Goal: Information Seeking & Learning: Learn about a topic

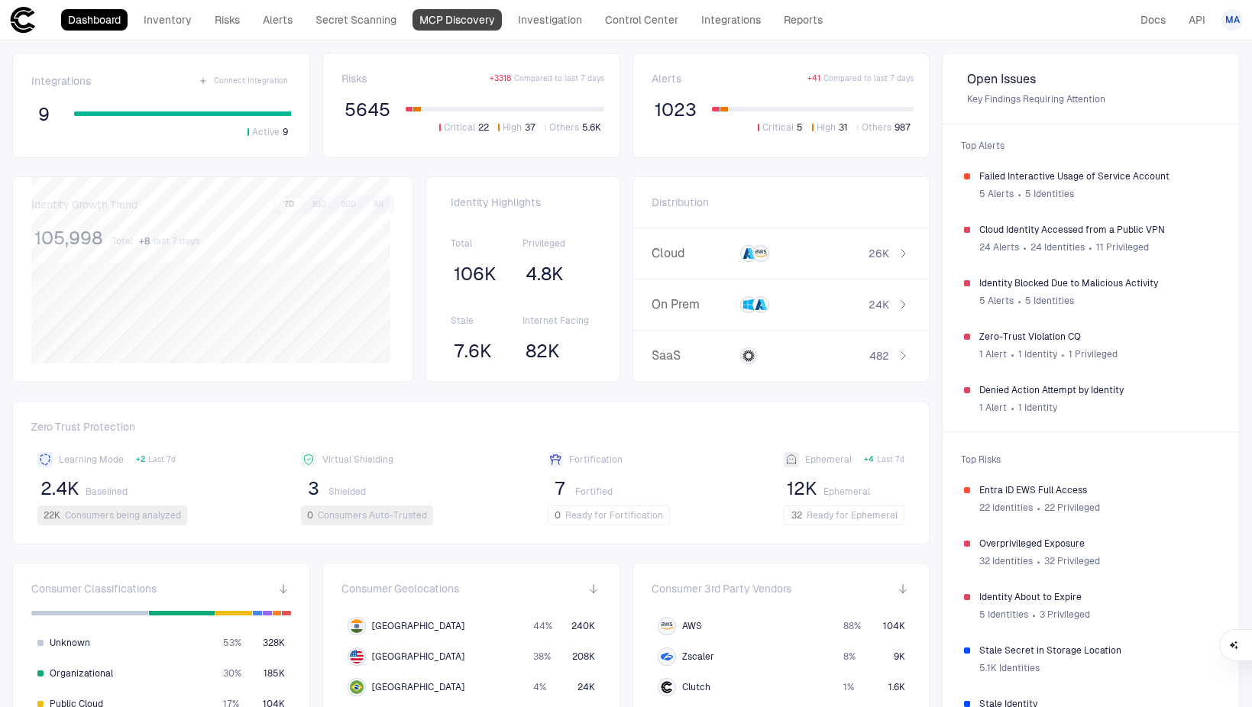
click at [477, 16] on link "MCP Discovery" at bounding box center [457, 19] width 89 height 21
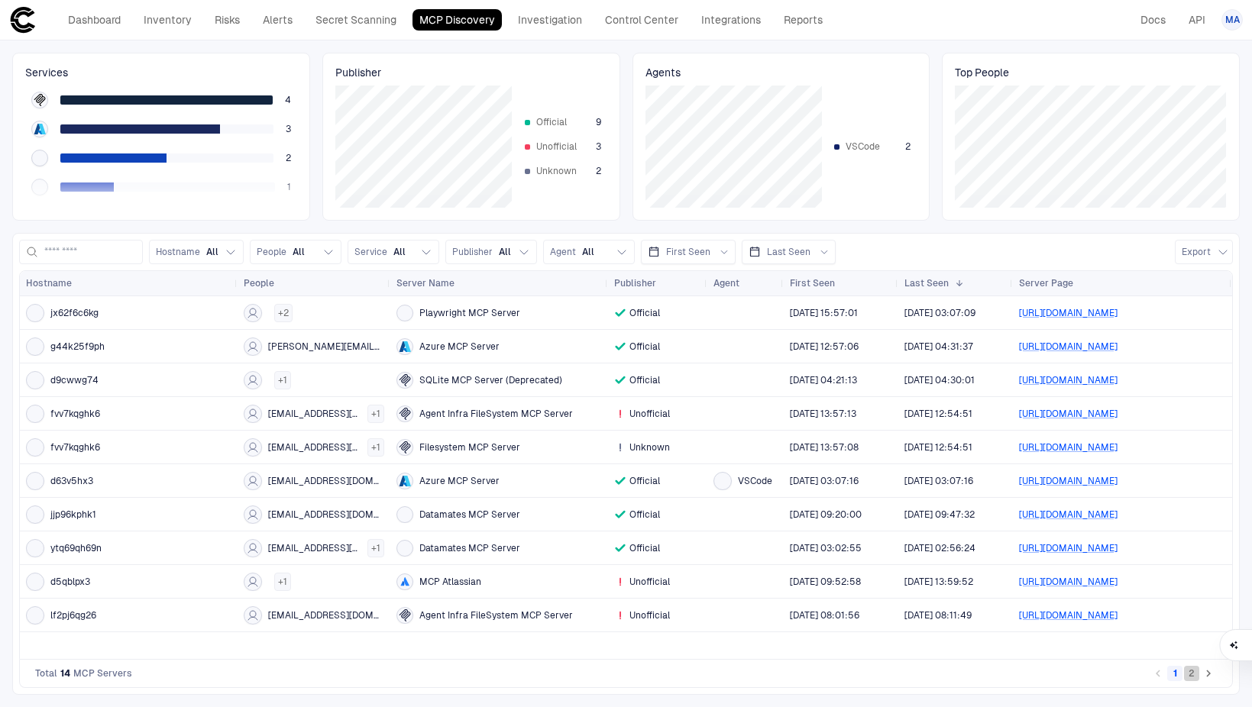
click at [1198, 675] on button "2" at bounding box center [1191, 673] width 15 height 15
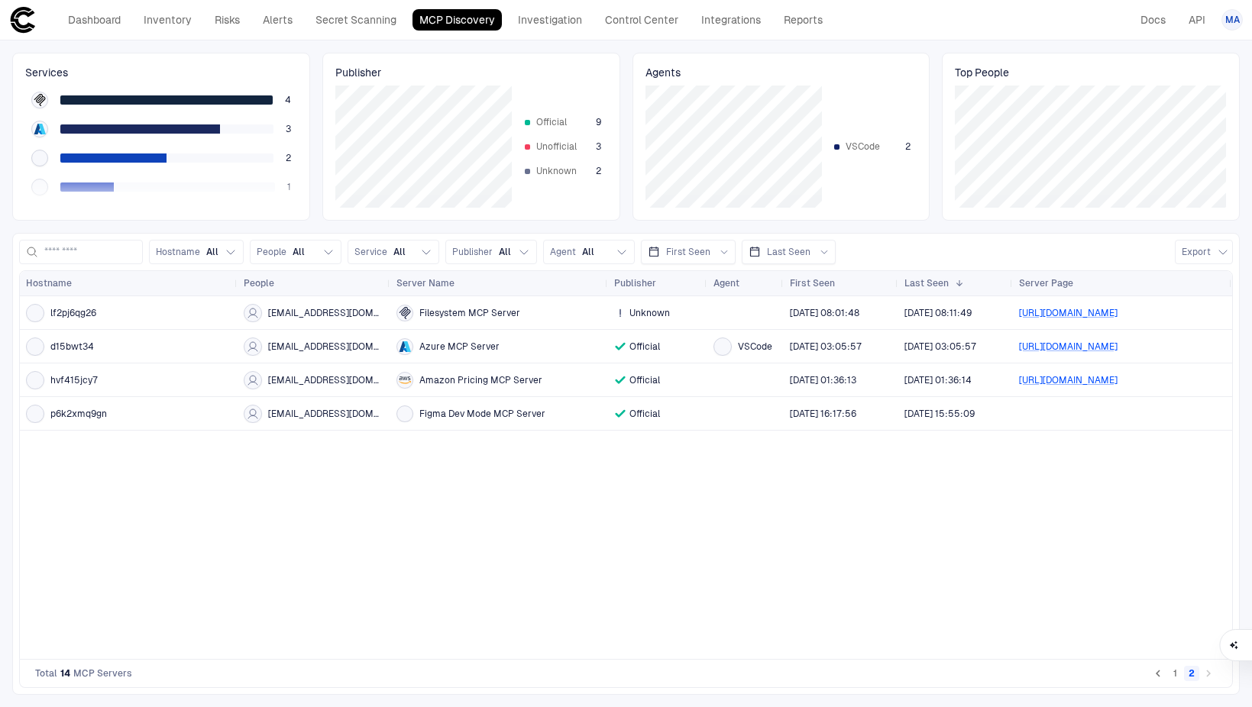
click at [1176, 672] on button "1" at bounding box center [1174, 673] width 15 height 15
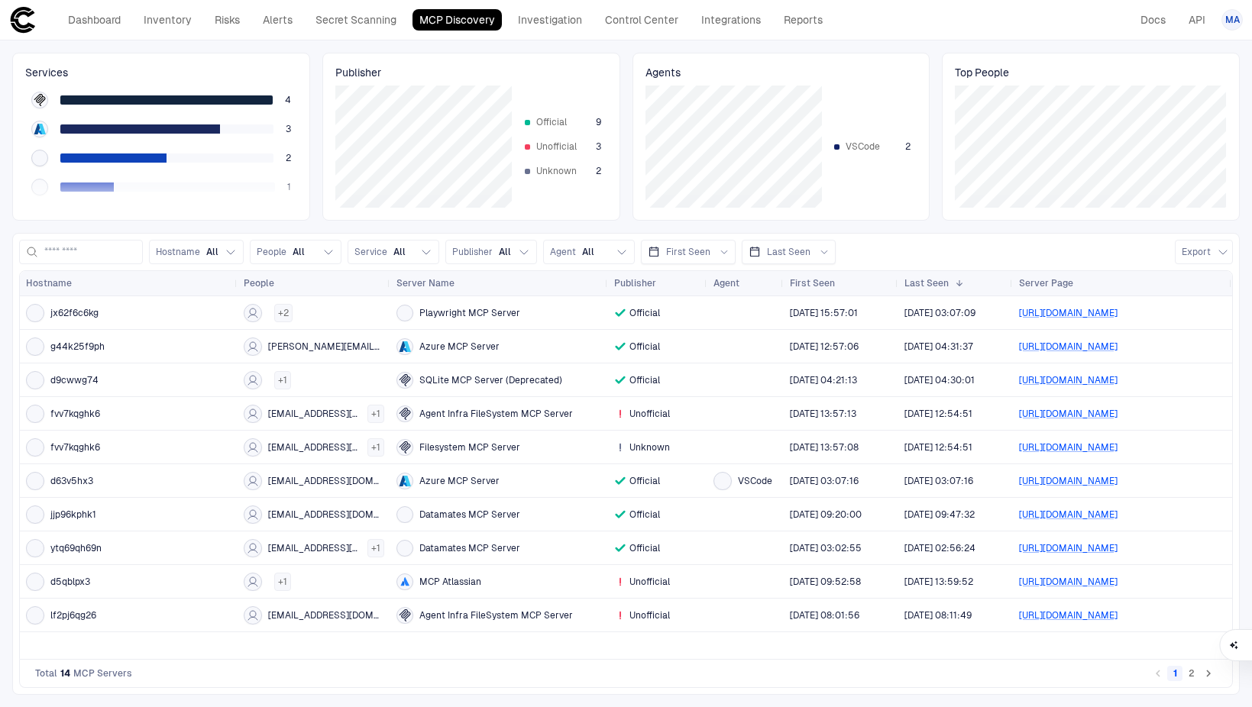
click at [1189, 668] on button "2" at bounding box center [1191, 673] width 15 height 15
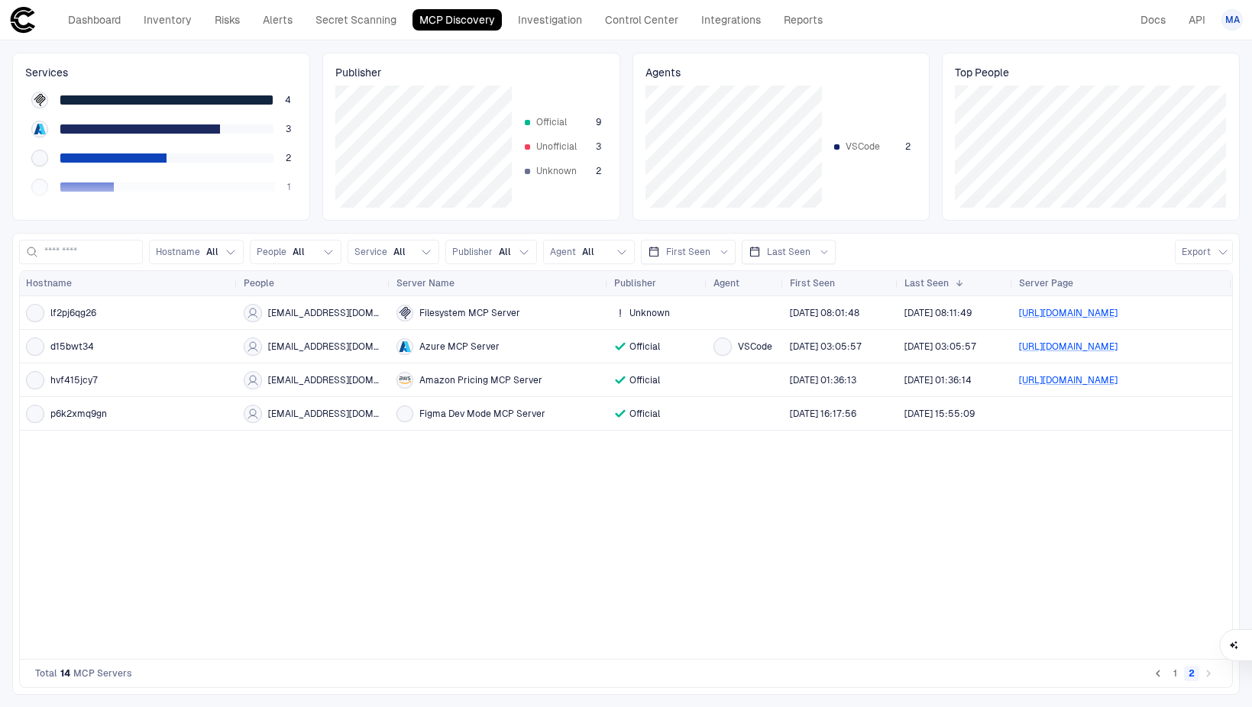
click at [1176, 675] on button "1" at bounding box center [1174, 673] width 15 height 15
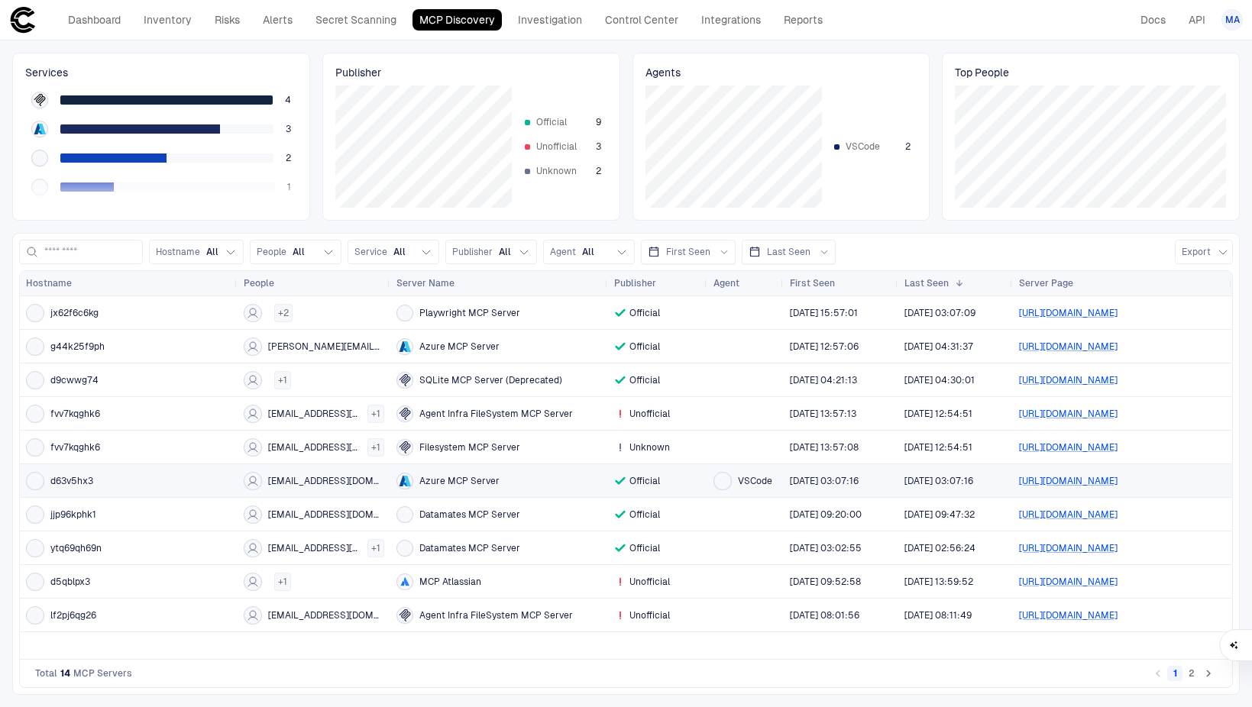
click at [70, 476] on span "d63v5hx3" at bounding box center [71, 481] width 43 height 12
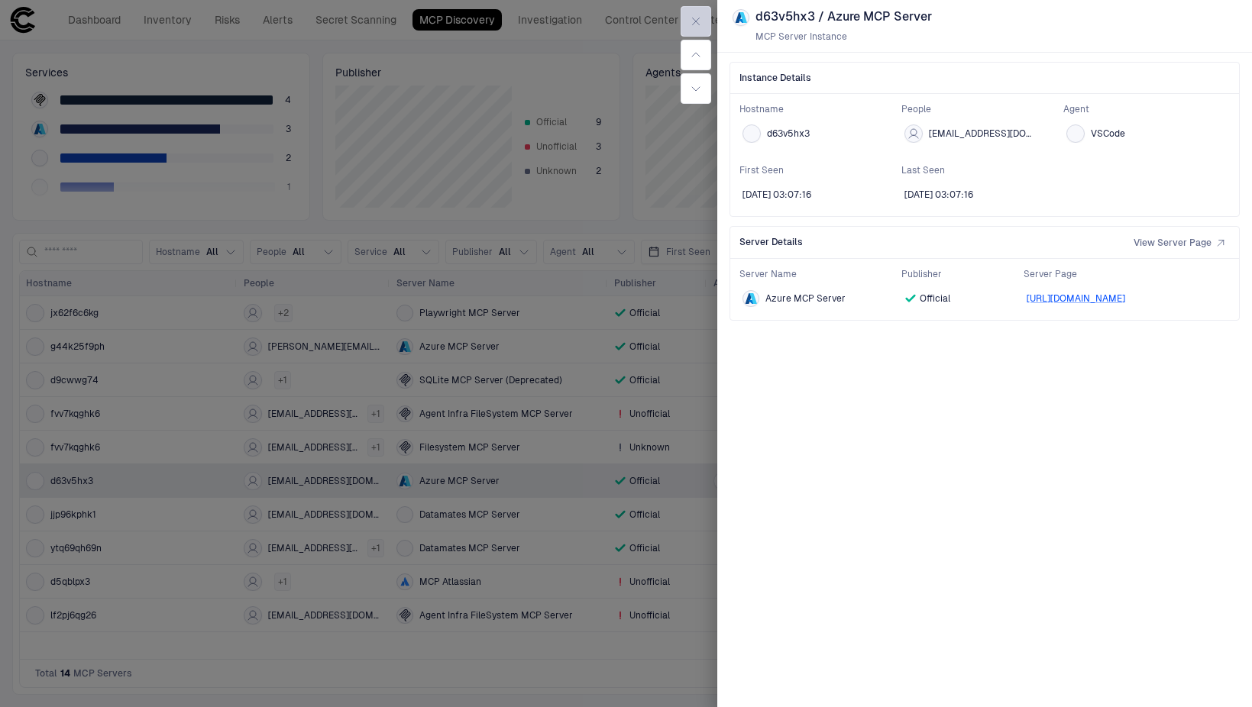
click at [701, 21] on icon "button" at bounding box center [696, 21] width 12 height 12
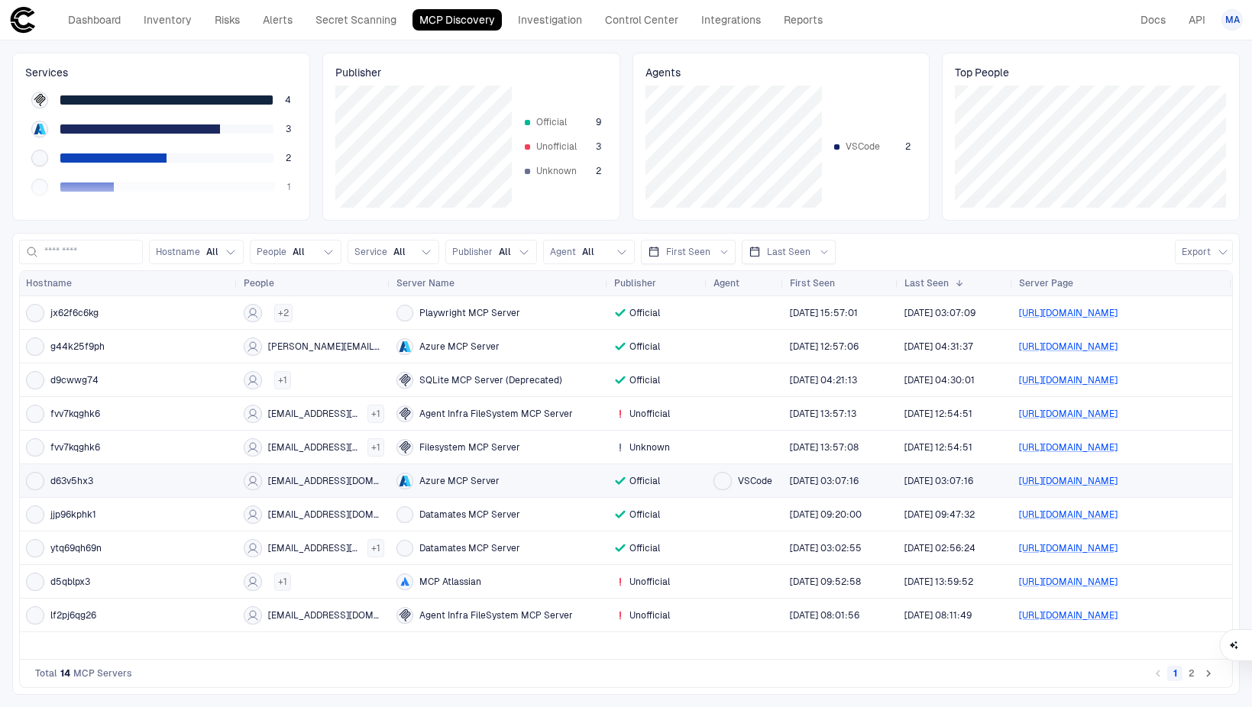
click at [73, 484] on span "d63v5hx3" at bounding box center [71, 481] width 43 height 12
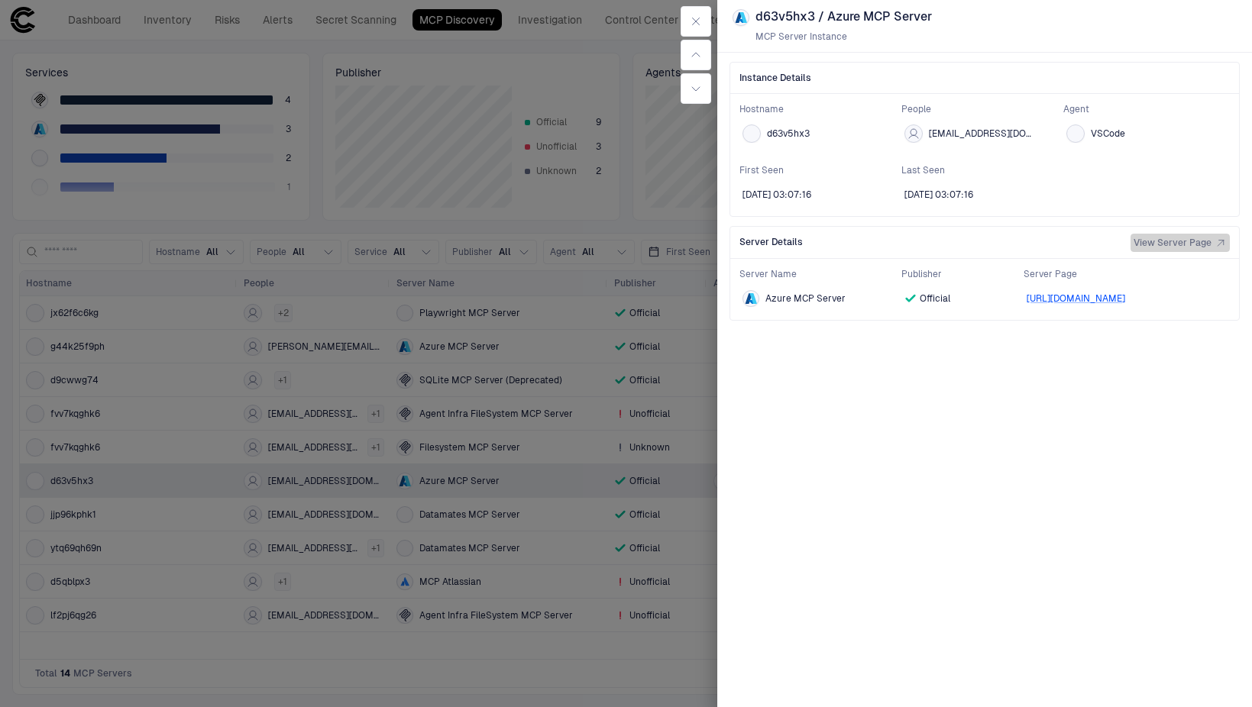
click at [1202, 243] on span "View Server Page" at bounding box center [1173, 243] width 78 height 12
click at [690, 21] on icon "button" at bounding box center [696, 21] width 12 height 12
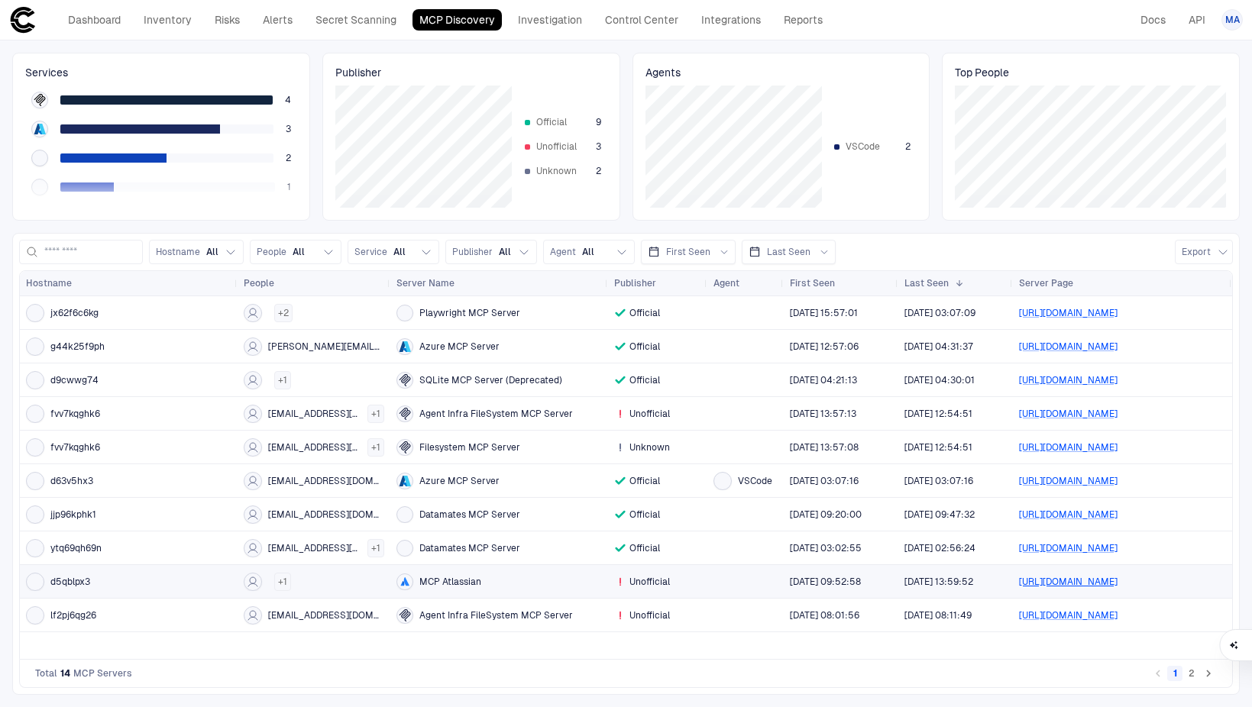
click at [1118, 579] on link "[URL][DOMAIN_NAME]" at bounding box center [1068, 582] width 99 height 11
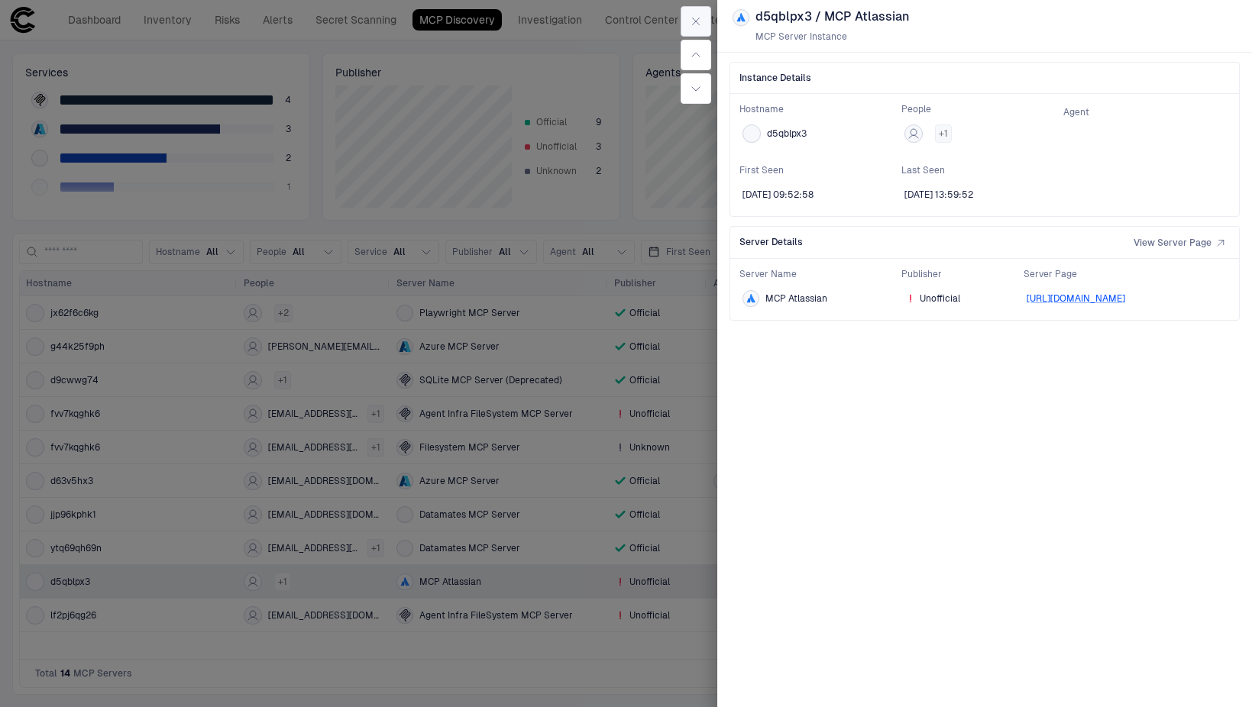
click at [696, 22] on icon "button" at bounding box center [696, 21] width 12 height 12
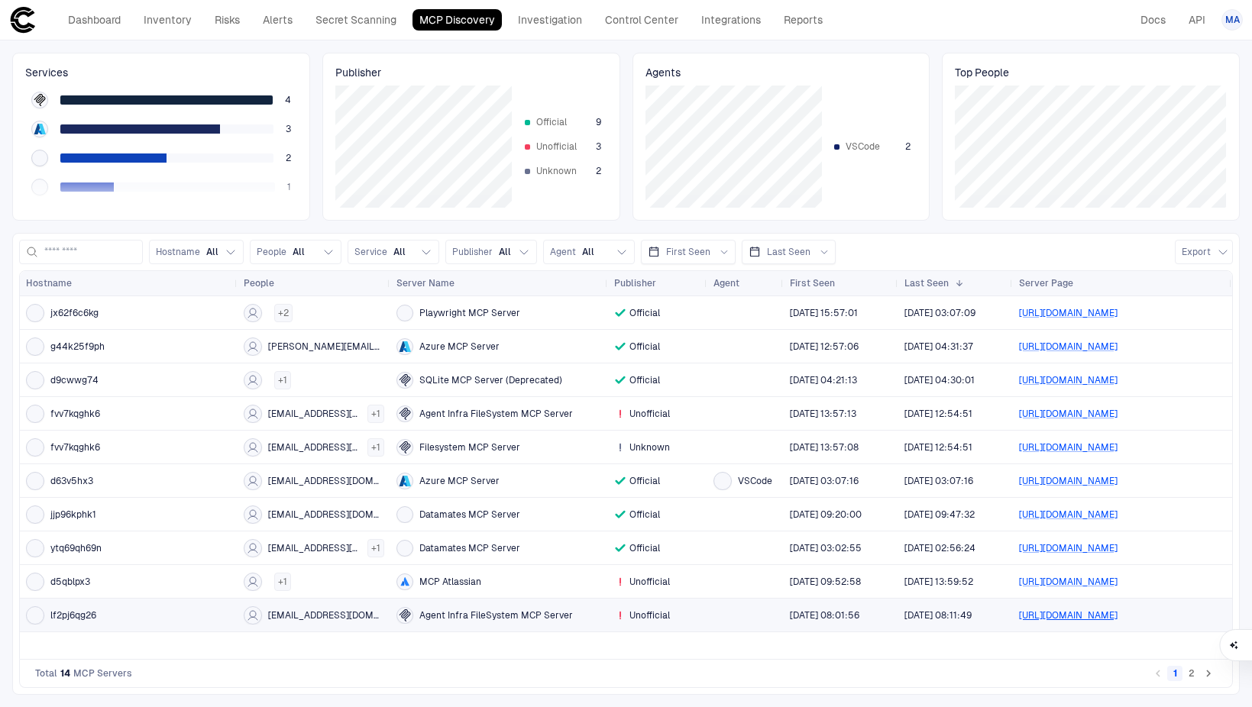
click at [1096, 616] on link "[URL][DOMAIN_NAME]" at bounding box center [1068, 615] width 99 height 11
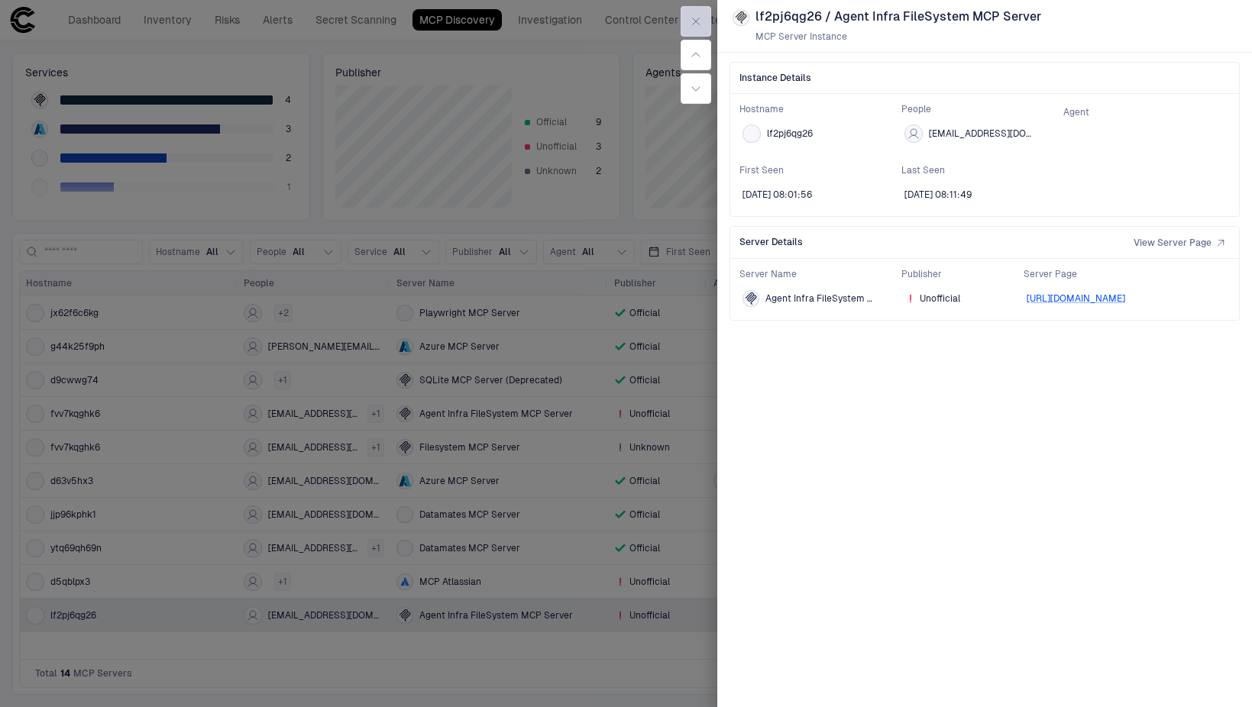
click at [691, 18] on icon "button" at bounding box center [696, 21] width 12 height 12
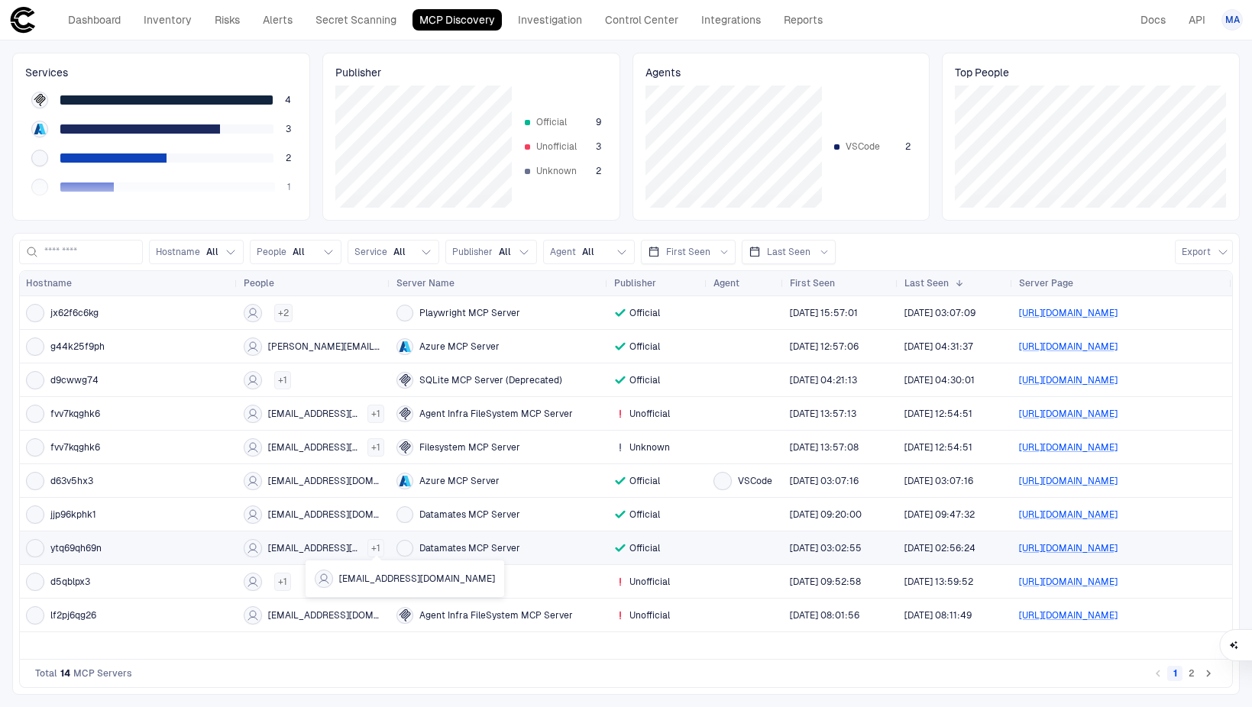
click at [374, 550] on span "+ 1" at bounding box center [375, 548] width 9 height 12
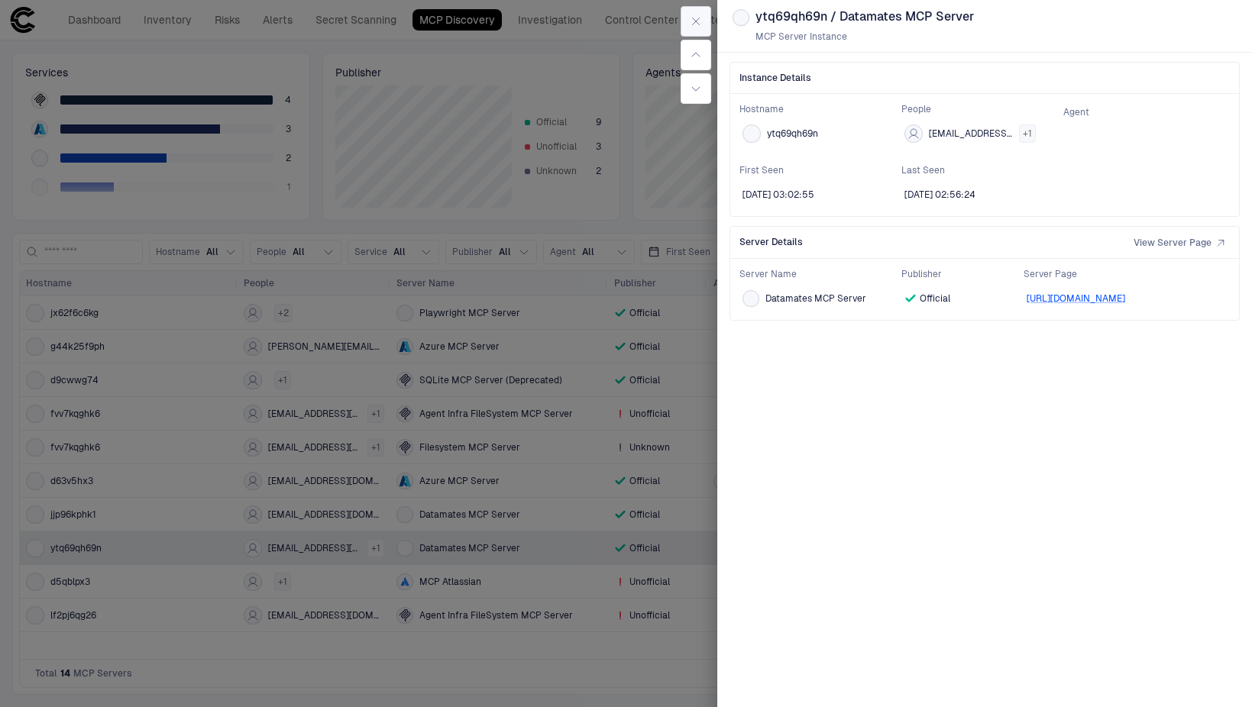
click at [688, 17] on button "button" at bounding box center [696, 21] width 31 height 31
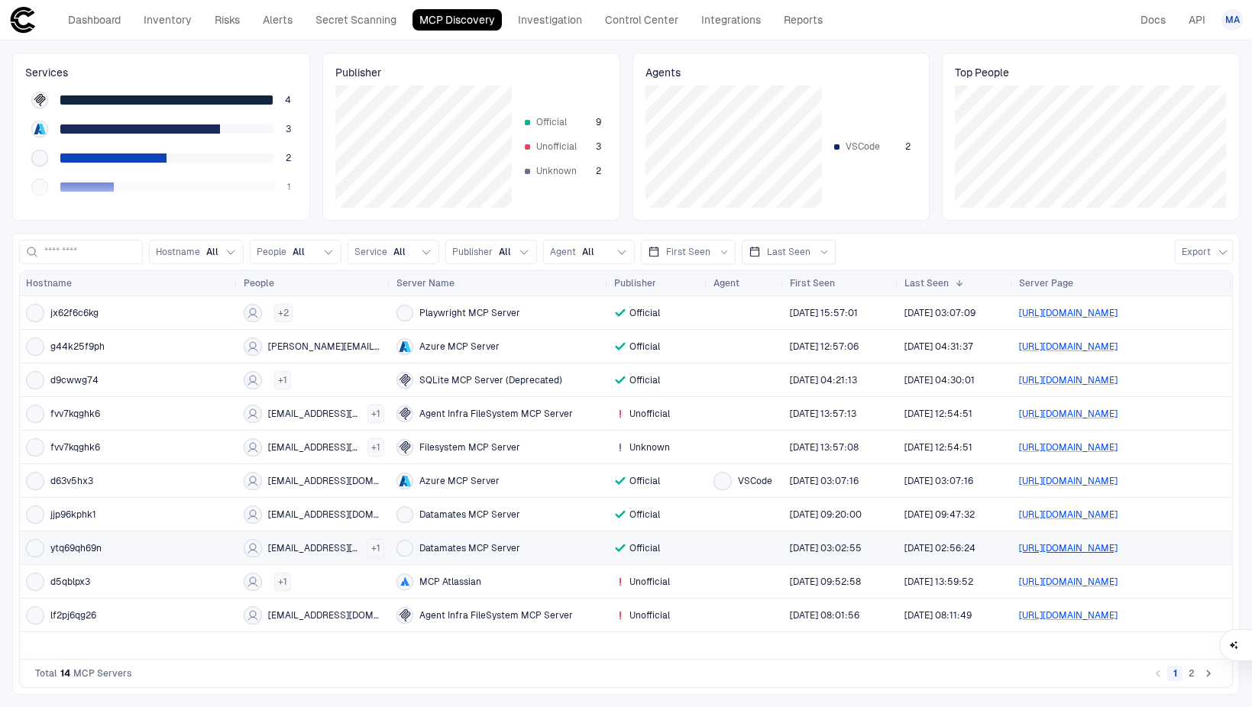
click at [1118, 550] on link "[URL][DOMAIN_NAME]" at bounding box center [1068, 548] width 99 height 11
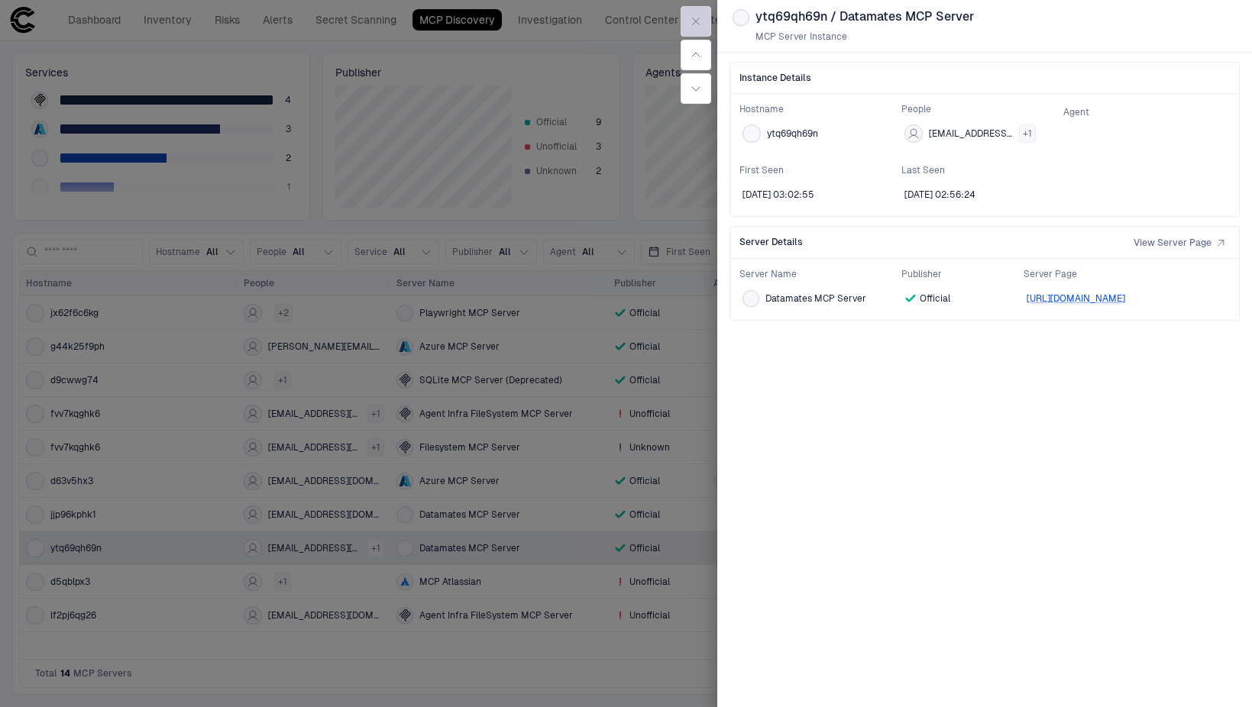
click at [690, 10] on button "button" at bounding box center [696, 21] width 31 height 31
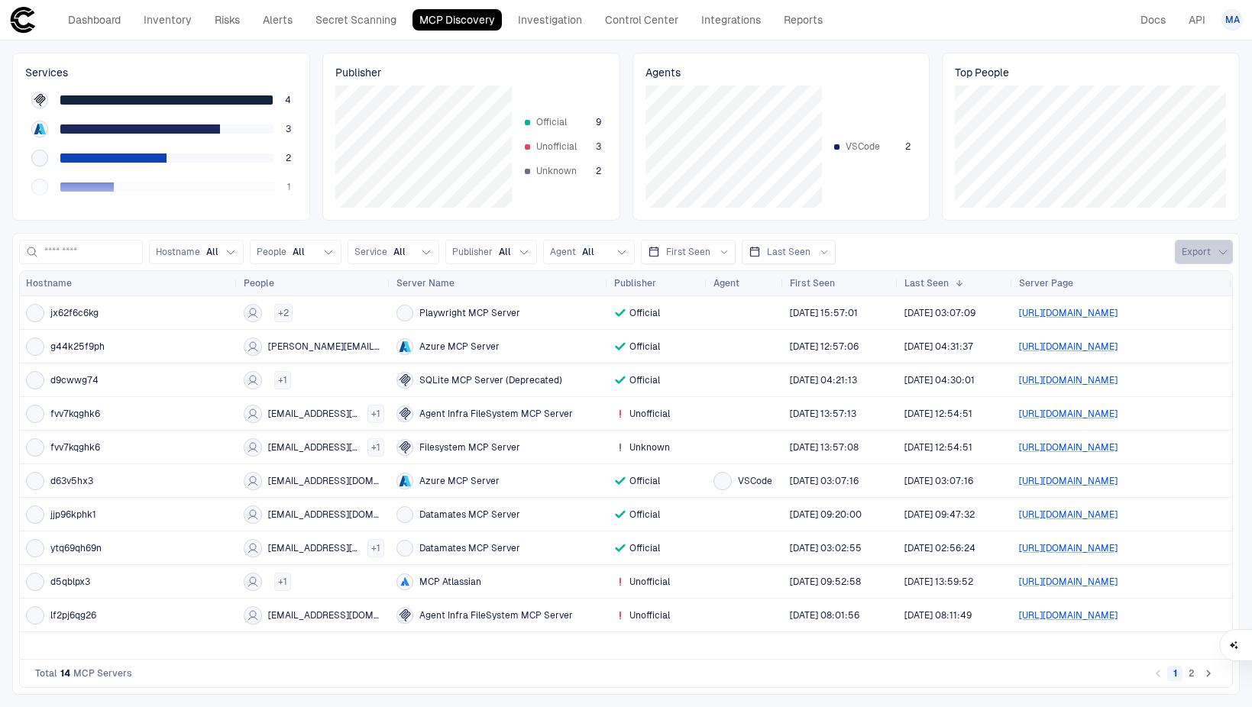
click at [1216, 252] on button "Export" at bounding box center [1204, 252] width 58 height 24
click at [1100, 71] on div at bounding box center [626, 353] width 1252 height 707
click at [1196, 675] on button "2" at bounding box center [1191, 673] width 15 height 15
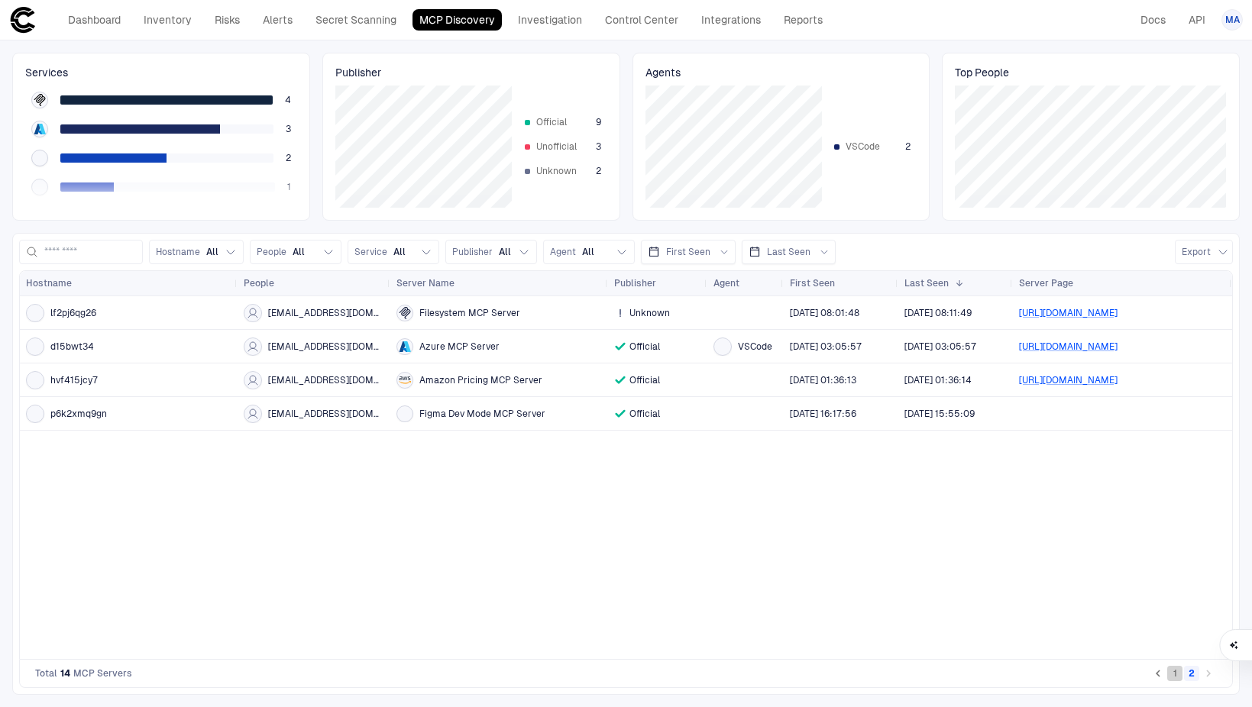
click at [1180, 675] on button "1" at bounding box center [1174, 673] width 15 height 15
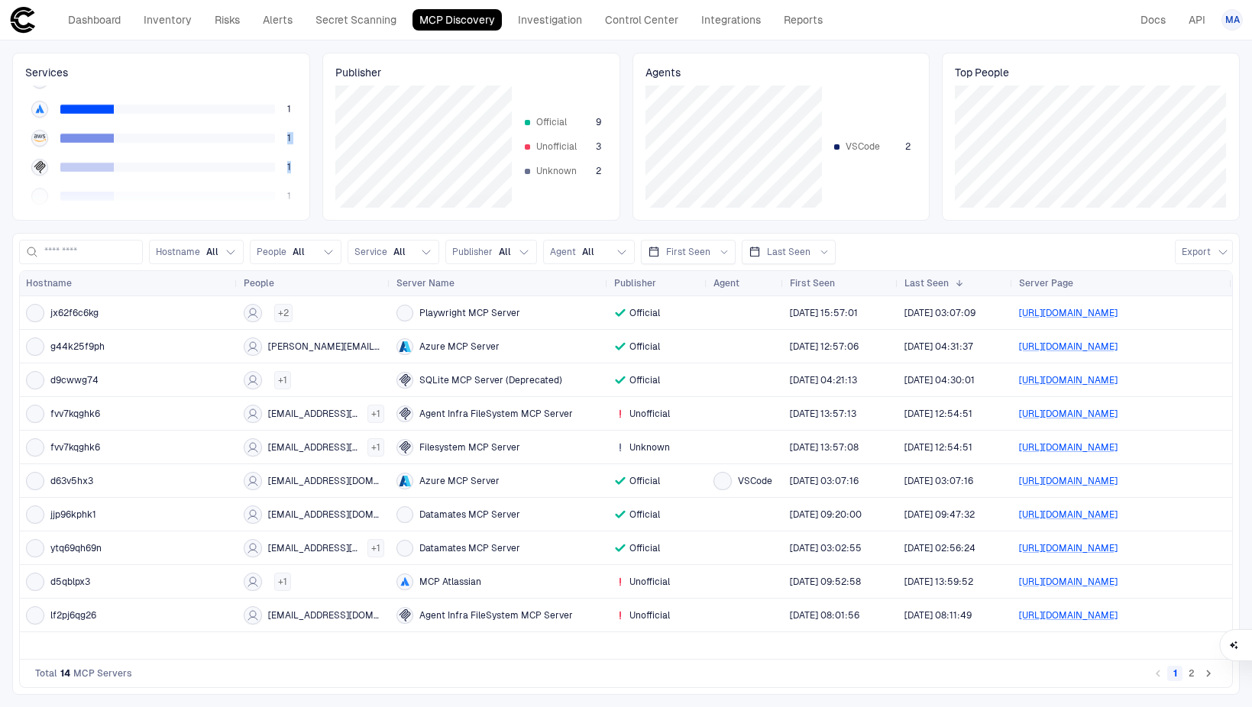
scroll to position [53, 0]
drag, startPoint x: 298, startPoint y: 158, endPoint x: 286, endPoint y: 83, distance: 75.7
click at [286, 83] on div "Services 4 3 2 1 1 1 1 1" at bounding box center [161, 137] width 298 height 168
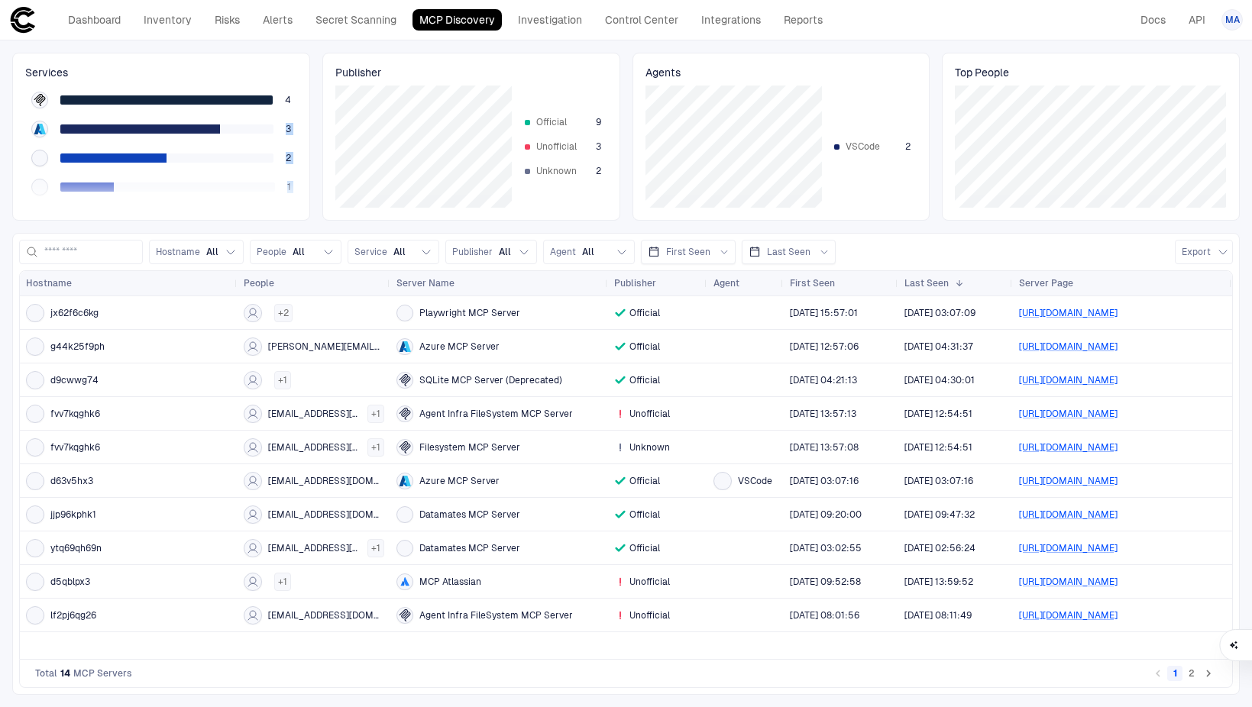
drag, startPoint x: 286, startPoint y: 83, endPoint x: 239, endPoint y: 123, distance: 61.8
click at [239, 123] on div "3" at bounding box center [161, 129] width 272 height 29
click at [201, 95] on div at bounding box center [166, 99] width 212 height 9
click at [540, 124] on span "Official" at bounding box center [562, 122] width 53 height 12
click at [542, 171] on span "Unknown" at bounding box center [562, 171] width 53 height 12
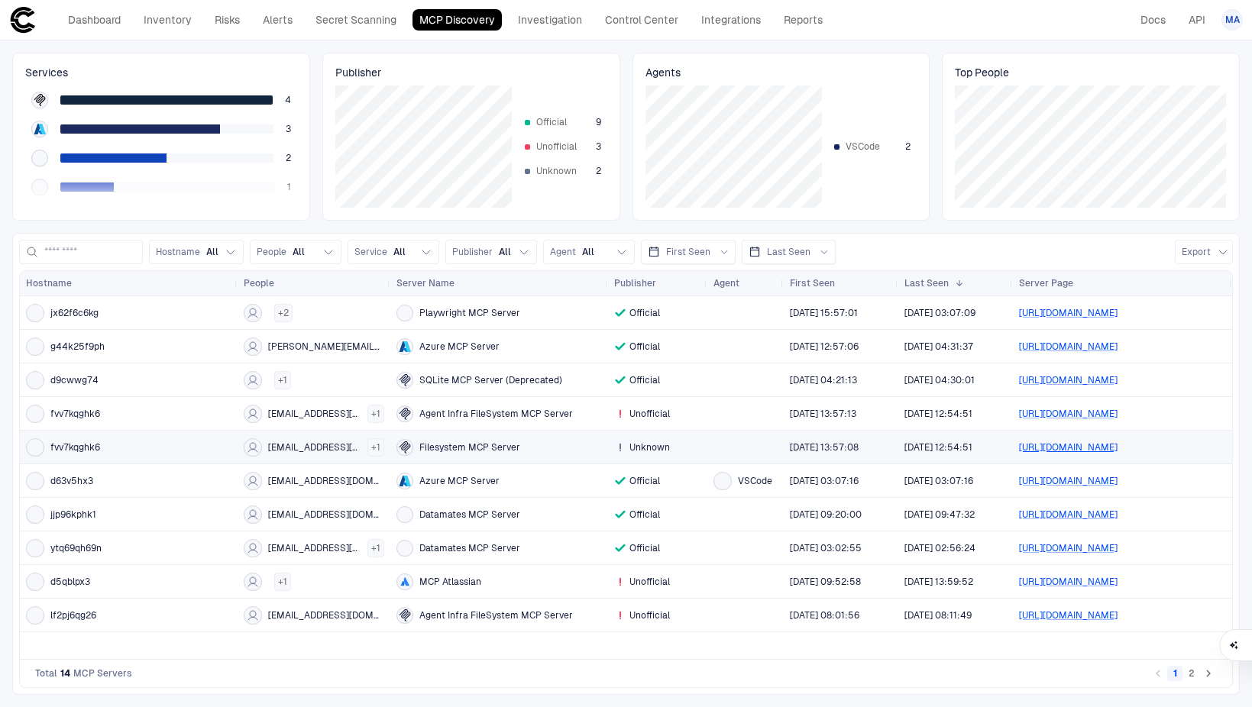
click at [1079, 447] on link "[URL][DOMAIN_NAME]" at bounding box center [1068, 447] width 99 height 11
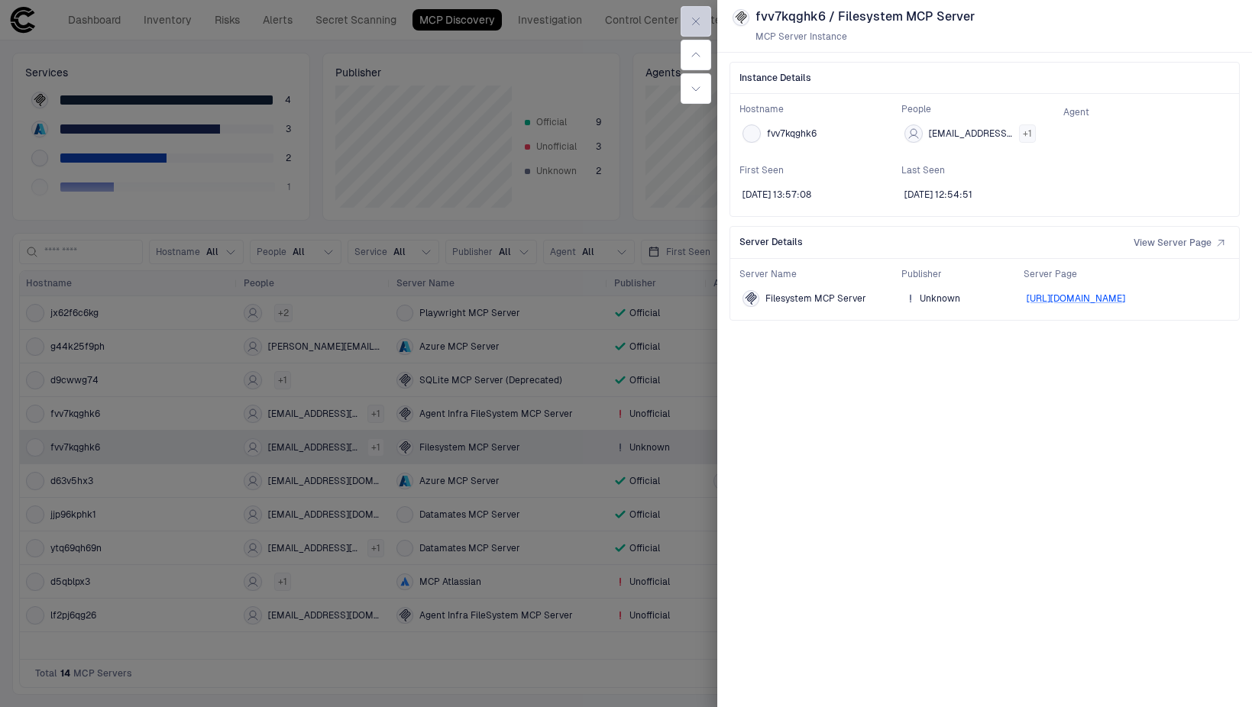
click at [691, 27] on icon "button" at bounding box center [696, 21] width 12 height 12
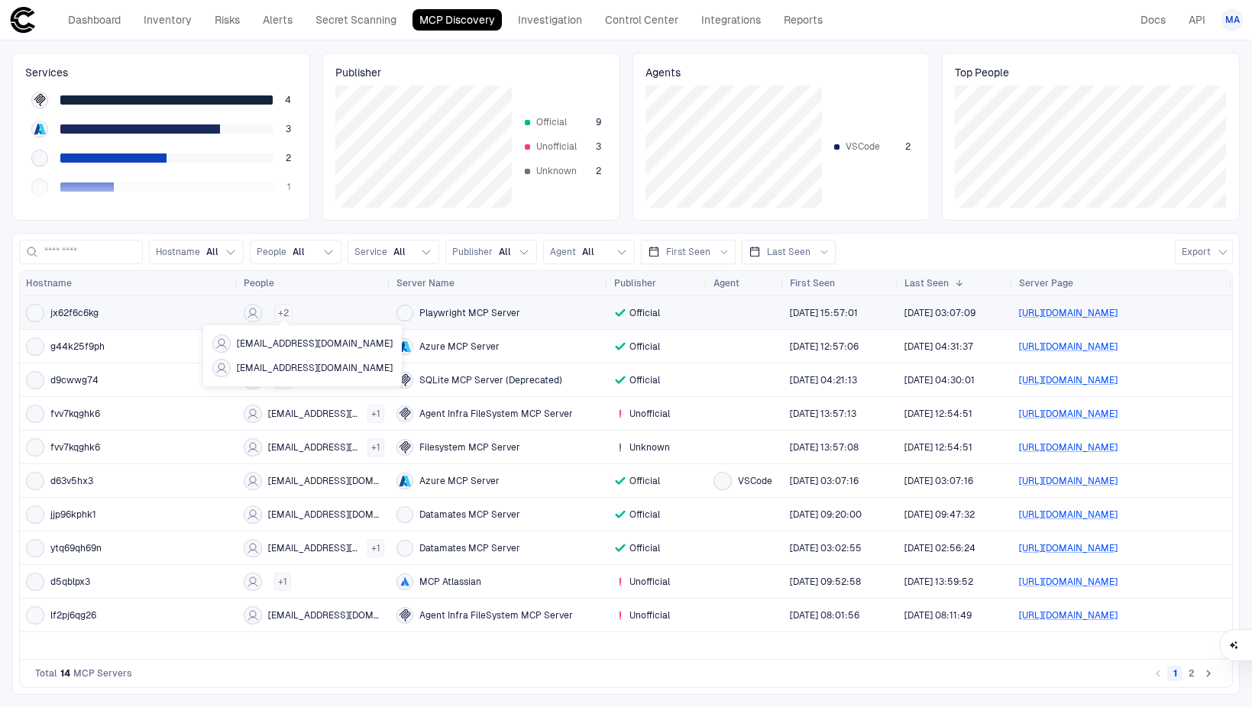
click at [282, 312] on span "+ 2" at bounding box center [283, 313] width 11 height 12
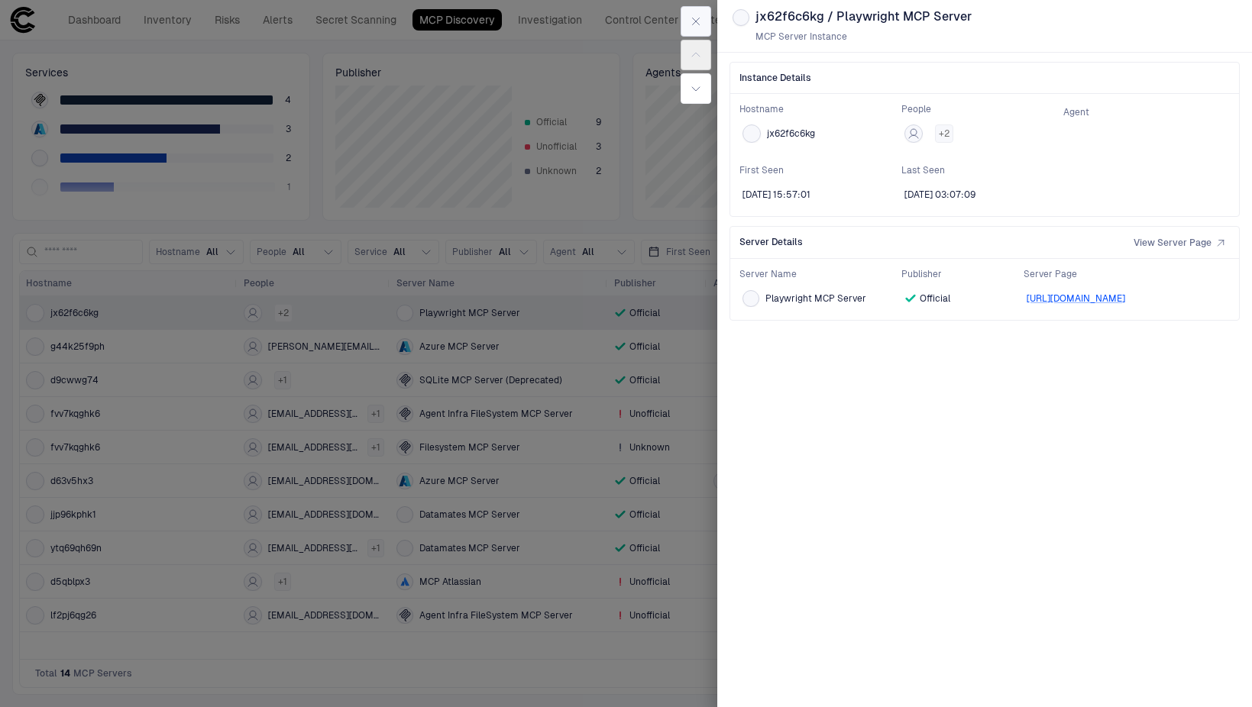
click at [703, 15] on button "button" at bounding box center [696, 21] width 31 height 31
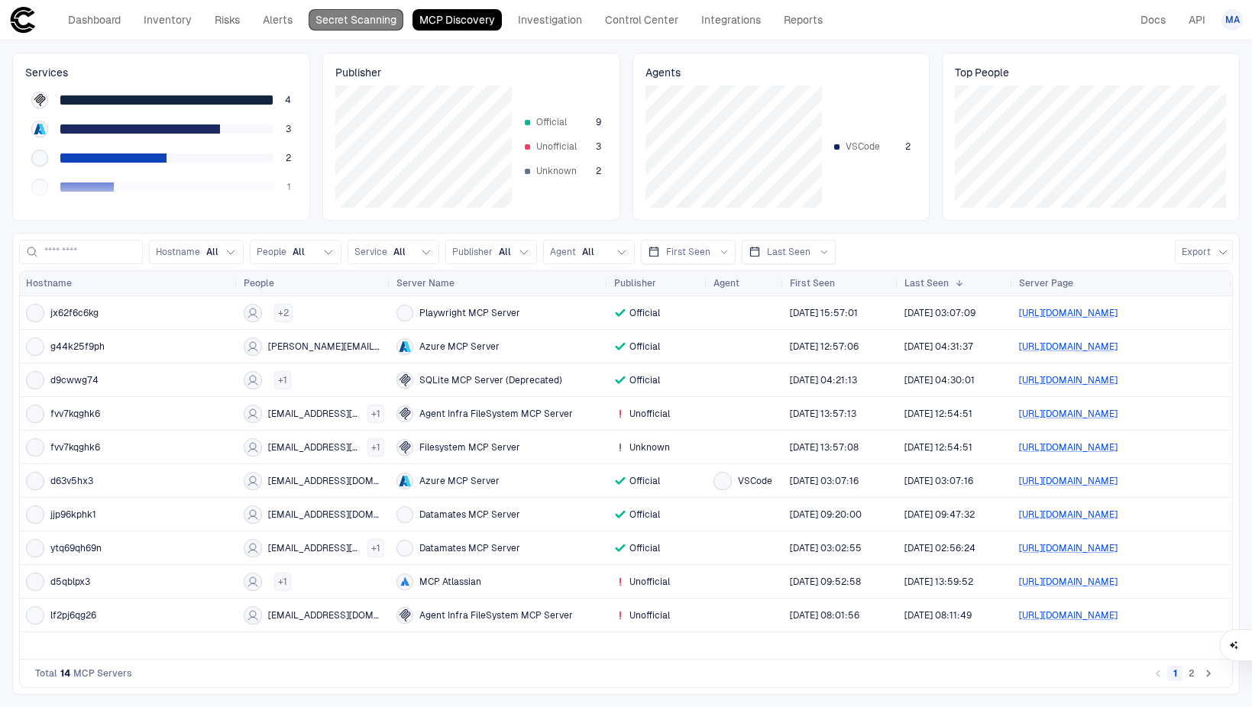
click at [374, 15] on link "Secret Scanning" at bounding box center [356, 19] width 95 height 21
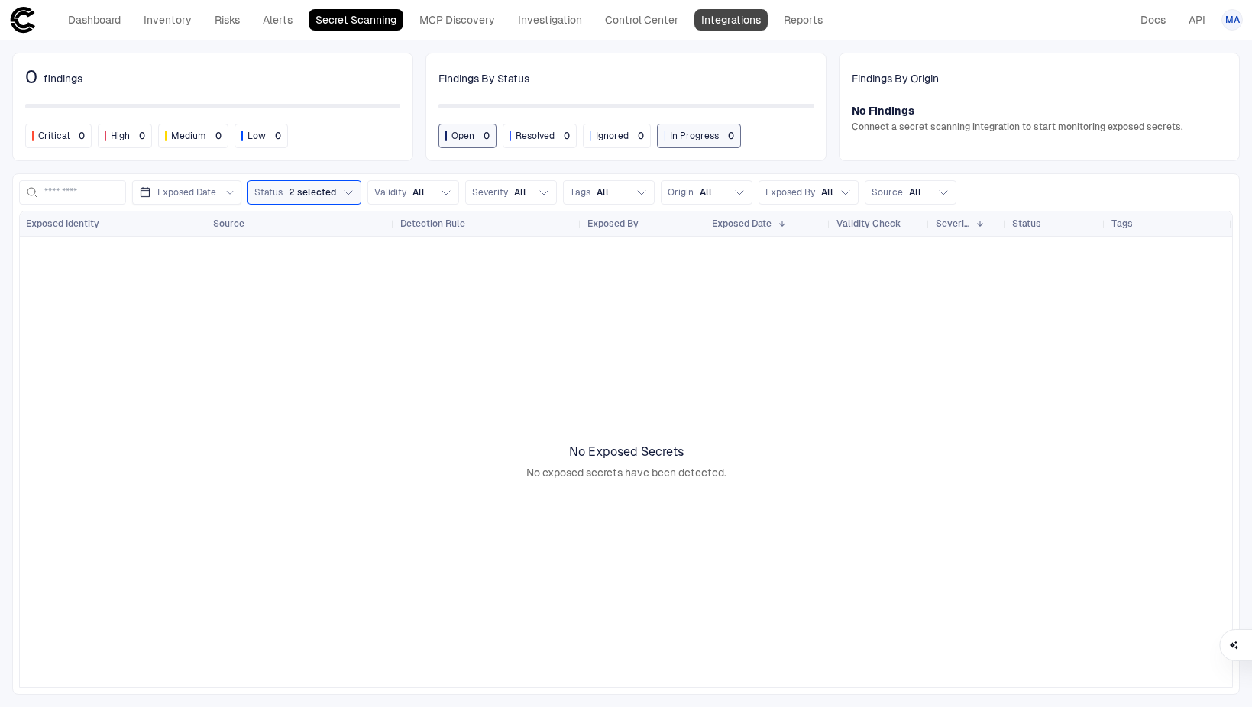
click at [740, 28] on link "Integrations" at bounding box center [730, 19] width 73 height 21
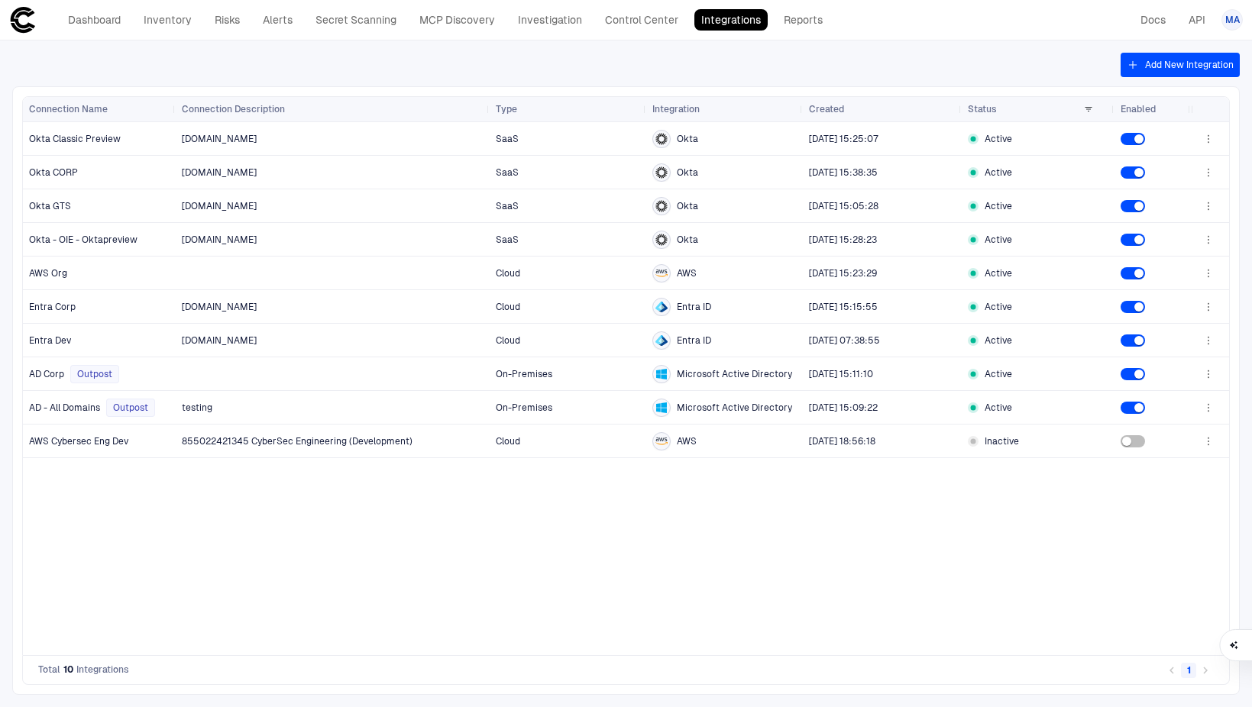
click at [1197, 57] on button "Add New Integration" at bounding box center [1180, 65] width 119 height 24
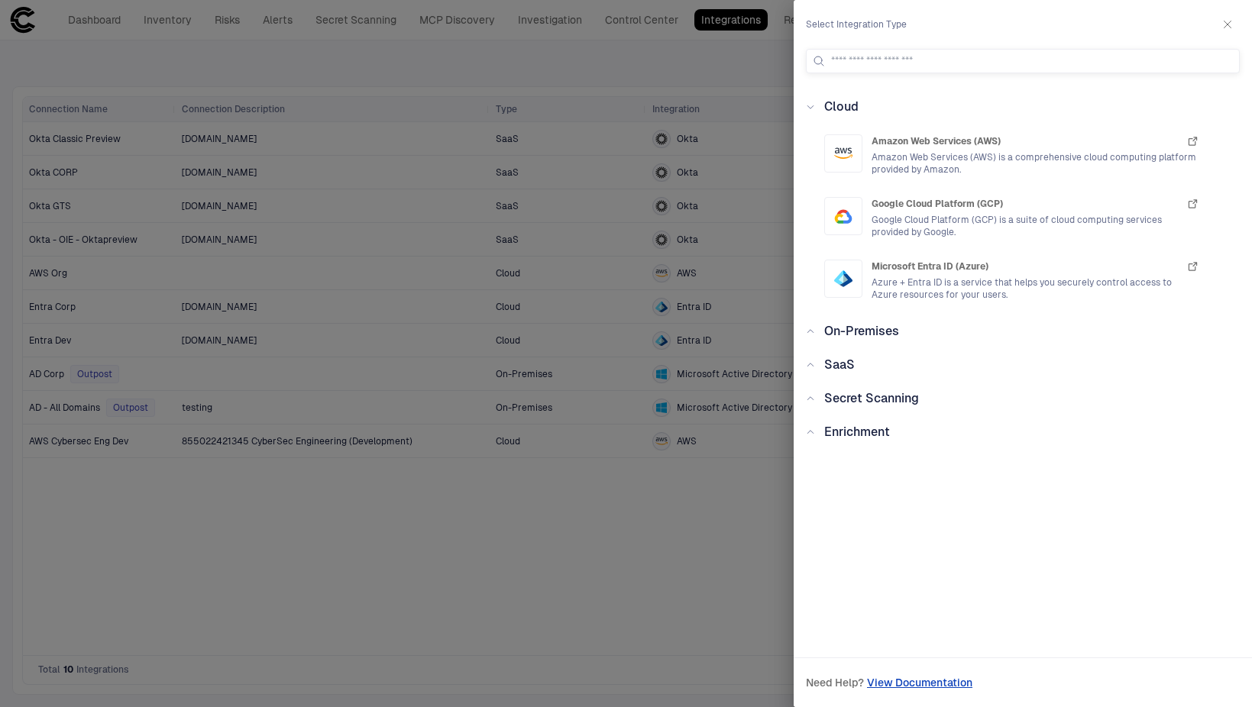
click at [878, 396] on span "Secret Scanning" at bounding box center [871, 398] width 95 height 15
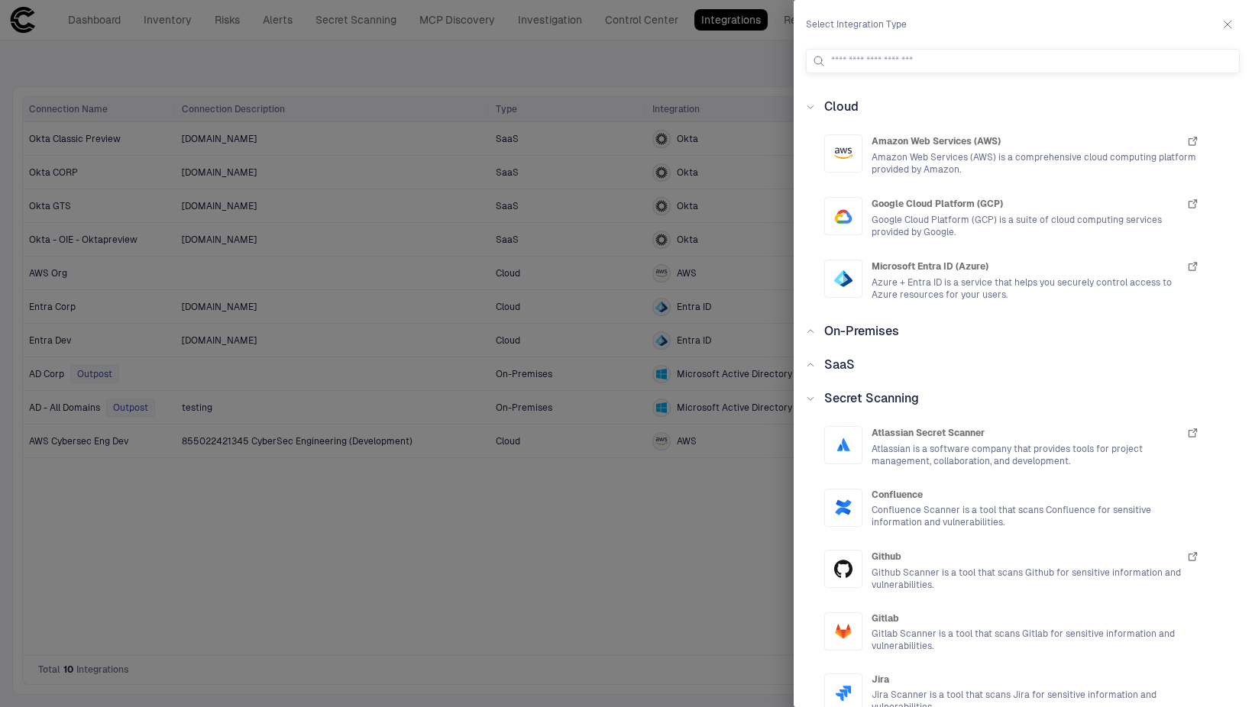
click at [855, 366] on div "SaaS" at bounding box center [1027, 365] width 425 height 18
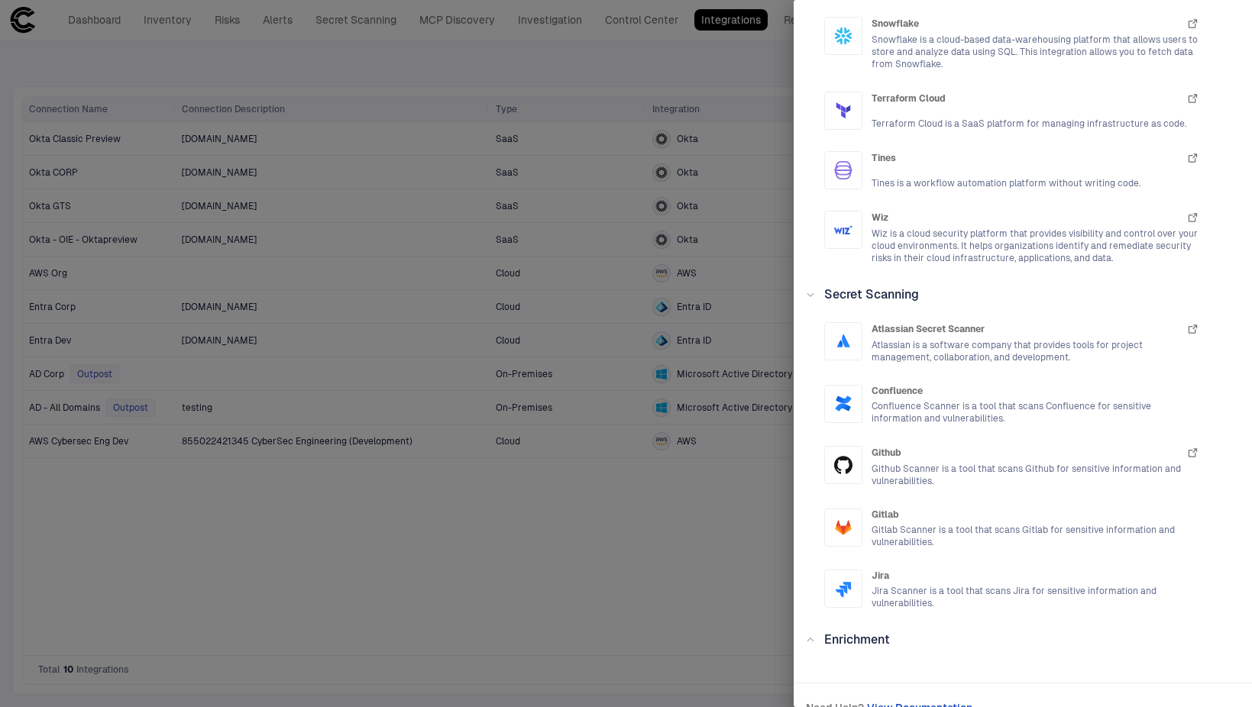
scroll to position [2445, 0]
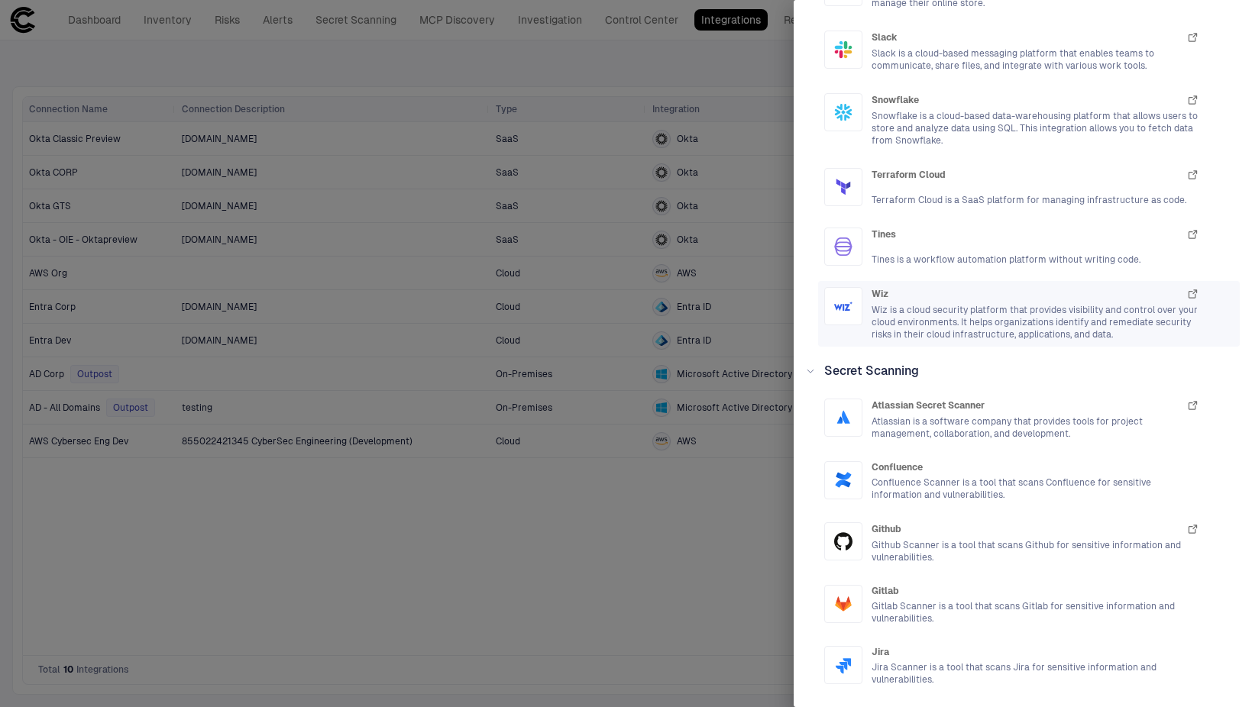
click at [1000, 309] on span "Wiz is a cloud security platform that provides visibility and control over your…" at bounding box center [1036, 322] width 328 height 37
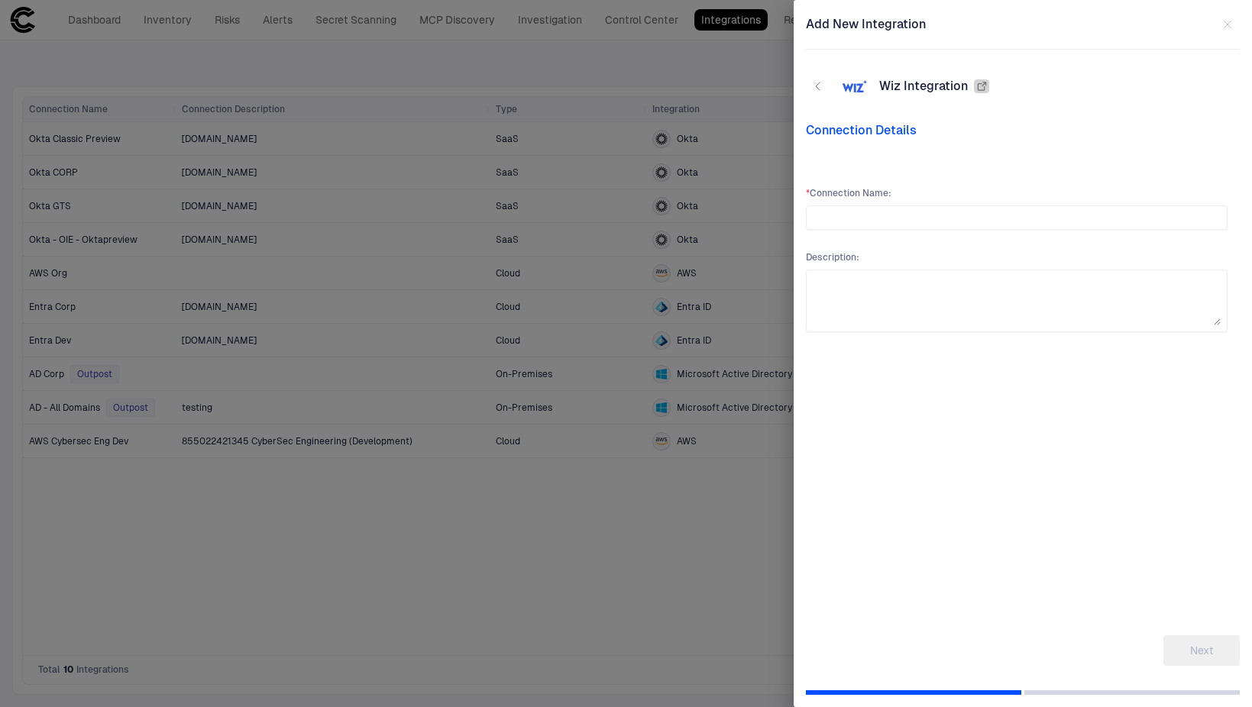
click at [982, 91] on icon "button" at bounding box center [982, 86] width 12 height 12
click at [1219, 25] on button "button" at bounding box center [1227, 24] width 24 height 24
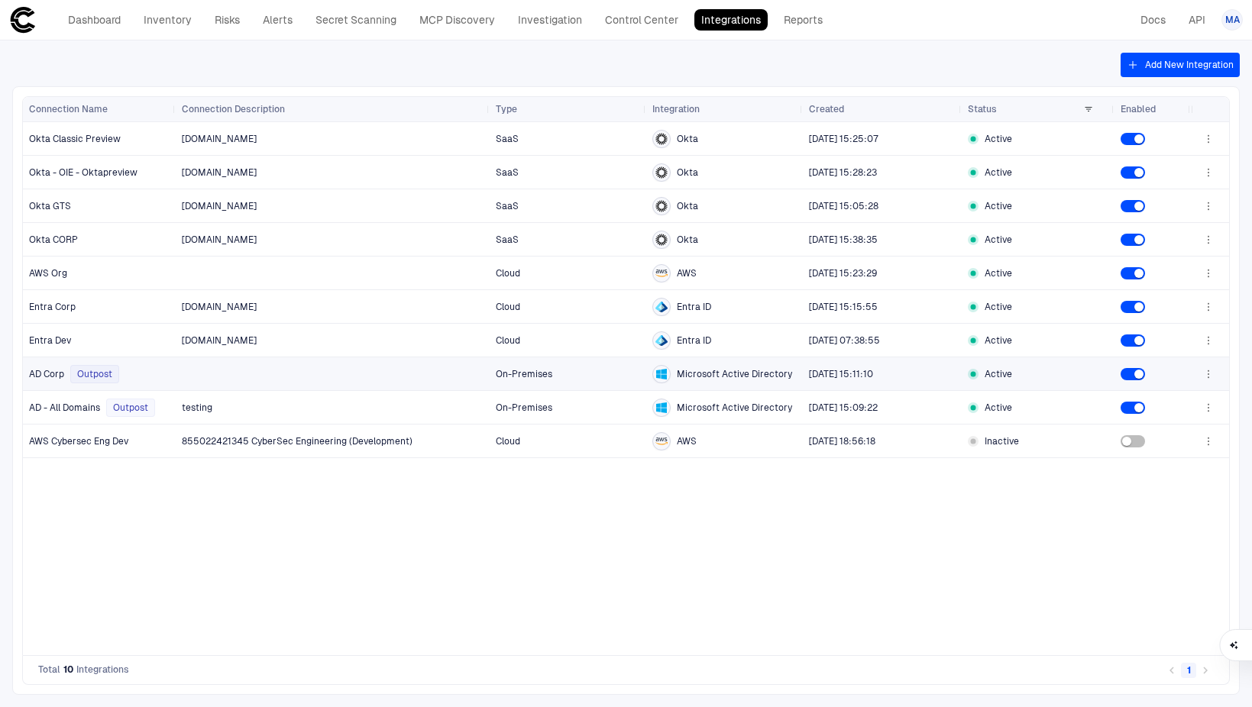
click at [1203, 374] on icon "button" at bounding box center [1208, 374] width 12 height 12
click at [1190, 401] on li "Edit" at bounding box center [1159, 408] width 102 height 24
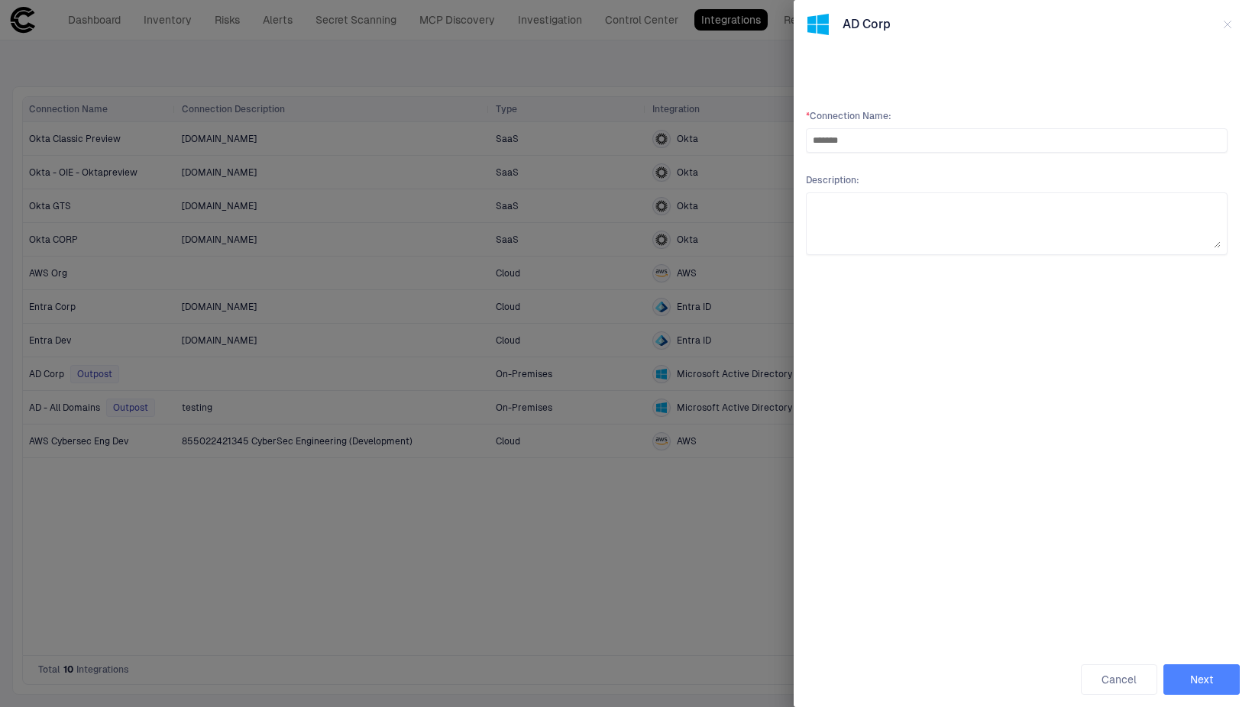
click at [1215, 670] on button "Next" at bounding box center [1201, 680] width 76 height 31
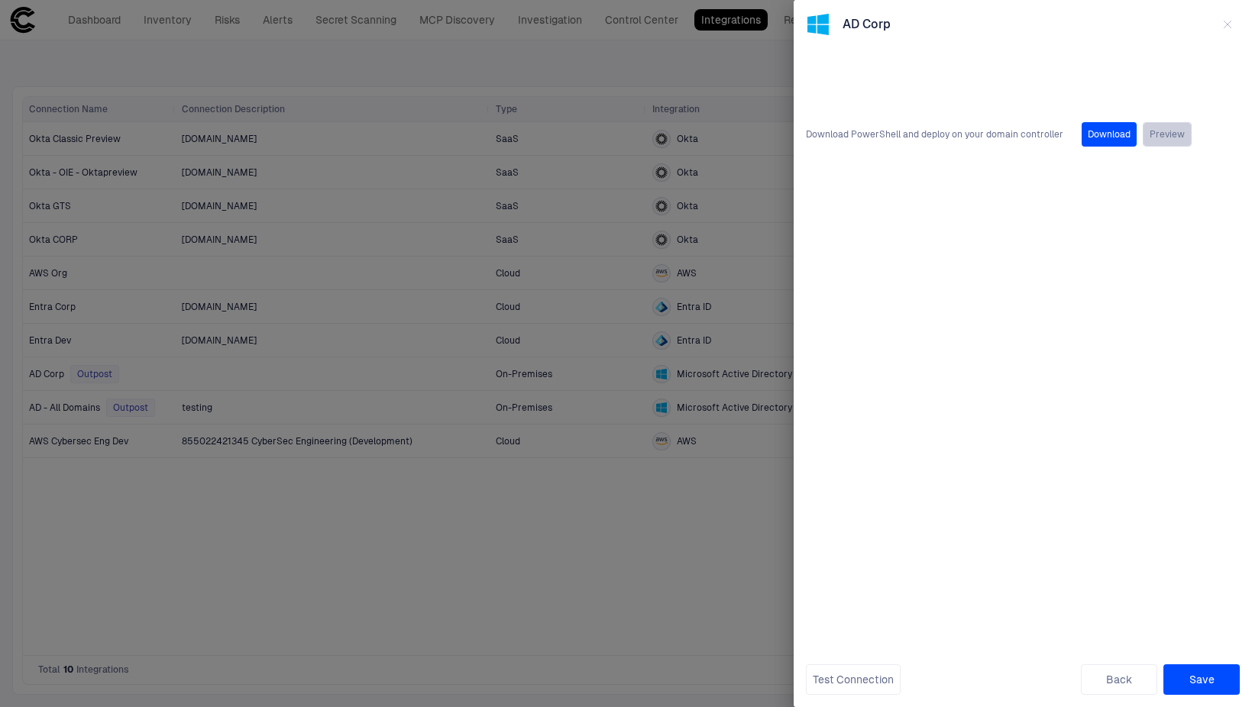
click at [1165, 132] on button "Preview" at bounding box center [1167, 134] width 49 height 24
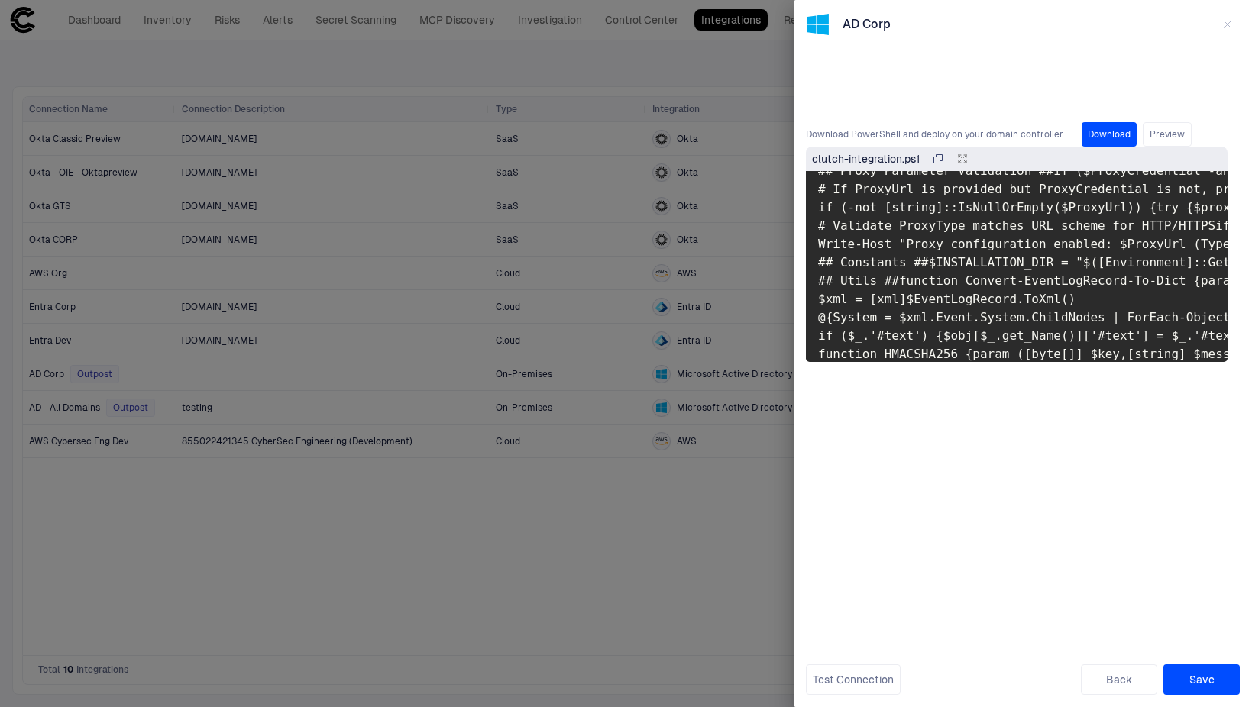
scroll to position [153, 0]
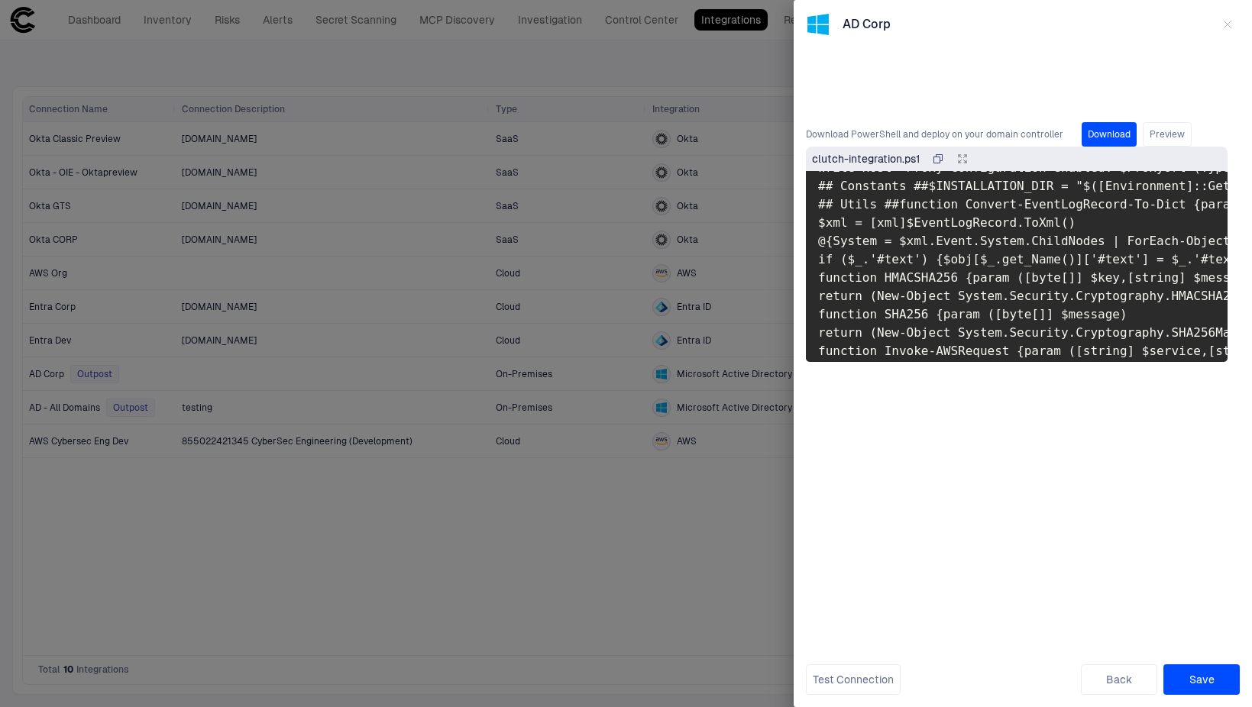
click at [1236, 30] on button "button" at bounding box center [1227, 24] width 24 height 24
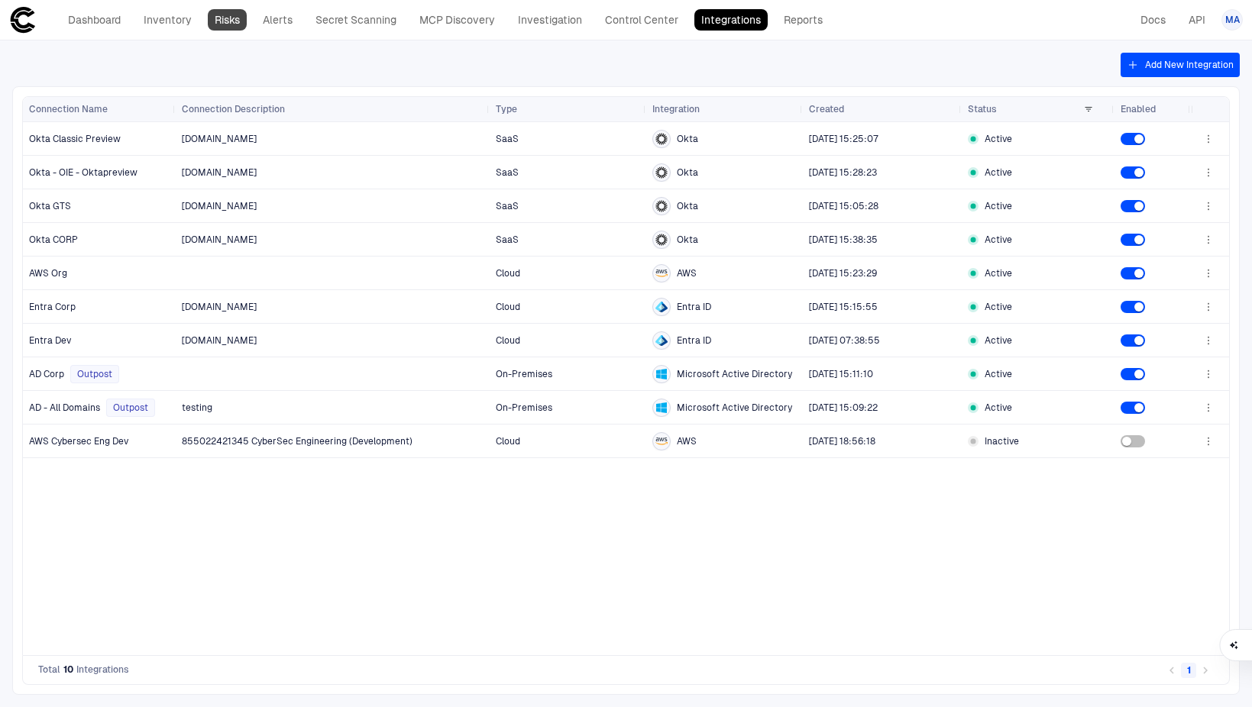
click at [241, 26] on link "Risks" at bounding box center [227, 19] width 39 height 21
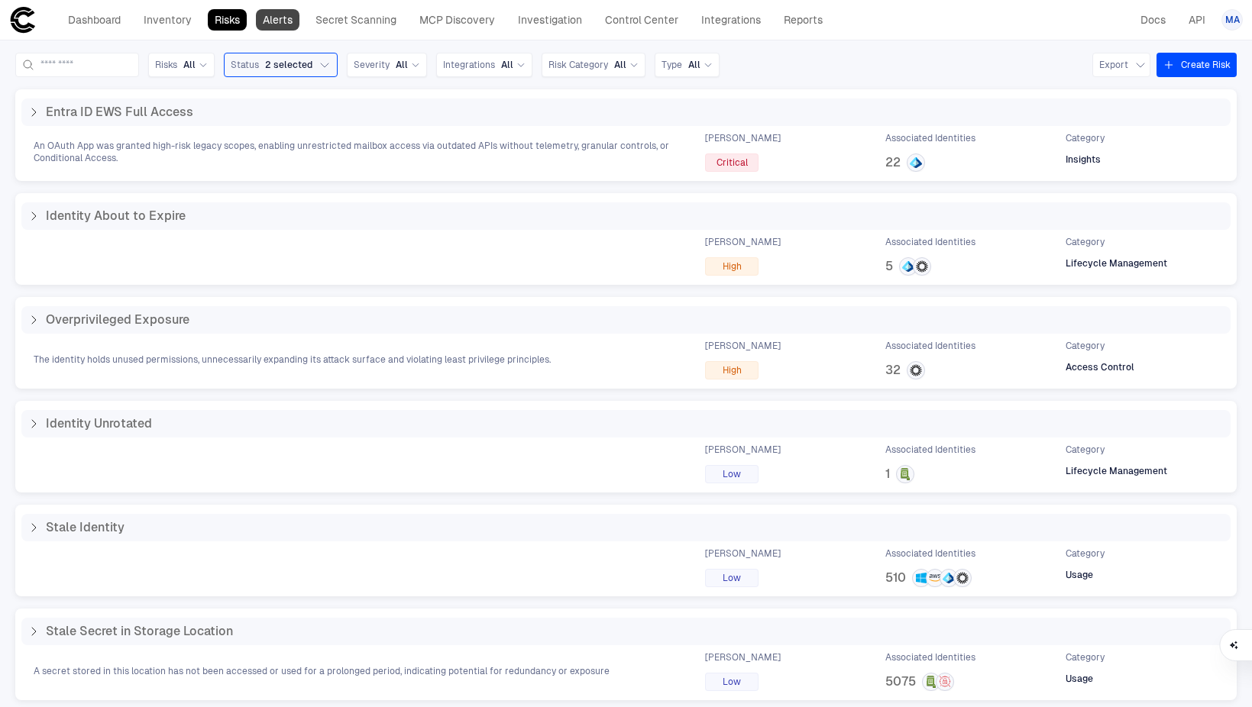
click at [291, 26] on link "Alerts" at bounding box center [278, 19] width 44 height 21
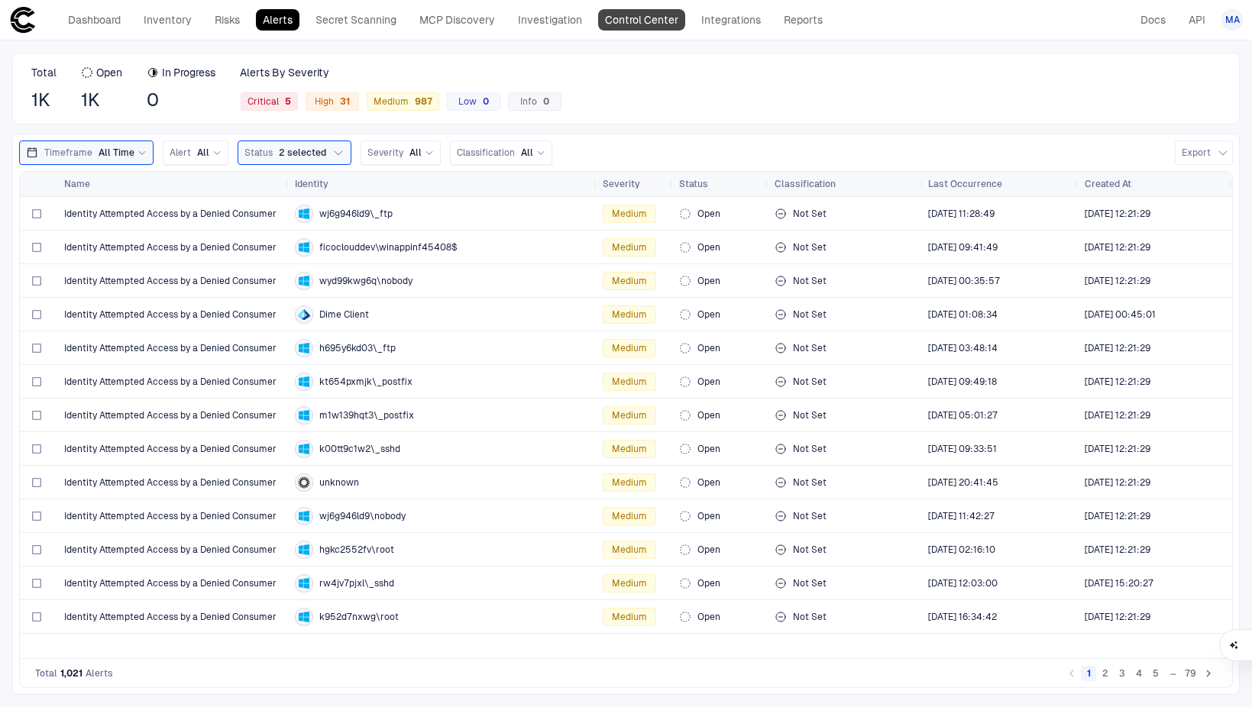
click at [660, 24] on link "Control Center" at bounding box center [641, 19] width 87 height 21
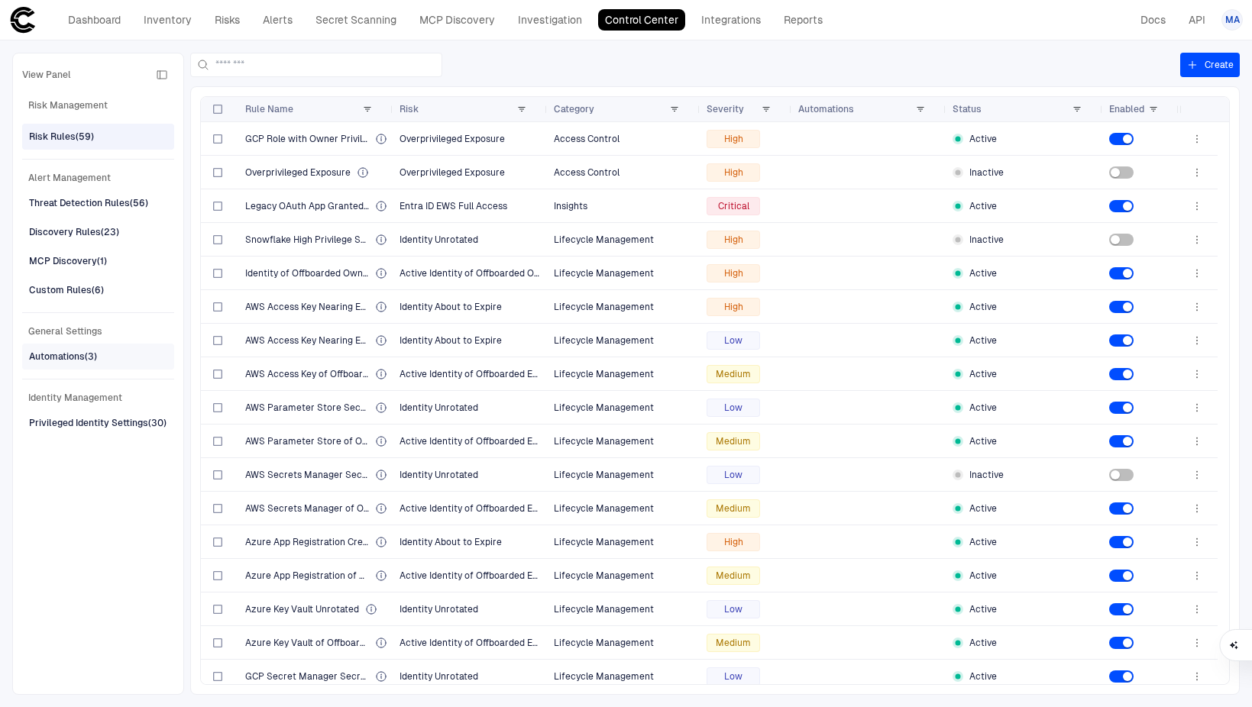
click at [41, 357] on div "Automations (3)" at bounding box center [63, 357] width 68 height 14
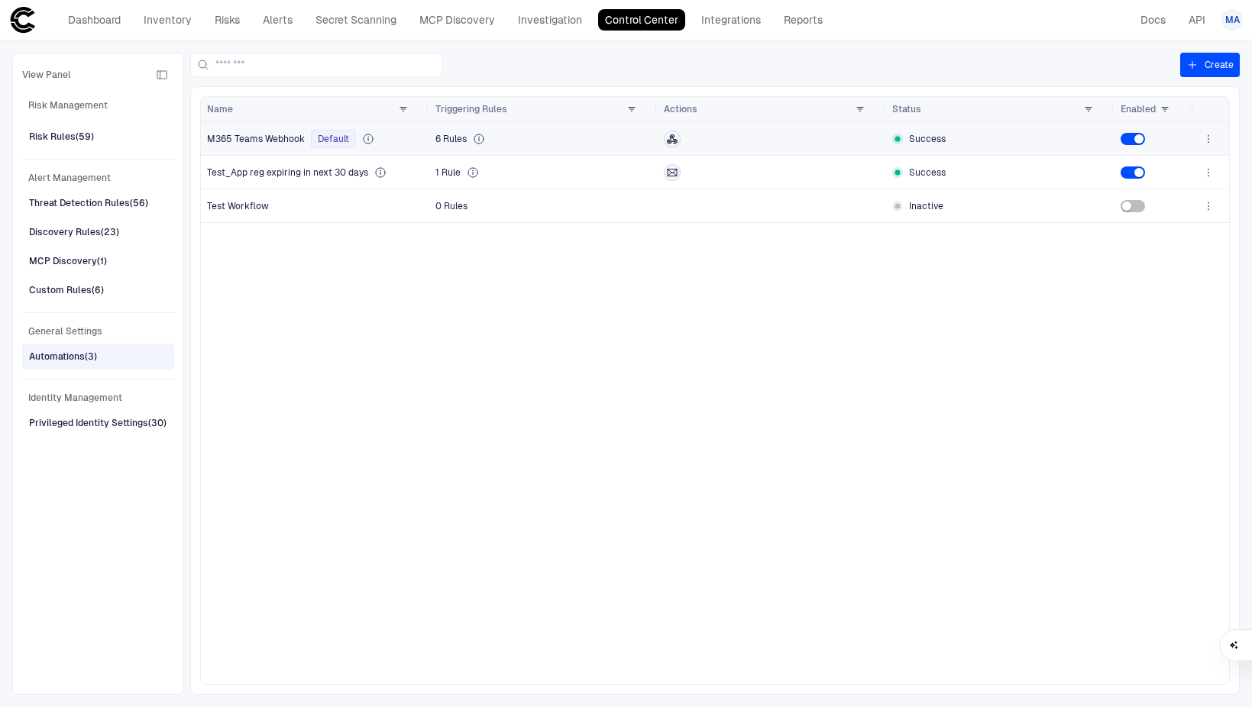
click at [276, 138] on span "M365 Teams Webhook" at bounding box center [256, 139] width 98 height 12
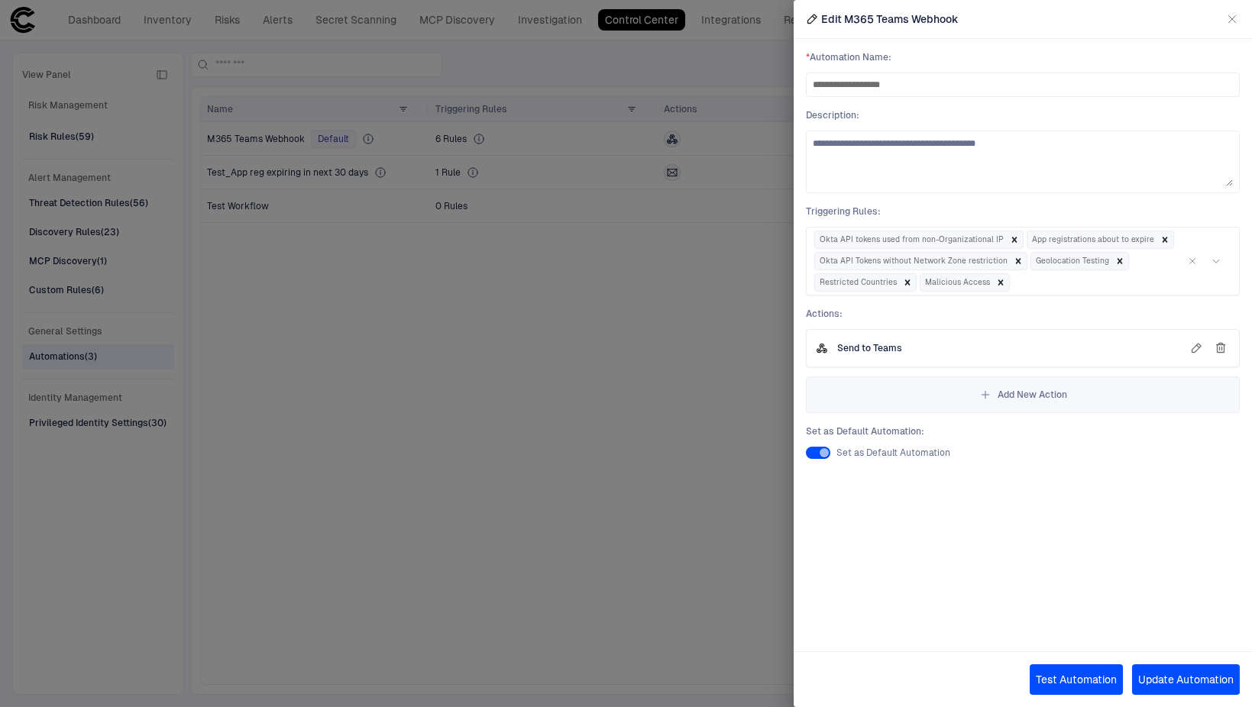
click at [1041, 689] on button "Test Automation" at bounding box center [1076, 680] width 93 height 31
click at [1190, 354] on icon "button" at bounding box center [1196, 348] width 12 height 12
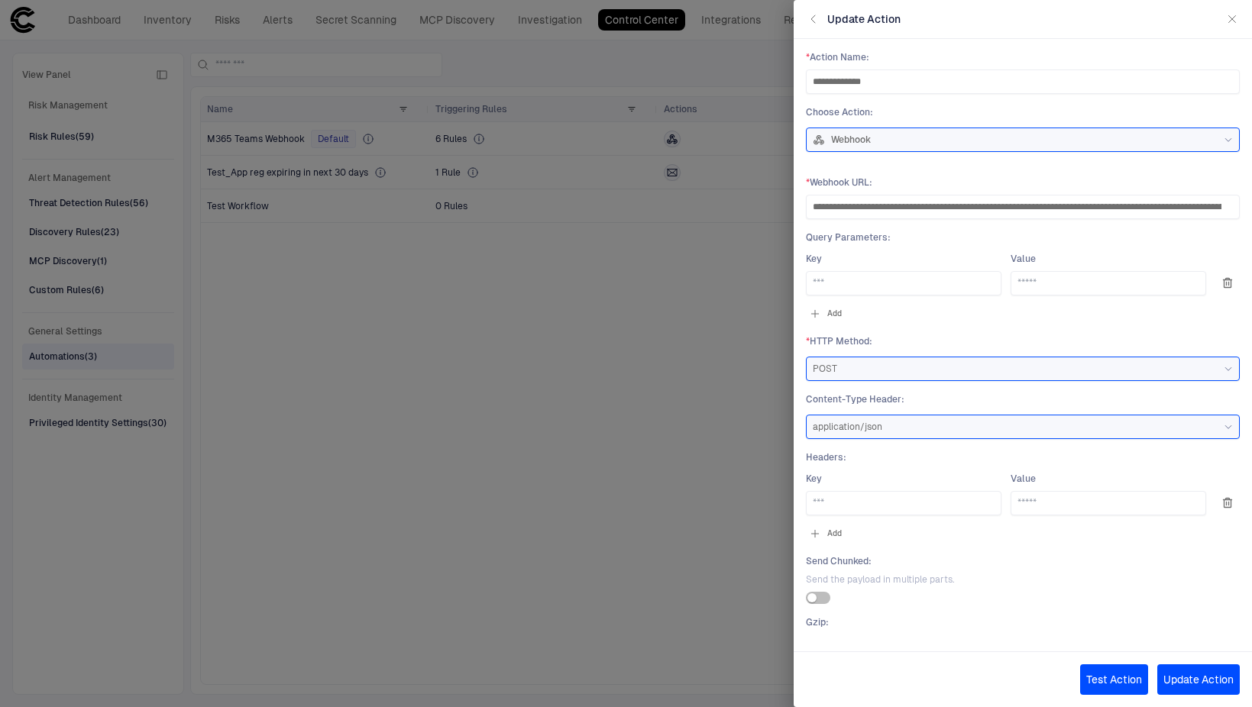
click at [815, 14] on icon "button" at bounding box center [813, 19] width 12 height 12
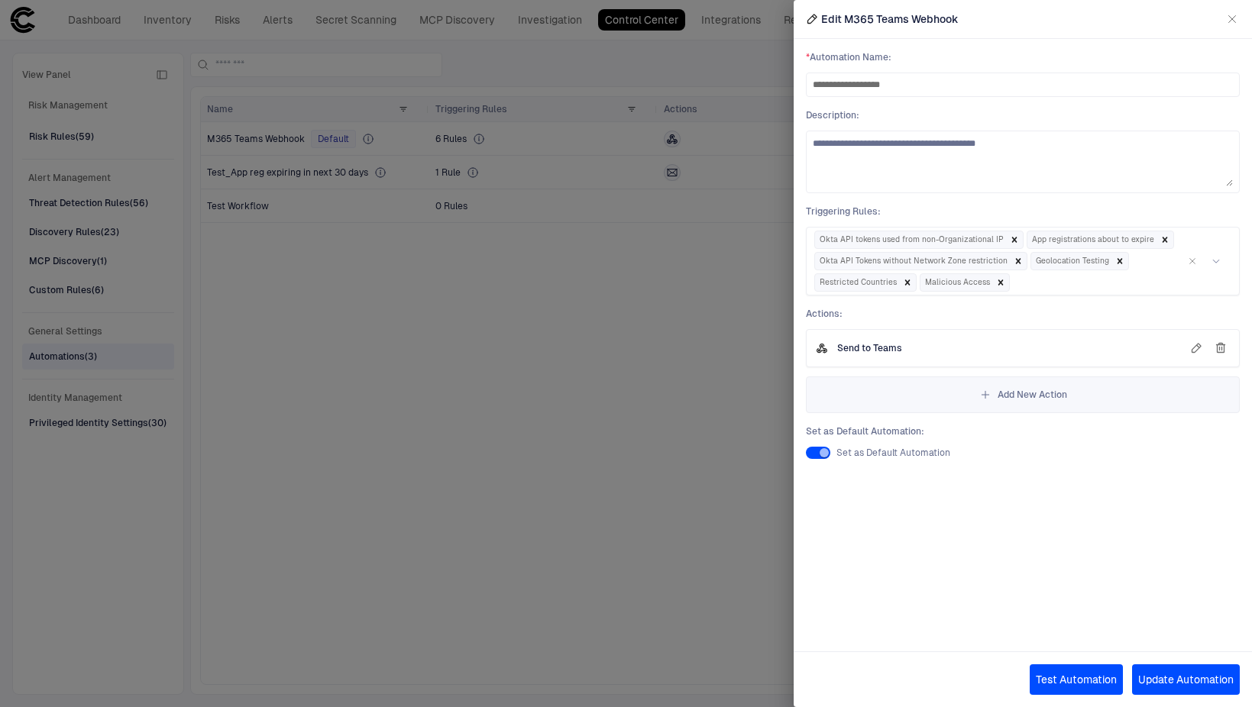
click at [1235, 16] on icon "button" at bounding box center [1232, 19] width 12 height 12
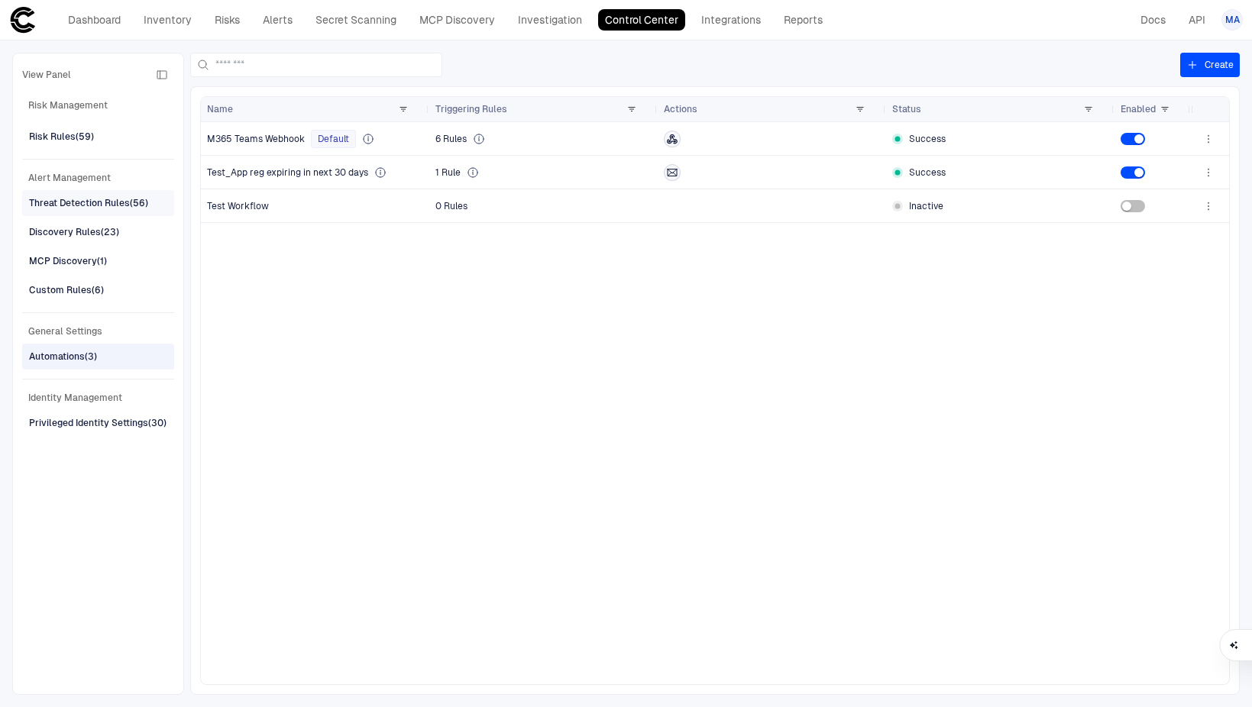
click at [84, 202] on div "Threat Detection Rules (56)" at bounding box center [88, 203] width 119 height 14
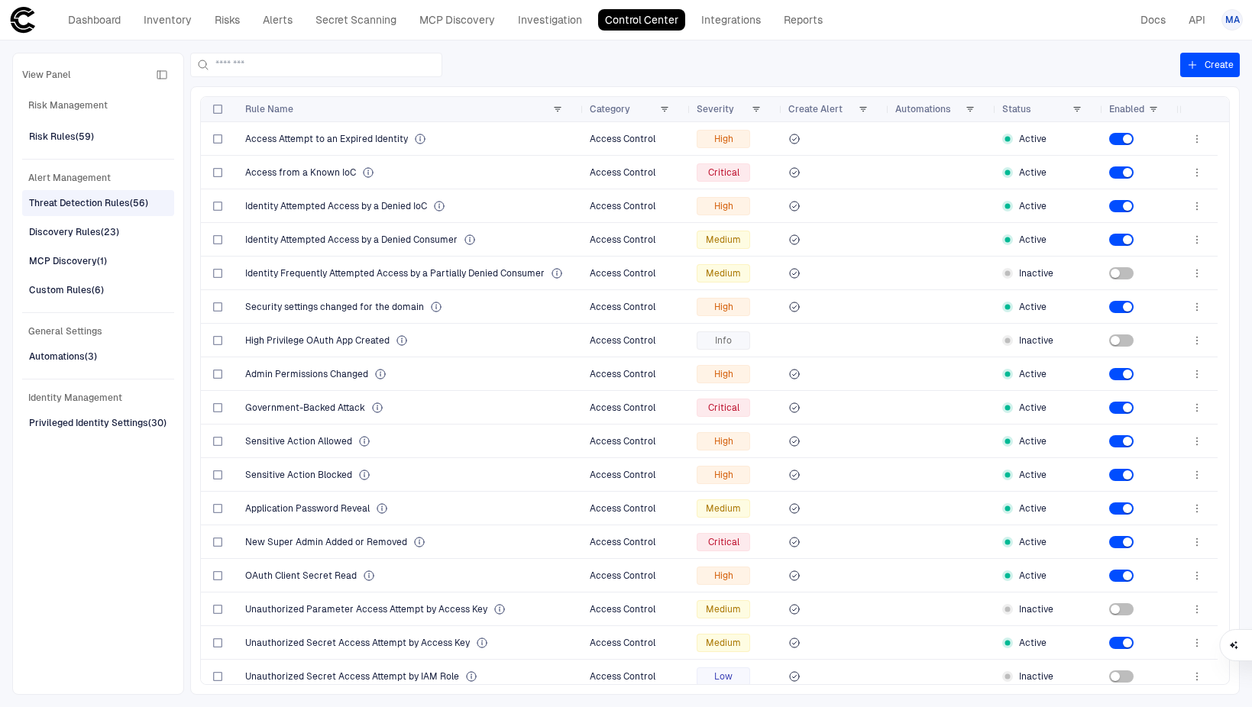
drag, startPoint x: 390, startPoint y: 114, endPoint x: 581, endPoint y: 127, distance: 190.7
click at [581, 127] on div "Rule Name Category Severity" at bounding box center [715, 390] width 1028 height 587
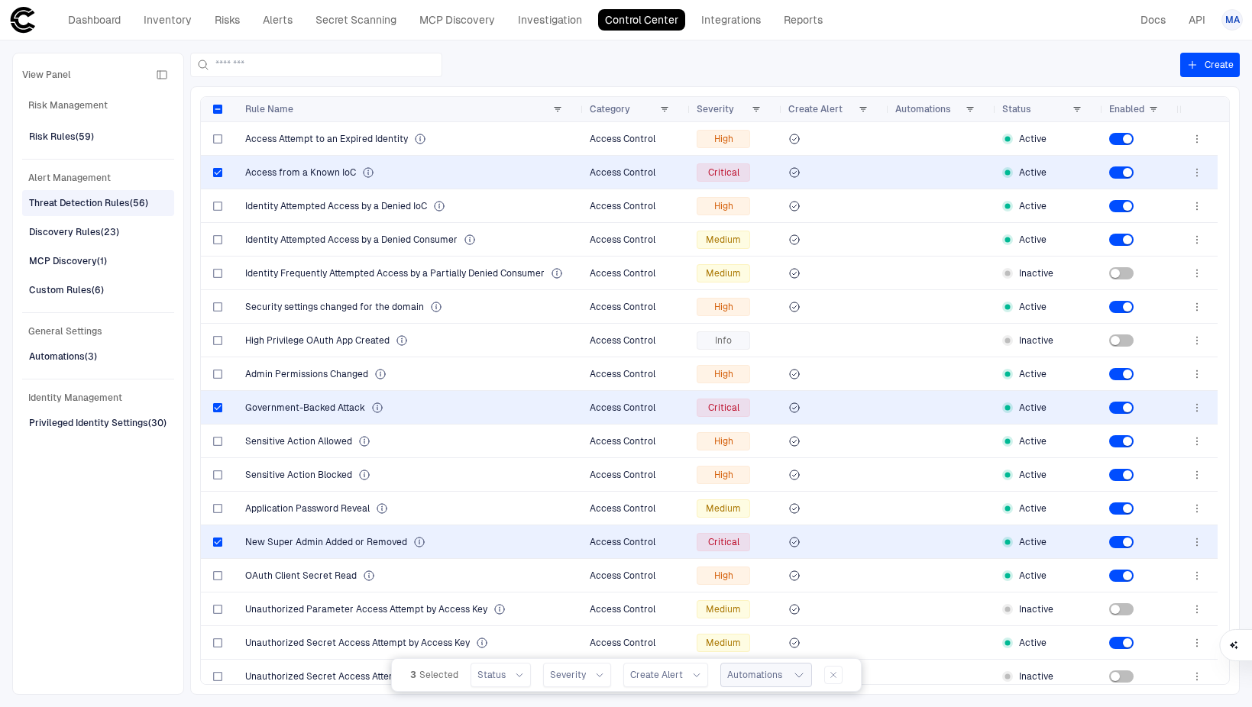
click at [781, 672] on button "Automations" at bounding box center [766, 675] width 92 height 24
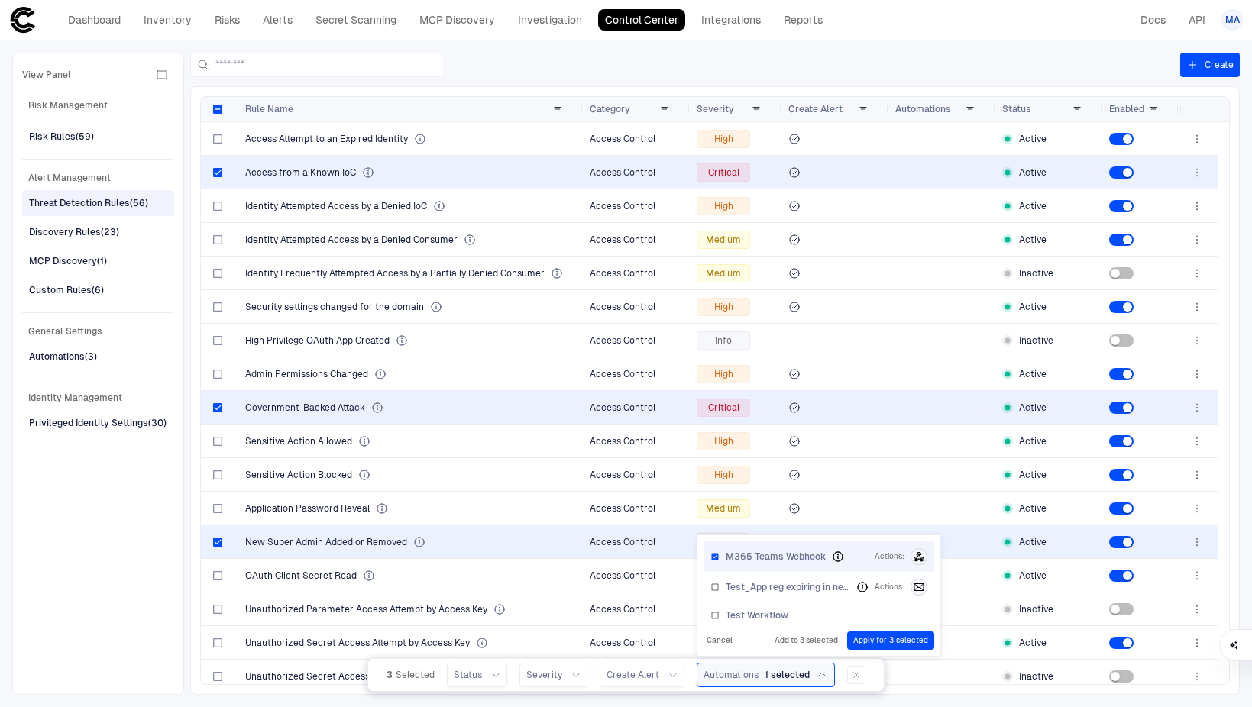
click at [863, 642] on button "Apply for 3 selected" at bounding box center [890, 641] width 87 height 18
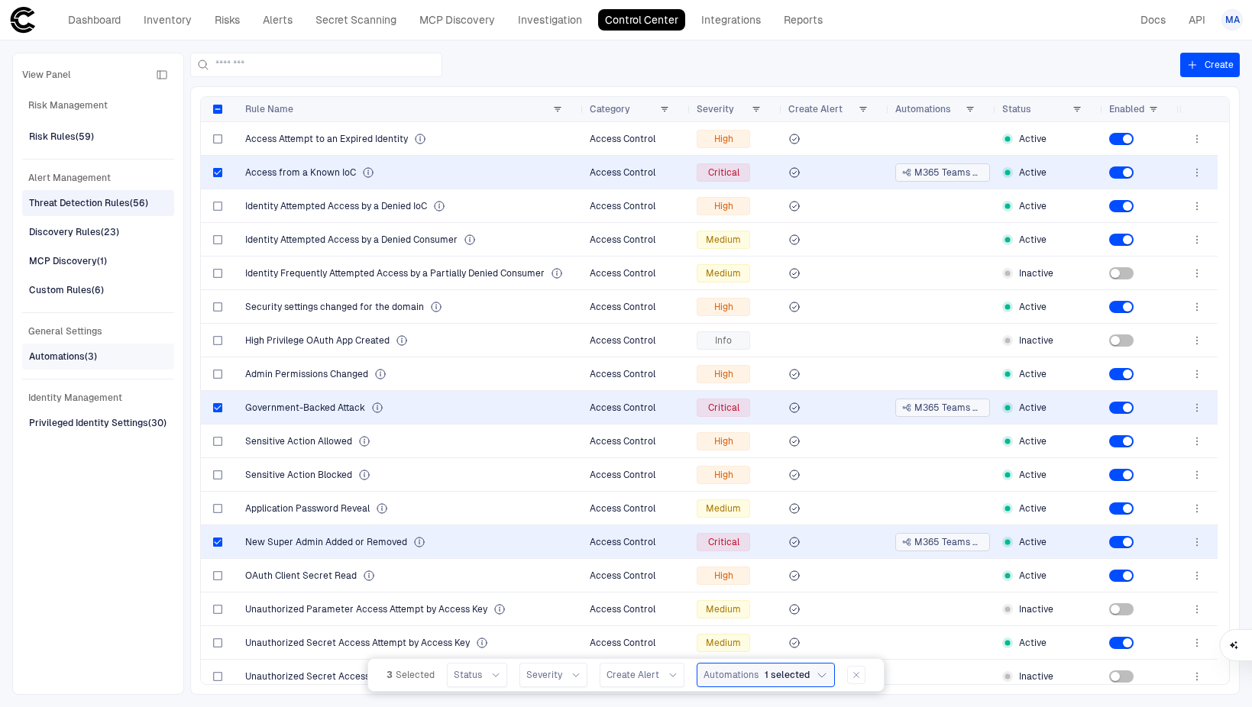
click at [70, 357] on div "Automations (3)" at bounding box center [63, 357] width 68 height 14
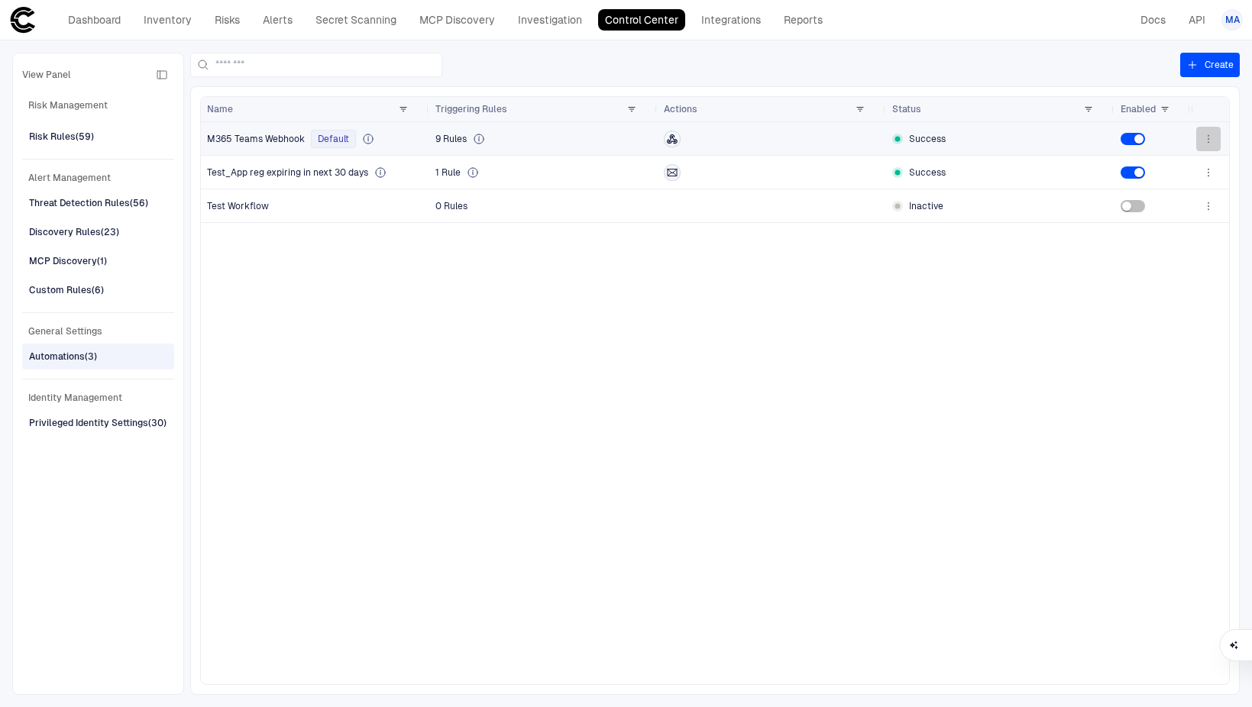
click at [1206, 140] on icon "button" at bounding box center [1208, 139] width 12 height 12
click at [1170, 164] on li "Edit" at bounding box center [1159, 173] width 102 height 24
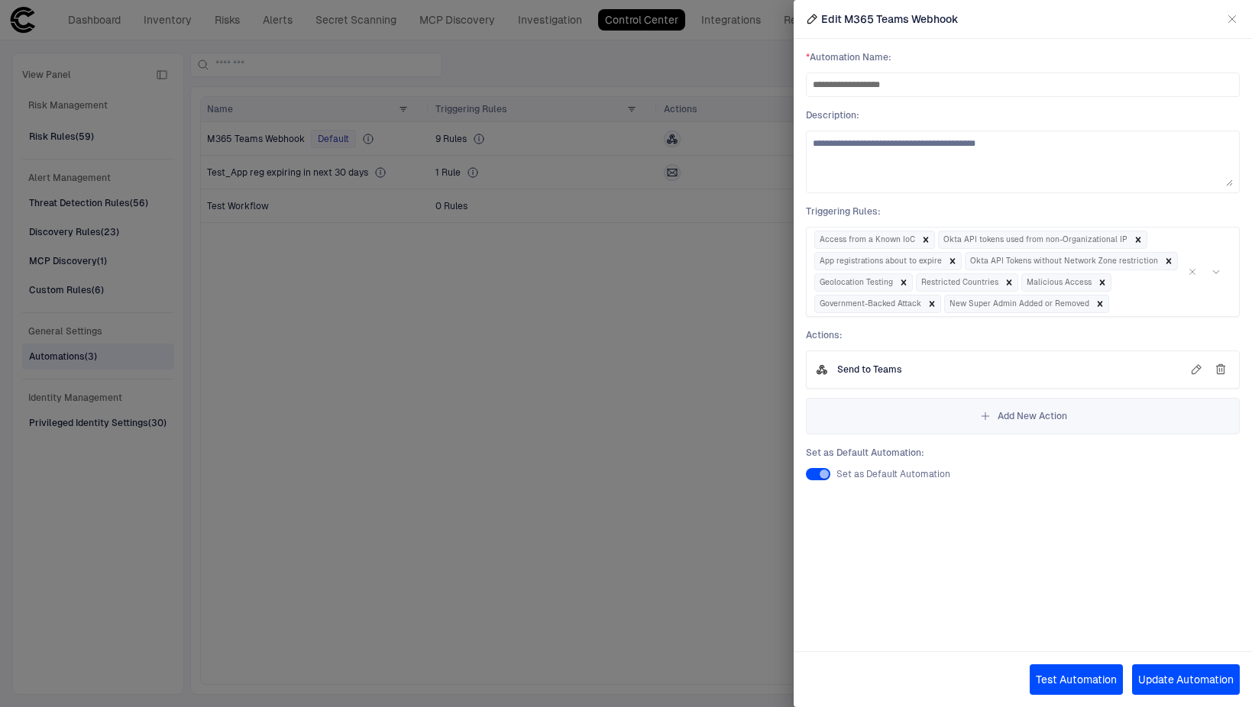
click at [1199, 368] on icon "button" at bounding box center [1196, 370] width 12 height 12
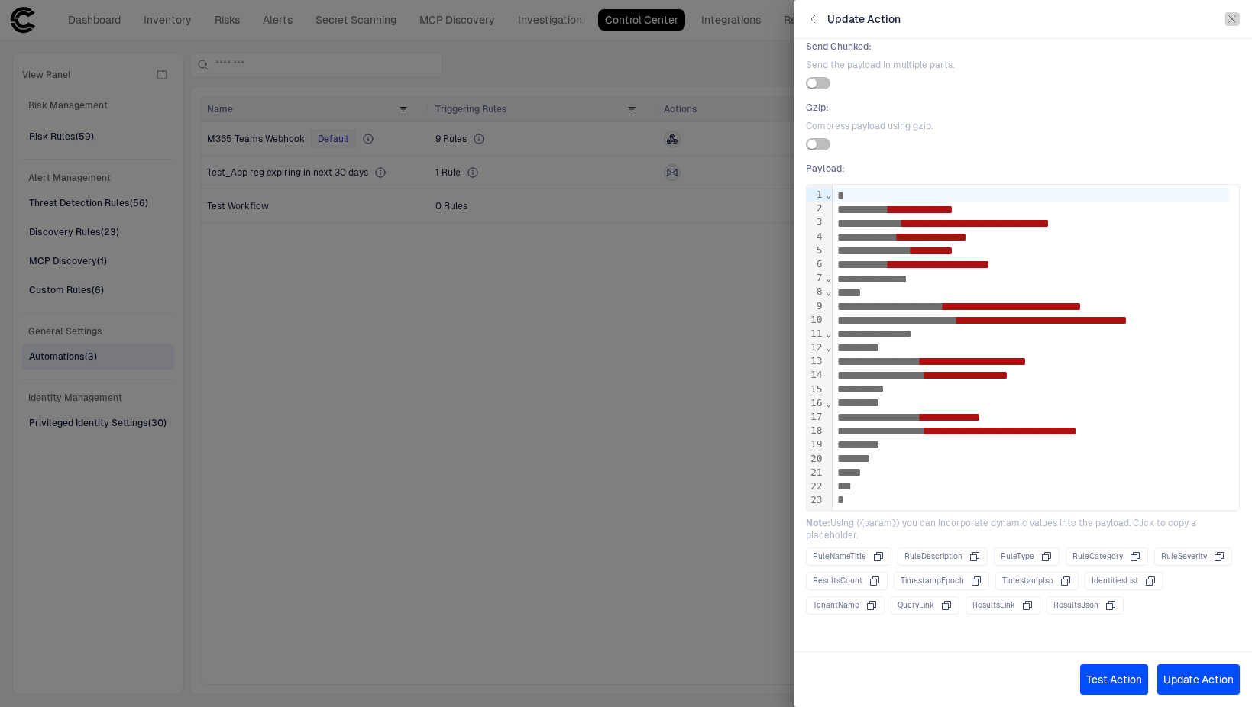
click at [1232, 15] on icon "button" at bounding box center [1232, 19] width 12 height 12
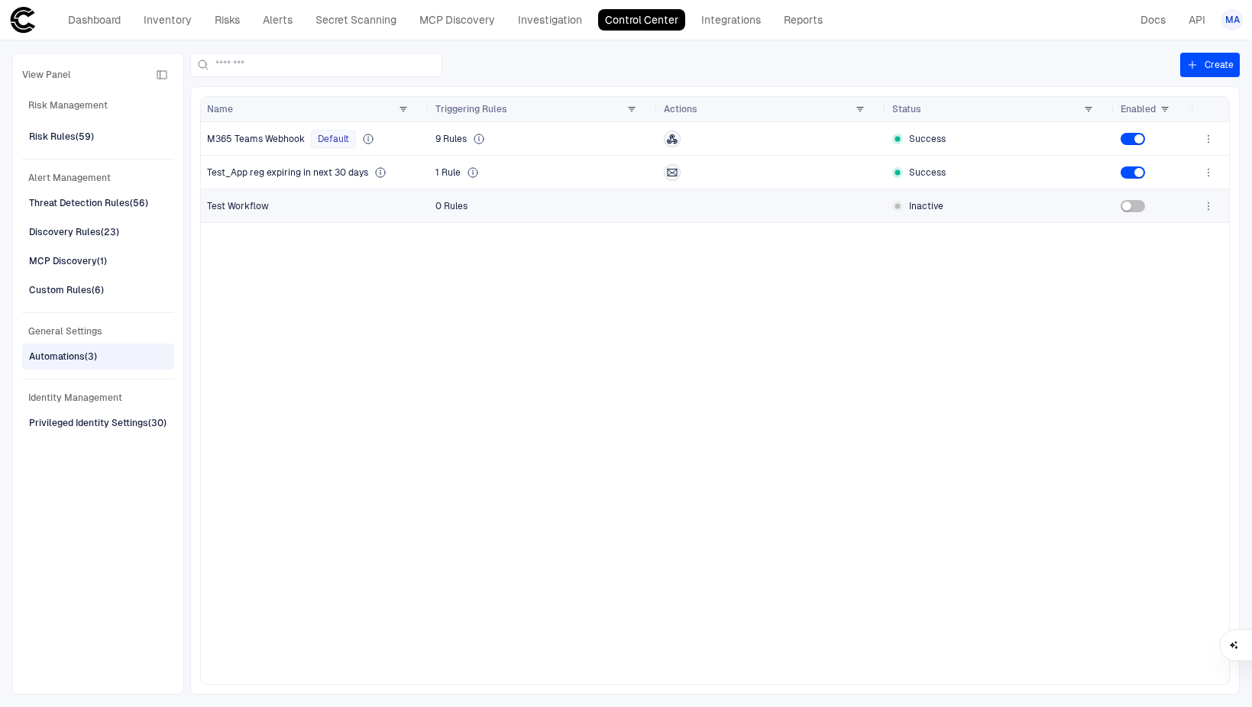
click at [1208, 201] on icon "button" at bounding box center [1208, 206] width 12 height 12
click at [1193, 236] on li "Edit" at bounding box center [1159, 240] width 102 height 24
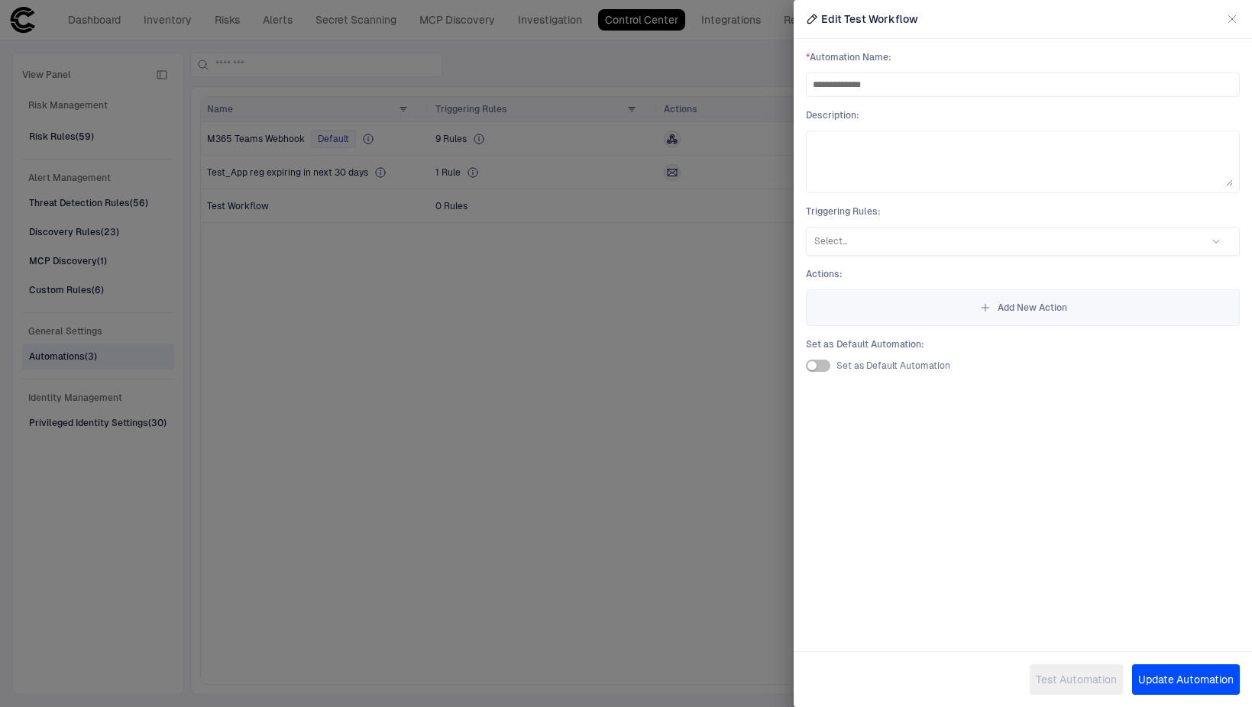
click at [1235, 21] on icon "button" at bounding box center [1232, 19] width 12 height 12
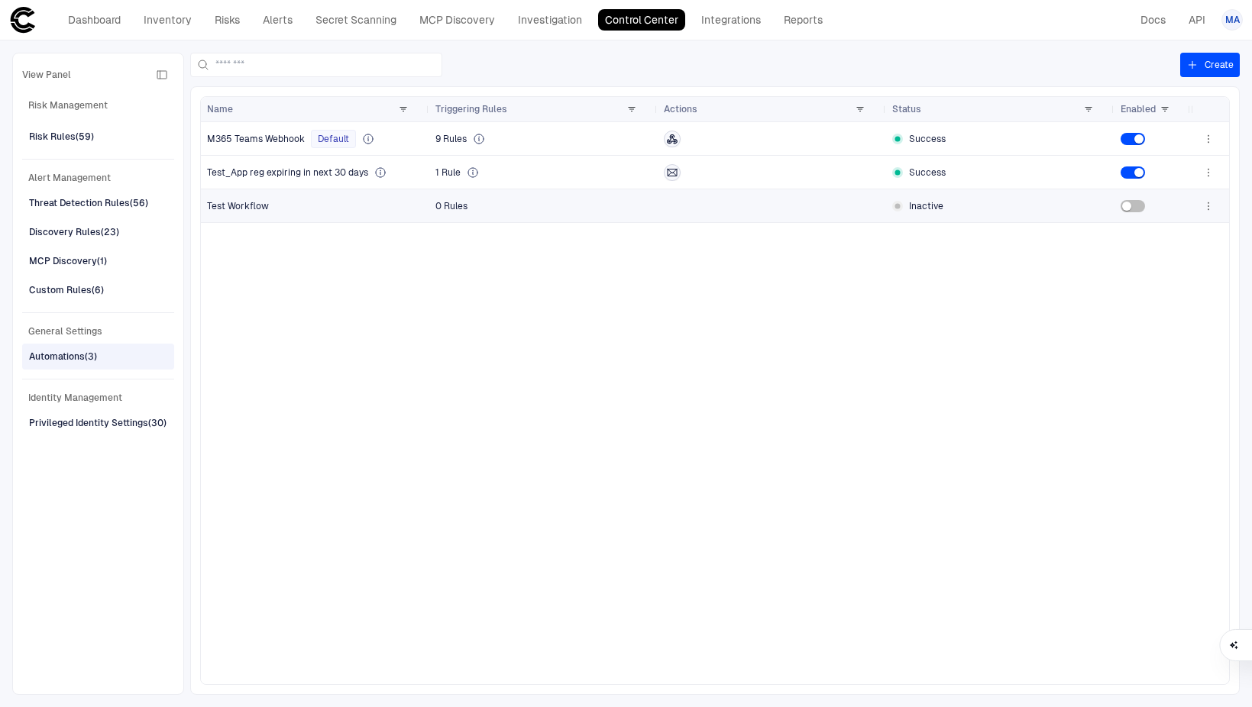
click at [1206, 206] on icon "button" at bounding box center [1208, 206] width 12 height 12
click at [1191, 270] on li "Delete" at bounding box center [1159, 268] width 102 height 24
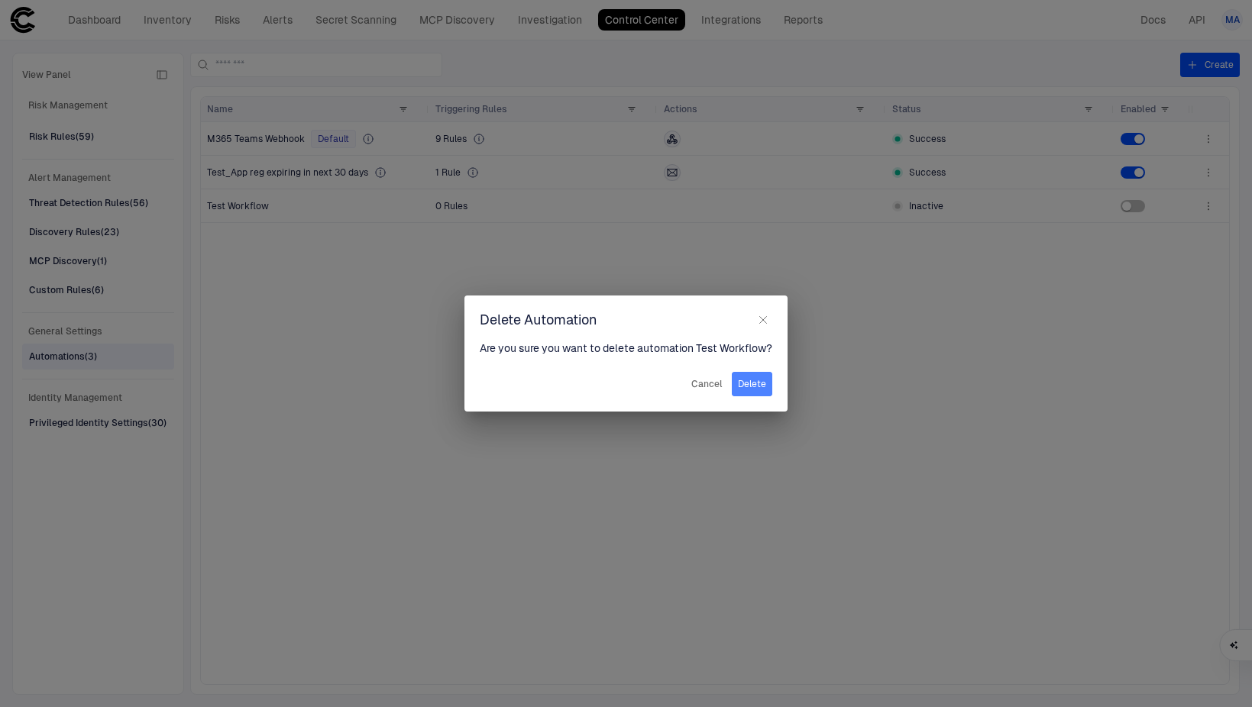
click at [765, 376] on button "Delete" at bounding box center [752, 384] width 40 height 24
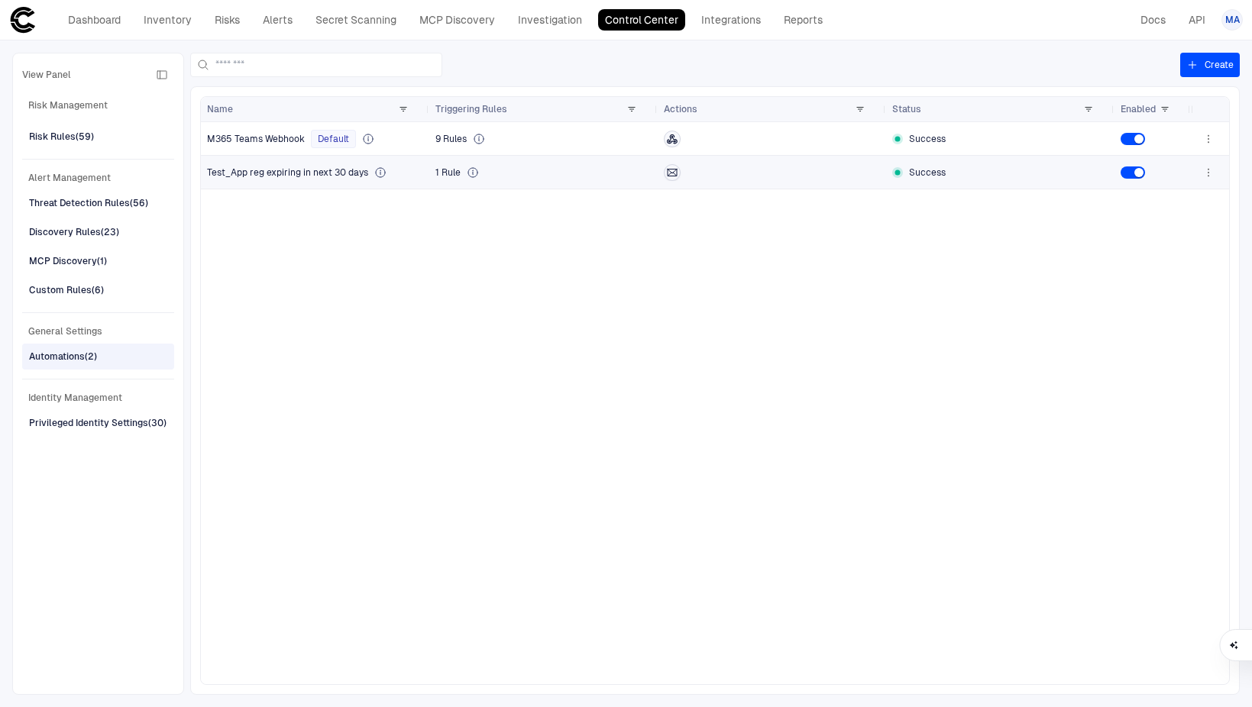
click at [1207, 176] on icon "button" at bounding box center [1208, 173] width 12 height 12
click at [1199, 201] on li "Edit" at bounding box center [1159, 207] width 102 height 24
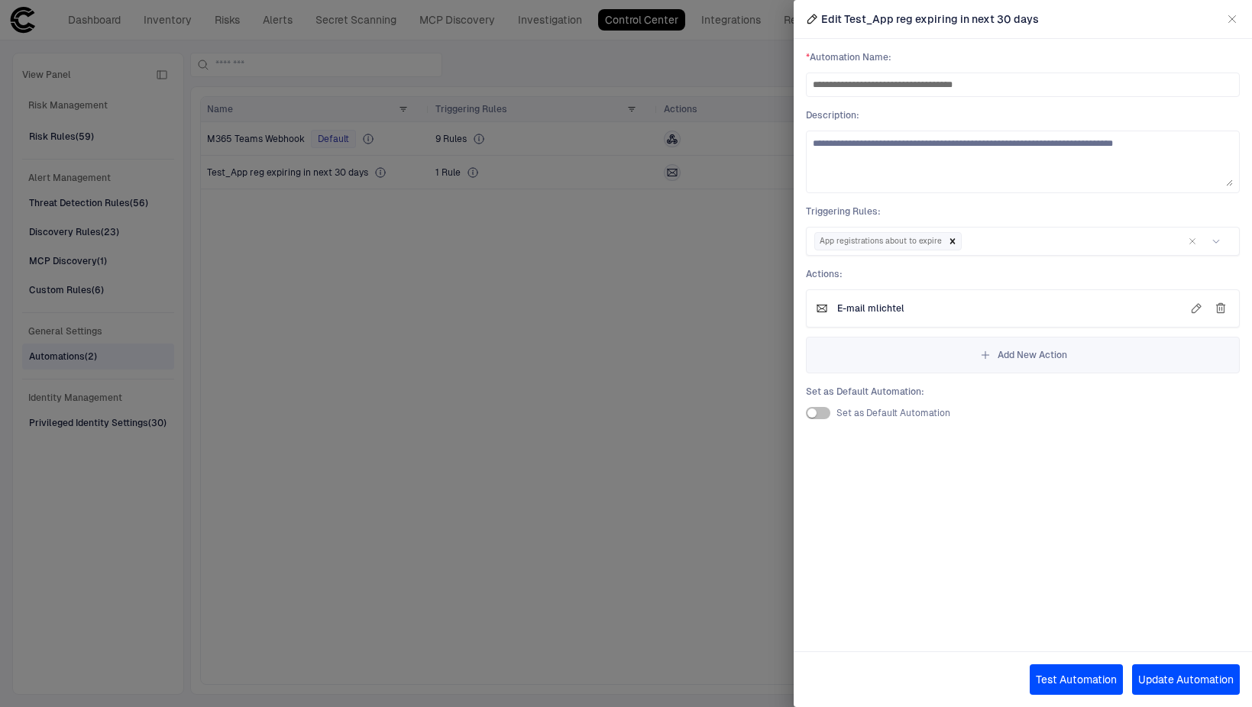
click at [1234, 22] on icon "button" at bounding box center [1232, 19] width 12 height 12
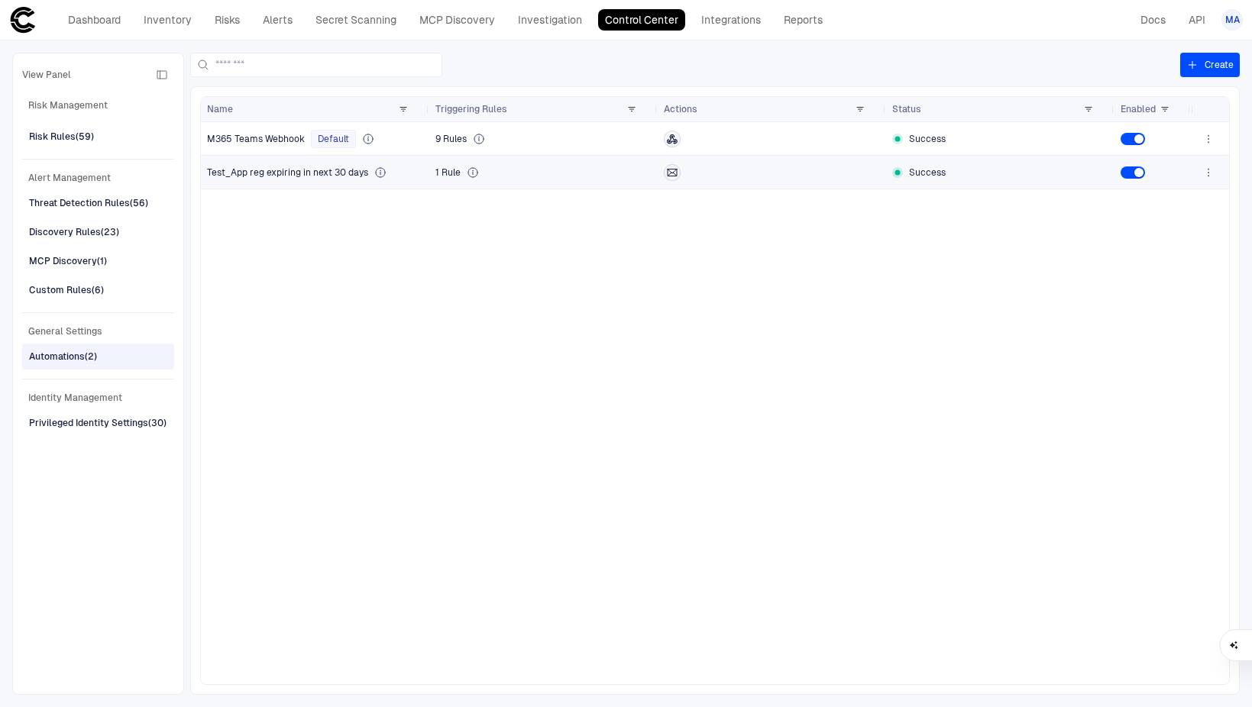
click at [1209, 167] on icon "button" at bounding box center [1208, 173] width 12 height 12
click at [1196, 196] on li "Edit" at bounding box center [1159, 207] width 102 height 24
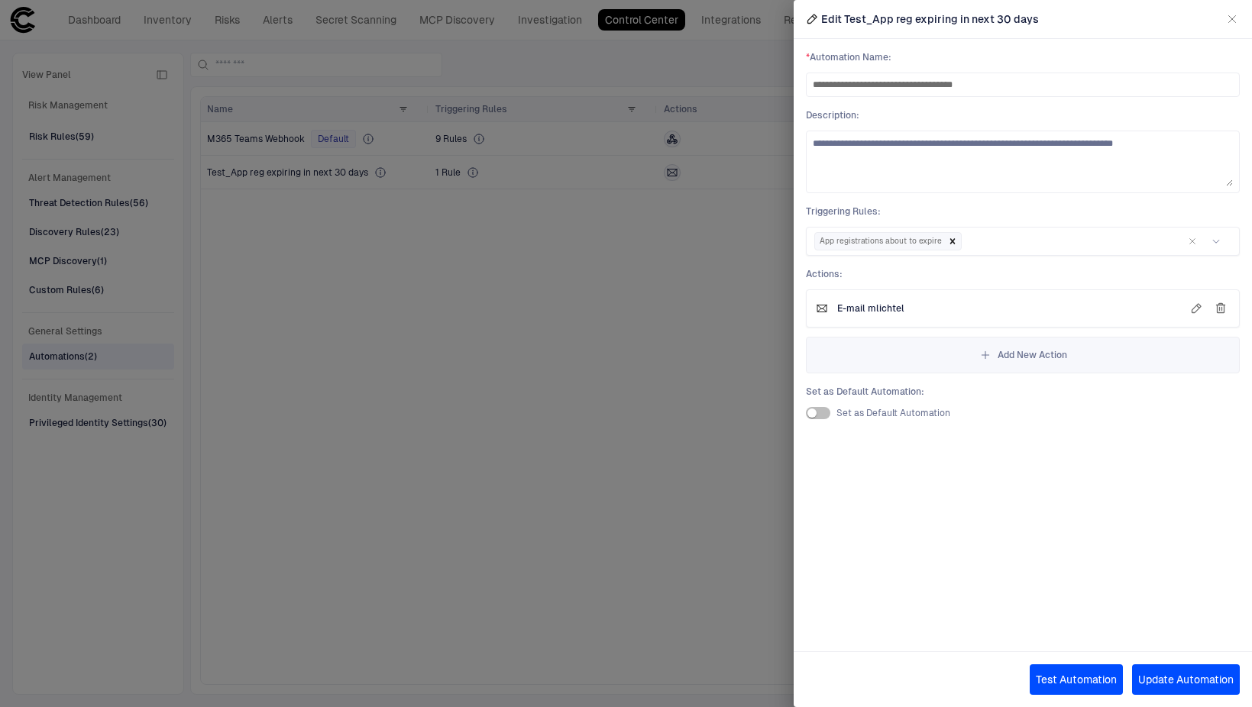
click at [1071, 674] on button "Test Automation" at bounding box center [1076, 680] width 93 height 31
click at [1231, 22] on icon "button" at bounding box center [1232, 19] width 12 height 12
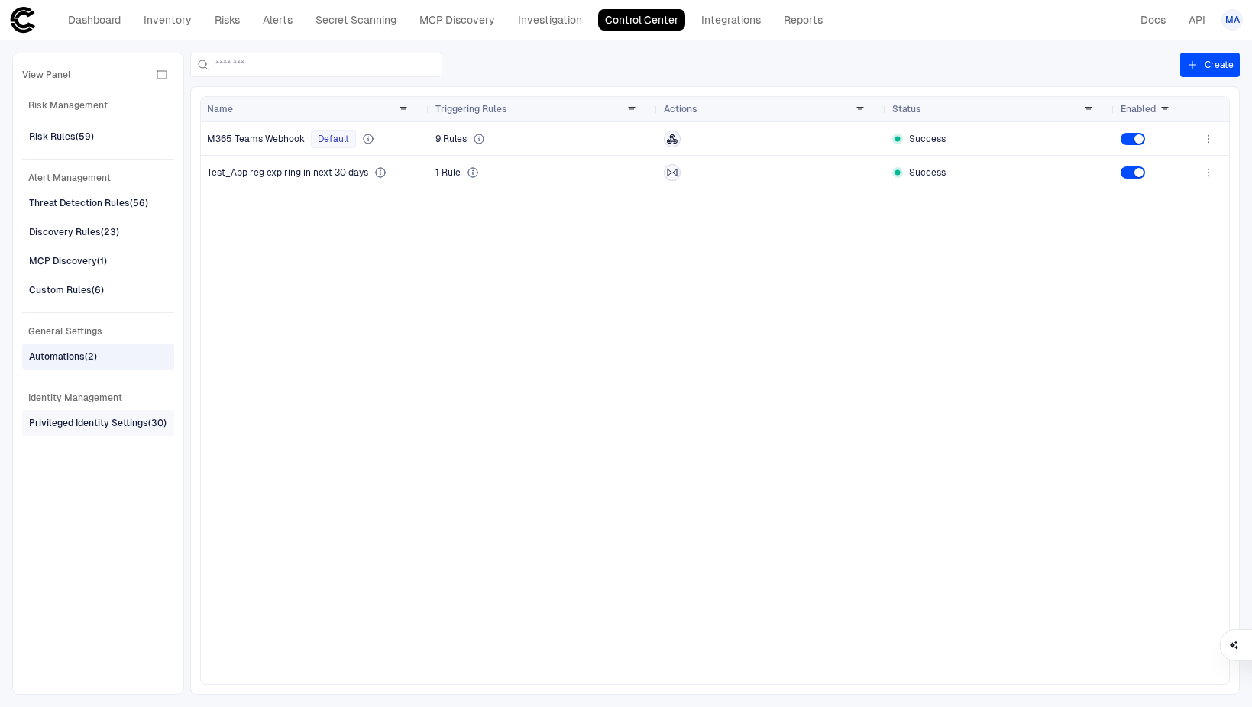
click at [77, 419] on div "Privileged Identity Settings (30)" at bounding box center [98, 423] width 138 height 14
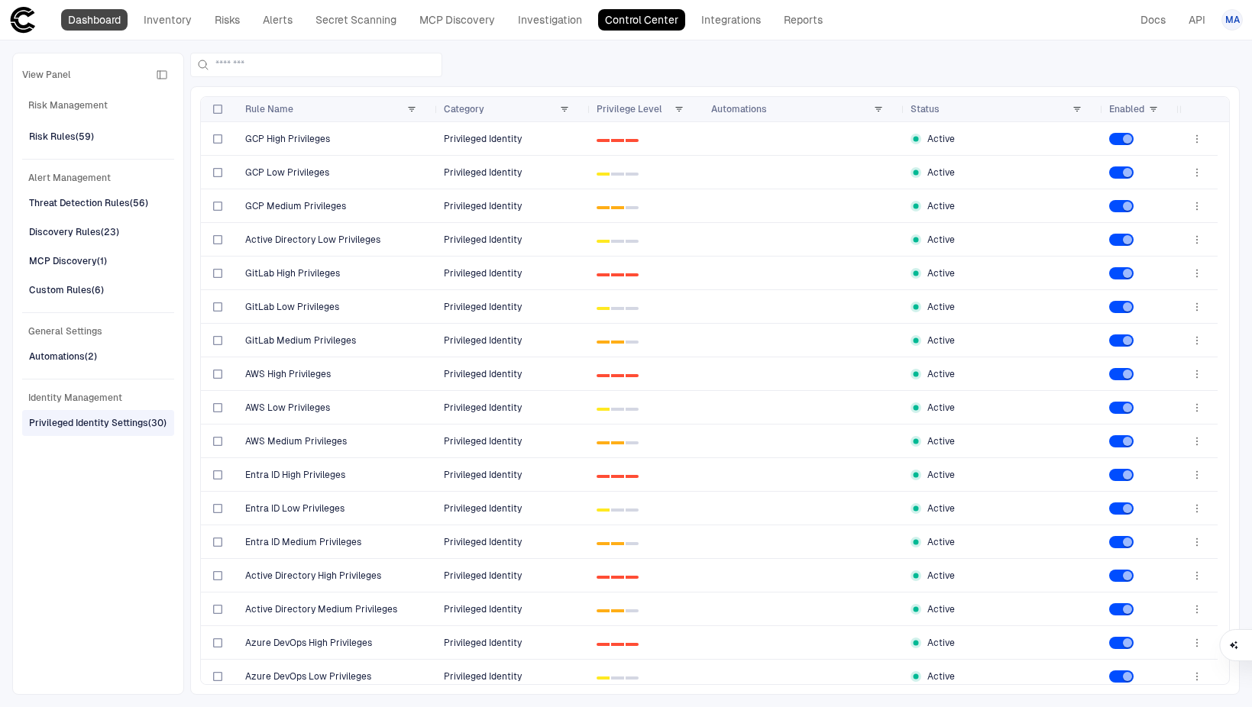
click at [101, 24] on link "Dashboard" at bounding box center [94, 19] width 66 height 21
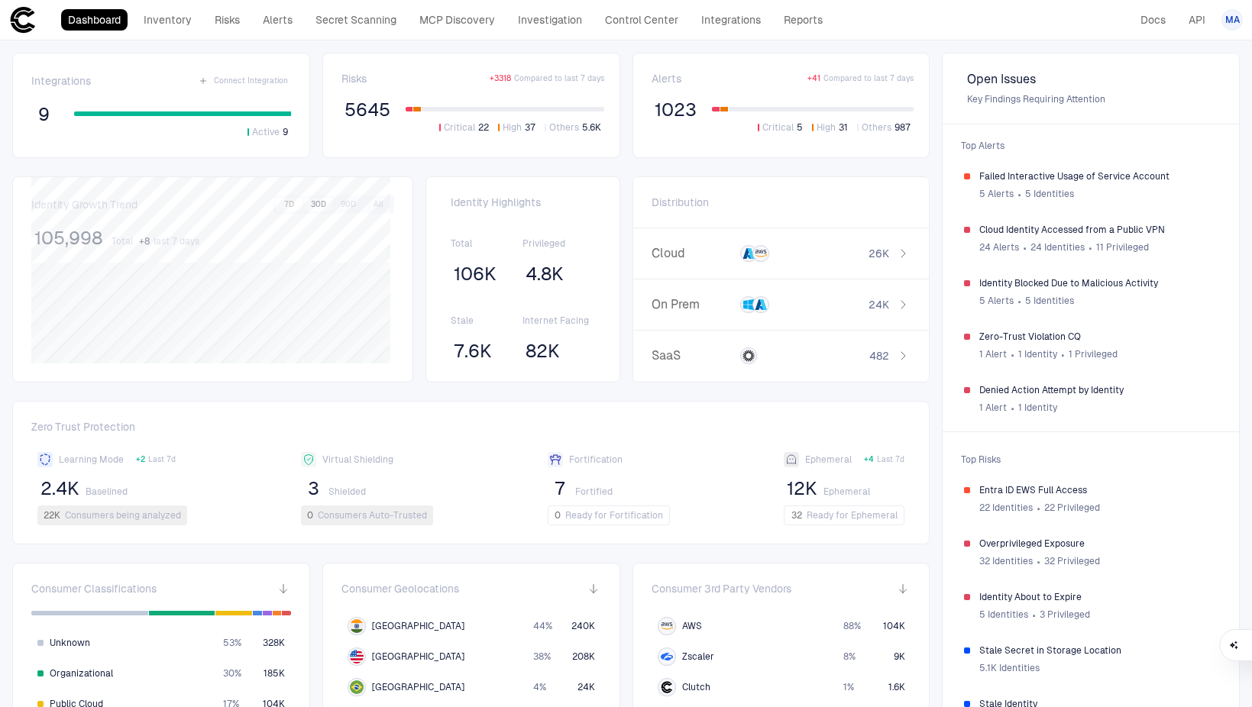
click at [305, 211] on button "30D" at bounding box center [319, 205] width 28 height 14
click at [346, 203] on button "90D" at bounding box center [349, 205] width 28 height 14
click at [157, 27] on link "Inventory" at bounding box center [168, 19] width 62 height 21
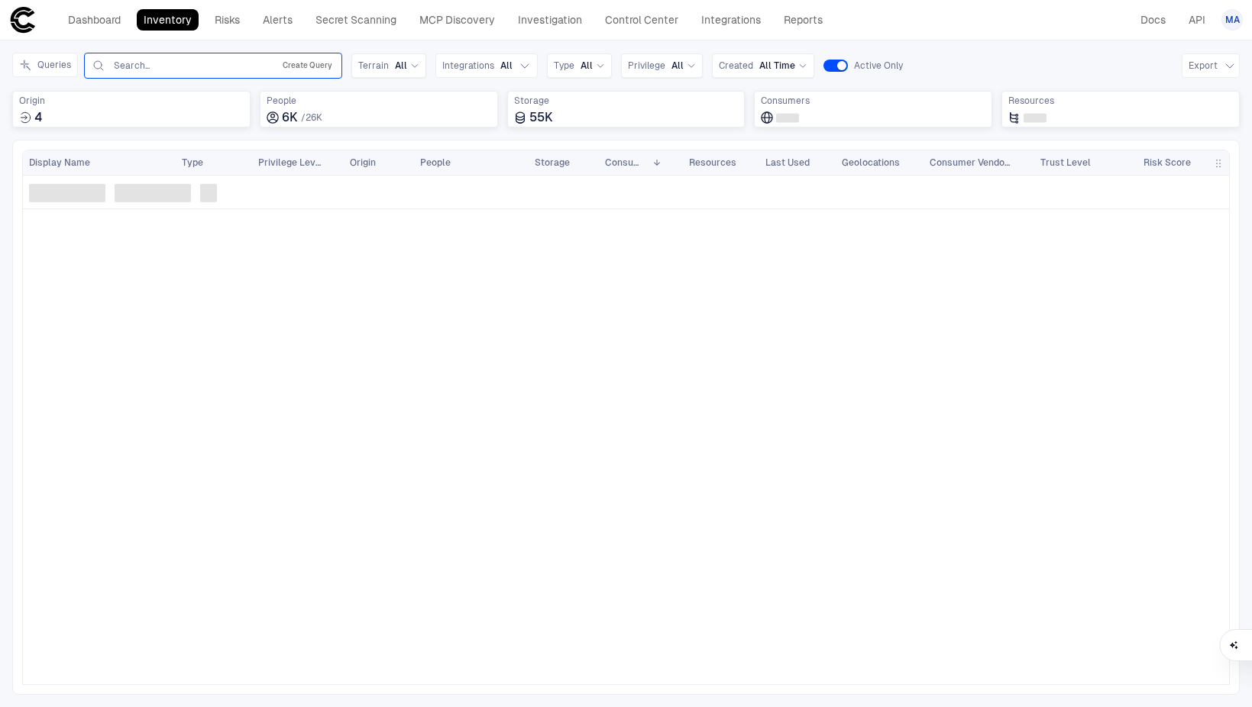
click at [304, 70] on button "Create Query" at bounding box center [308, 66] width 56 height 18
click at [136, 148] on button "Add Condition" at bounding box center [134, 154] width 86 height 24
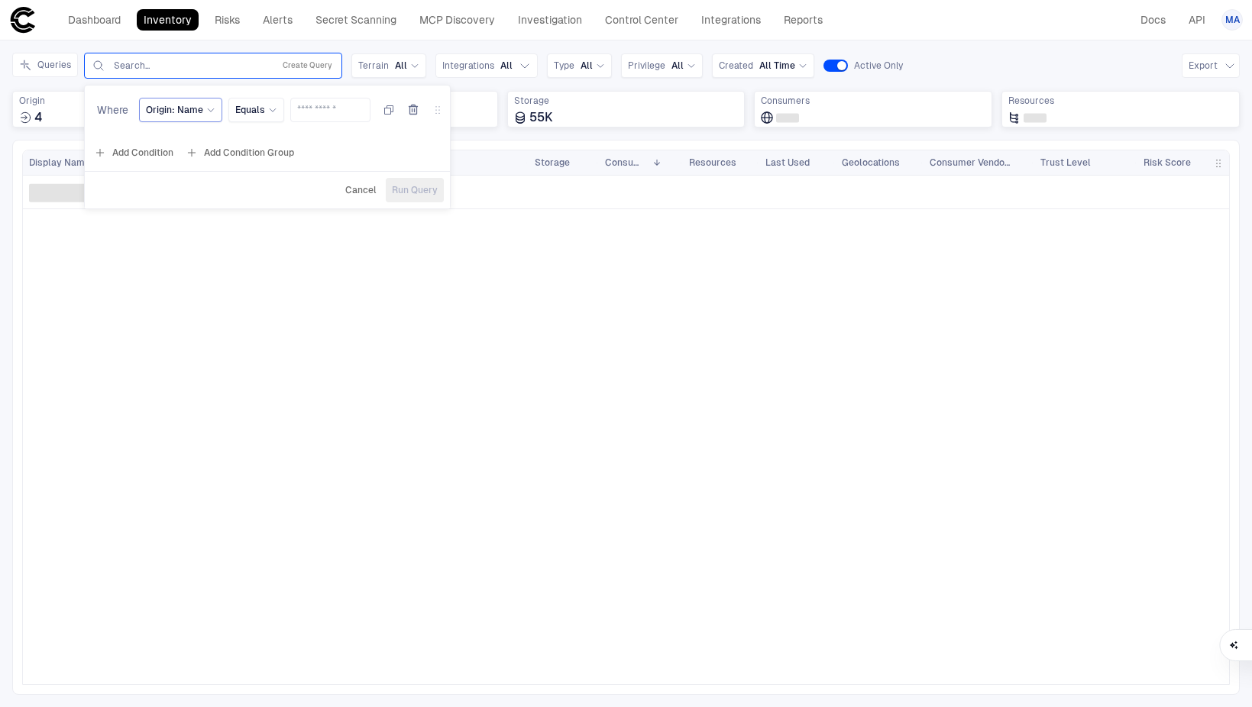
click at [173, 100] on div "Origin: Name" at bounding box center [180, 110] width 83 height 24
type input "*****"
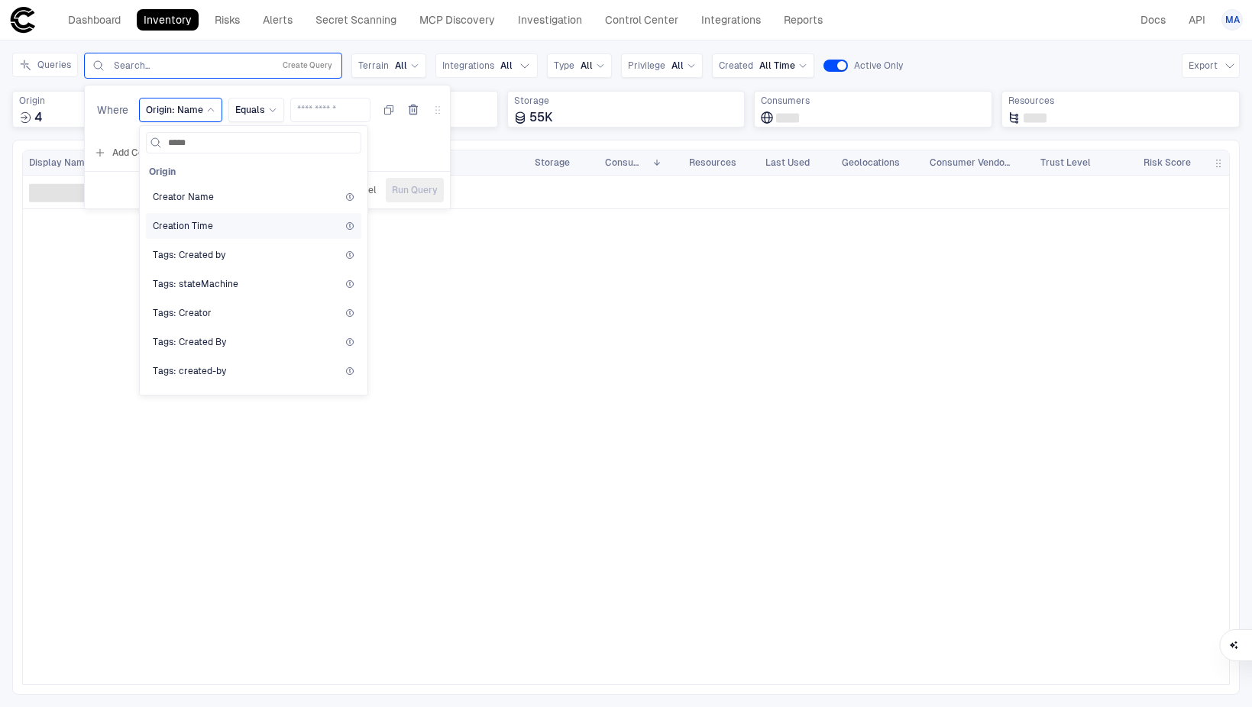
click at [209, 225] on div "Creation Time" at bounding box center [254, 226] width 202 height 12
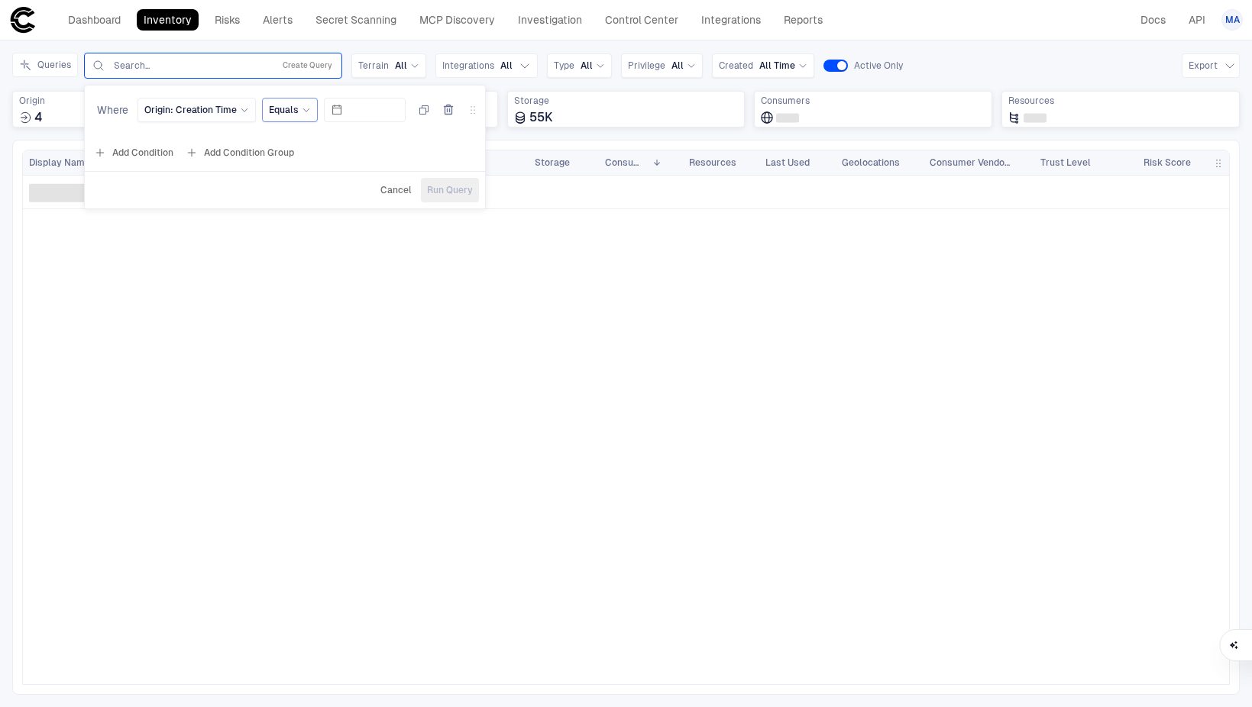
click at [302, 113] on icon at bounding box center [306, 109] width 9 height 9
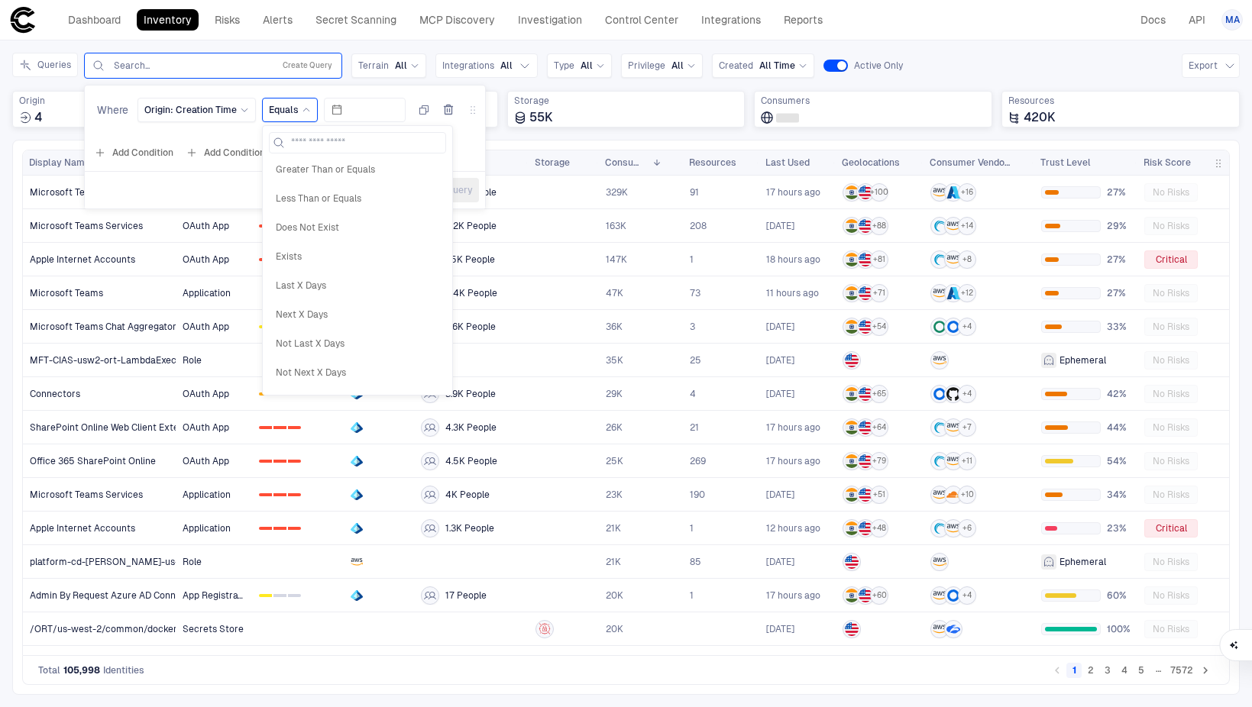
click at [338, 277] on div "Last X Days" at bounding box center [357, 286] width 177 height 26
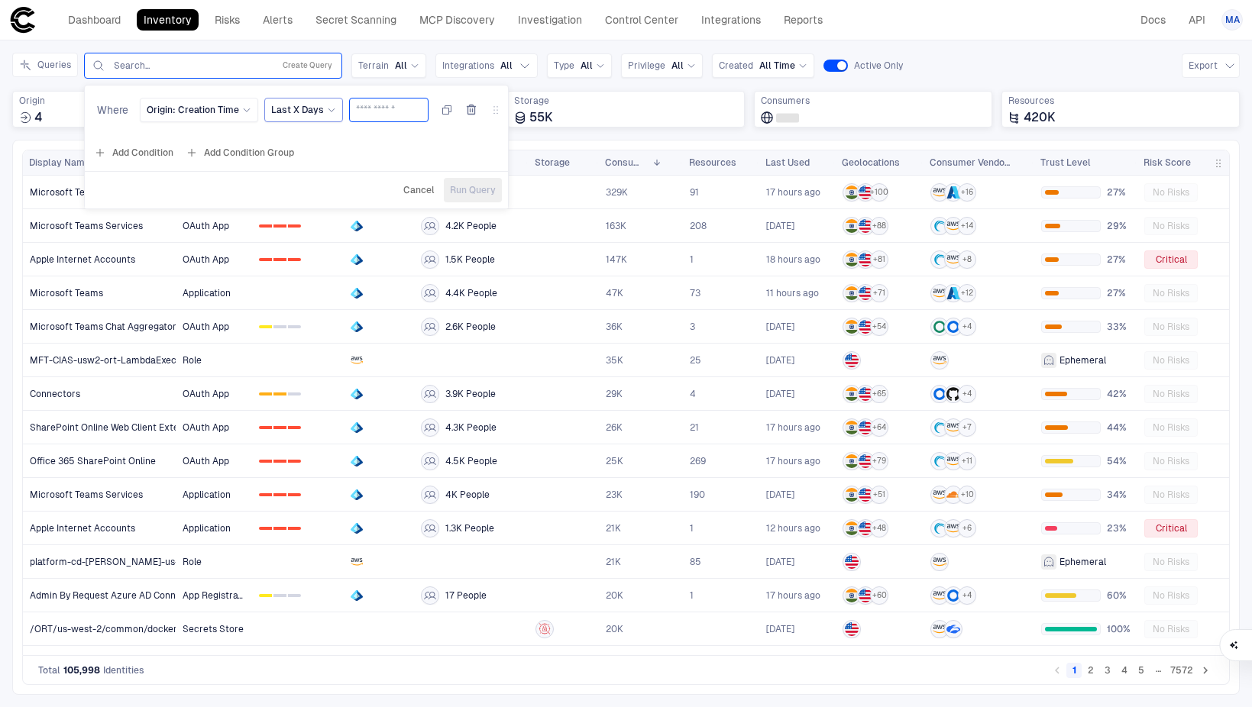
click at [393, 113] on input "number" at bounding box center [389, 110] width 66 height 23
type input "**"
click at [474, 179] on button "Run Query" at bounding box center [473, 190] width 58 height 24
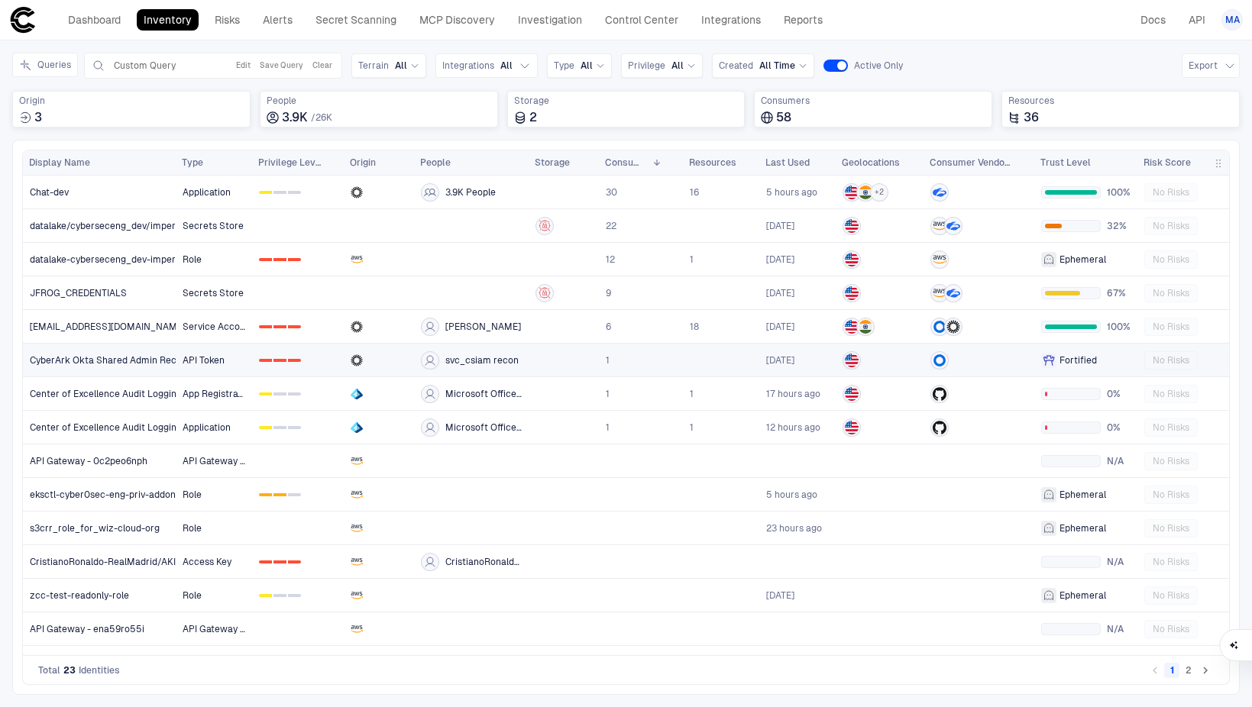
click at [1087, 358] on span "Fortified" at bounding box center [1078, 360] width 37 height 12
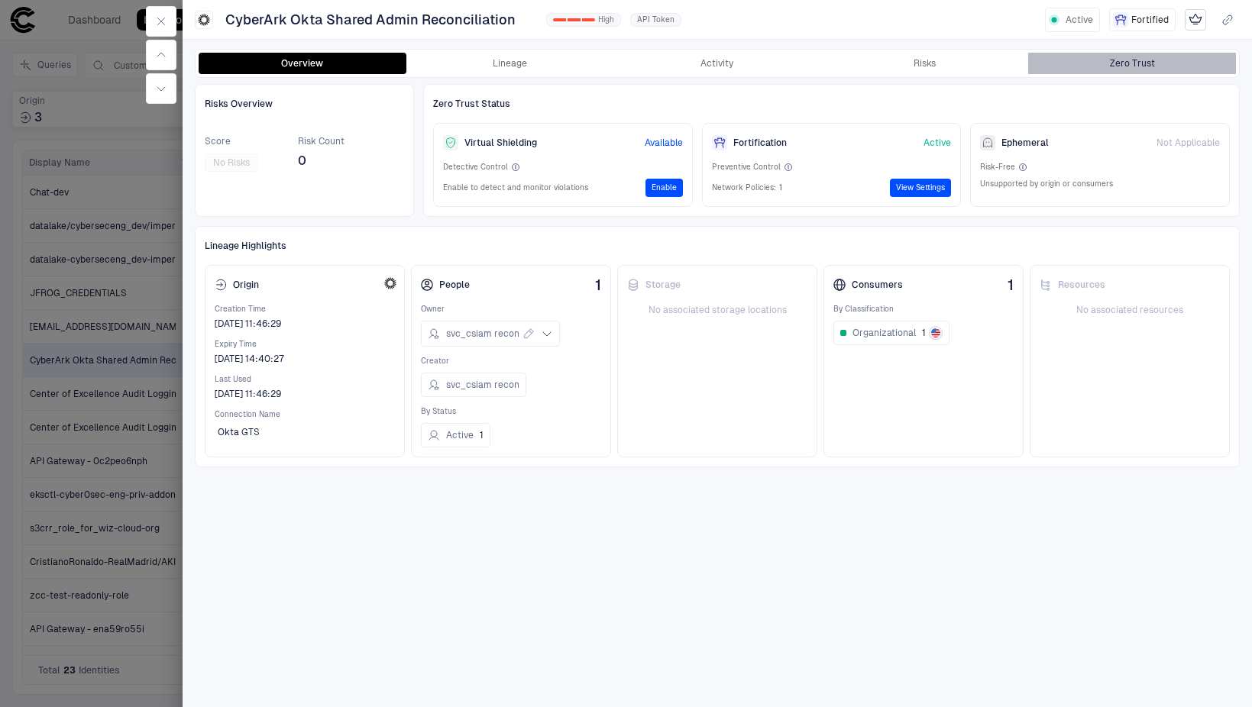
click at [1156, 61] on button "Zero Trust" at bounding box center [1132, 63] width 208 height 21
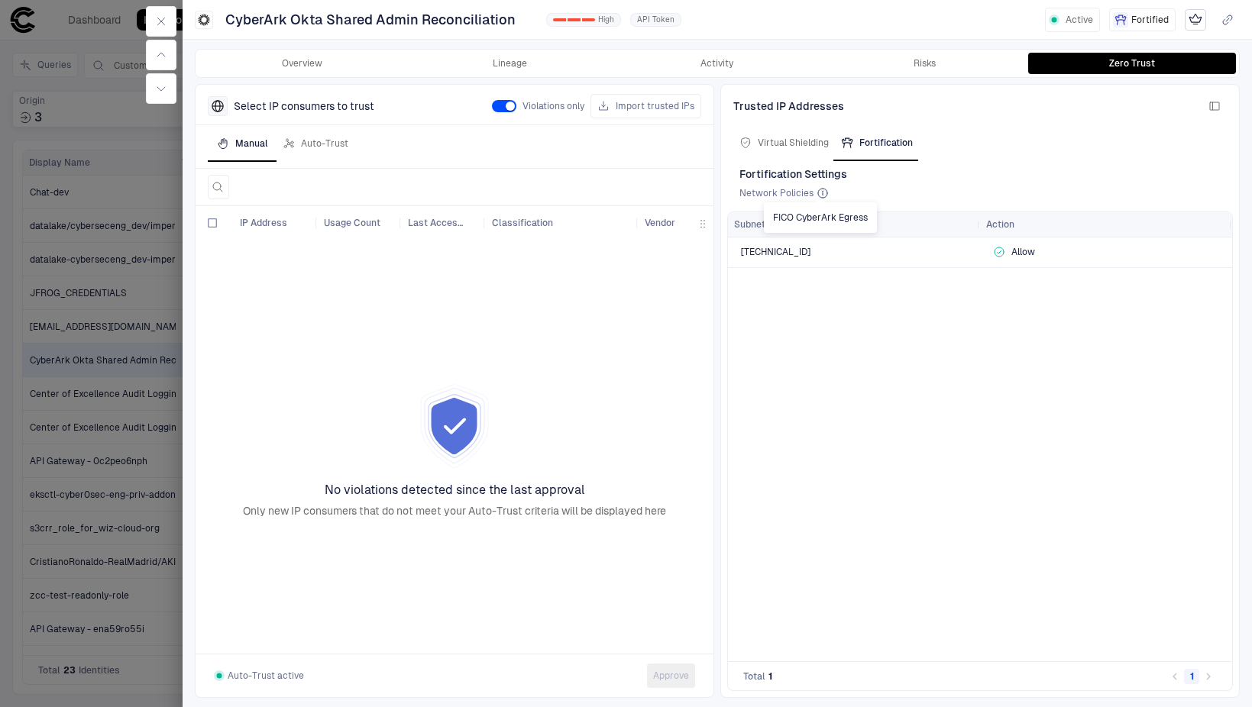
click at [821, 193] on icon at bounding box center [823, 193] width 12 height 12
click at [797, 143] on div "Virtual Shielding" at bounding box center [783, 143] width 89 height 12
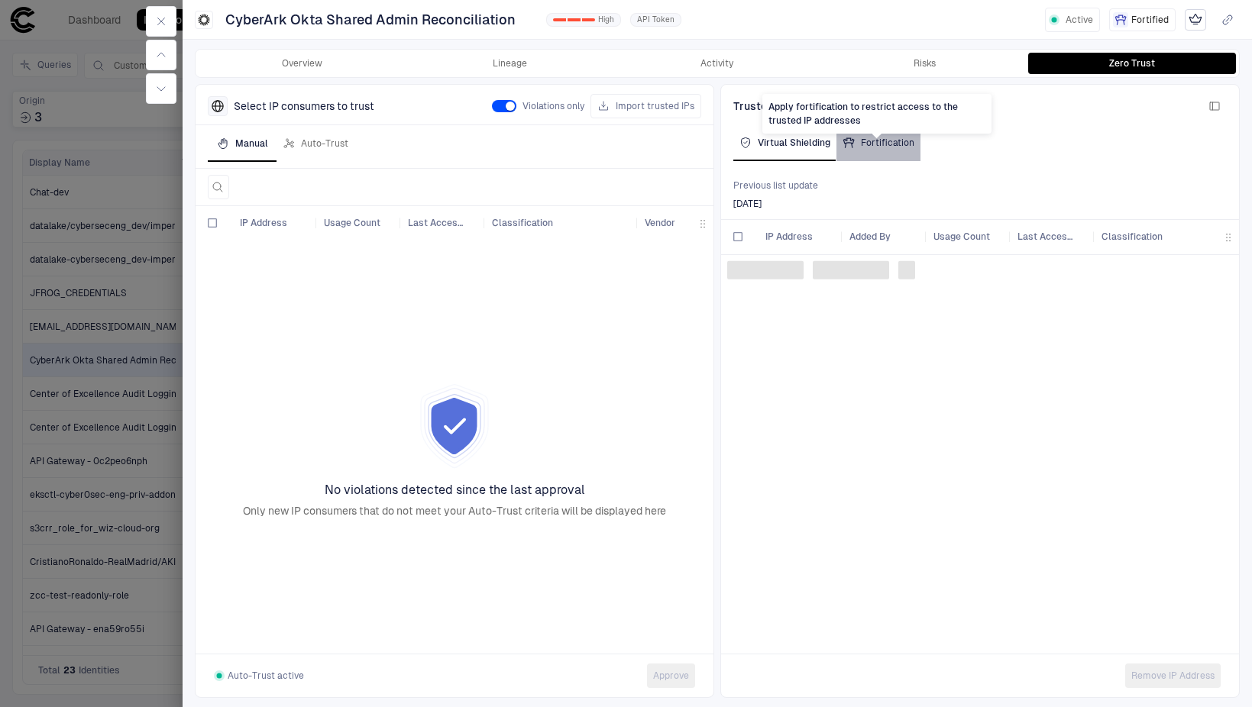
click at [888, 144] on div "Fortification" at bounding box center [879, 143] width 72 height 12
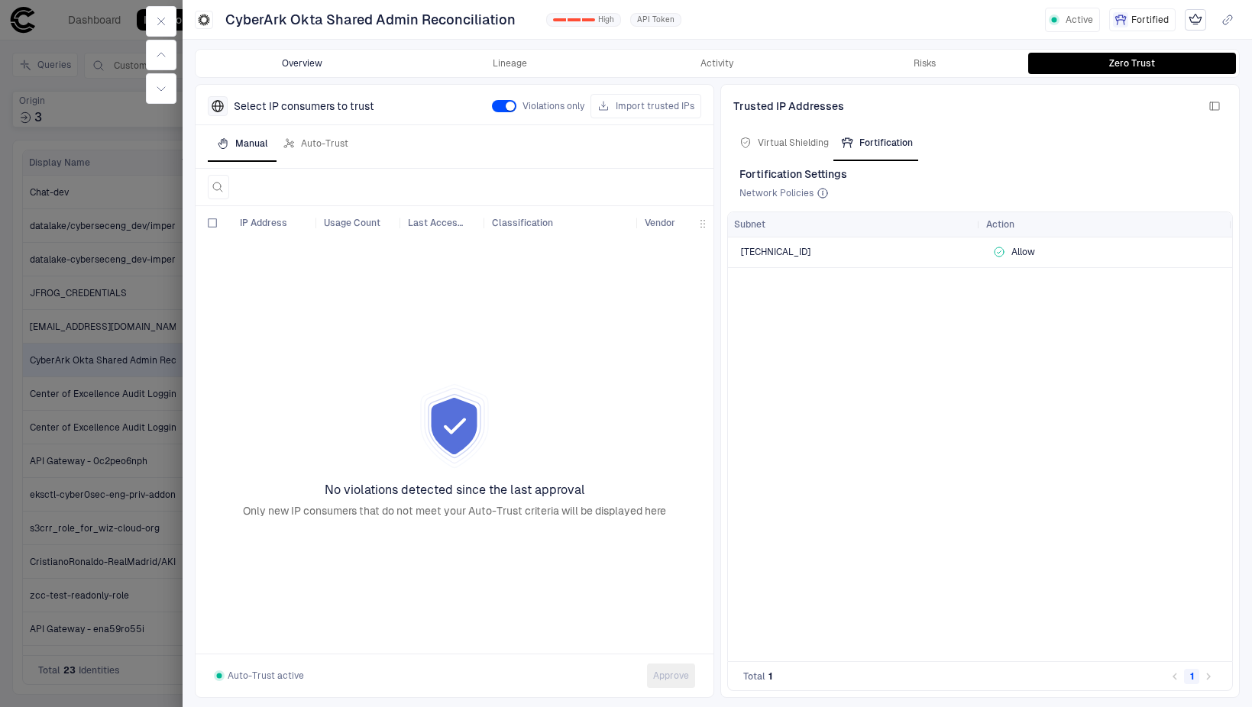
click at [312, 65] on button "Overview" at bounding box center [303, 63] width 208 height 21
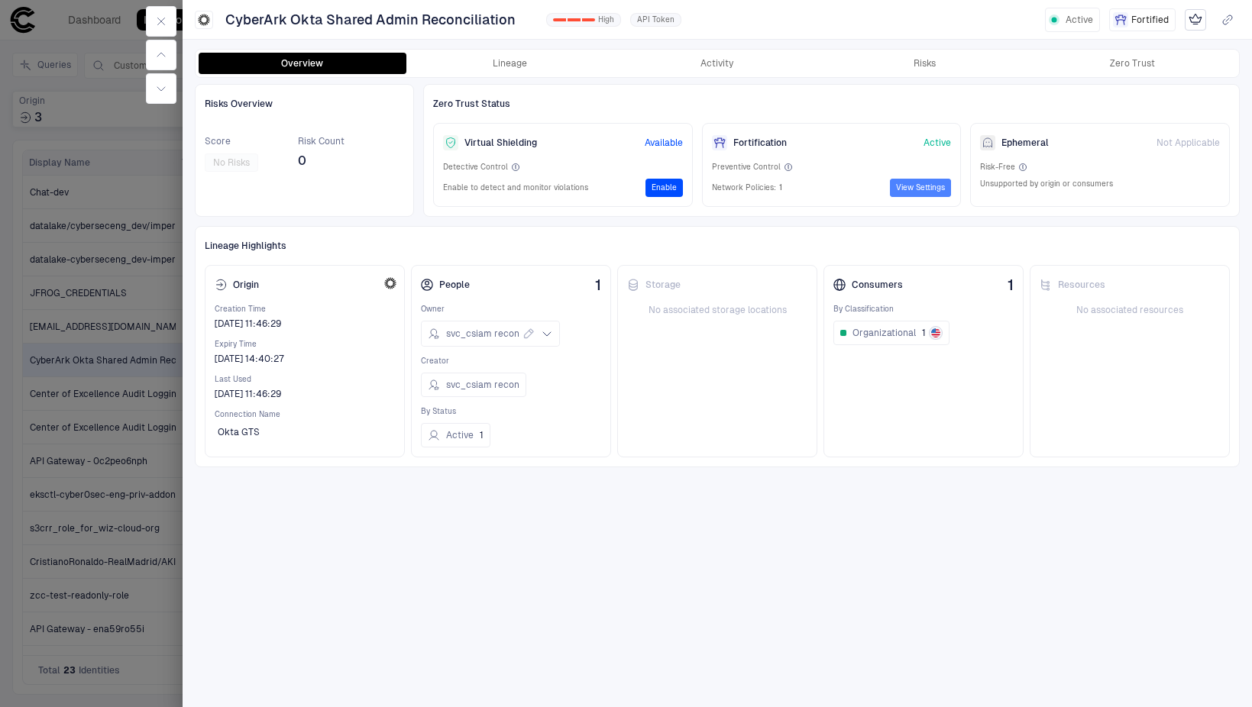
click at [908, 187] on button "View Settings" at bounding box center [920, 188] width 61 height 18
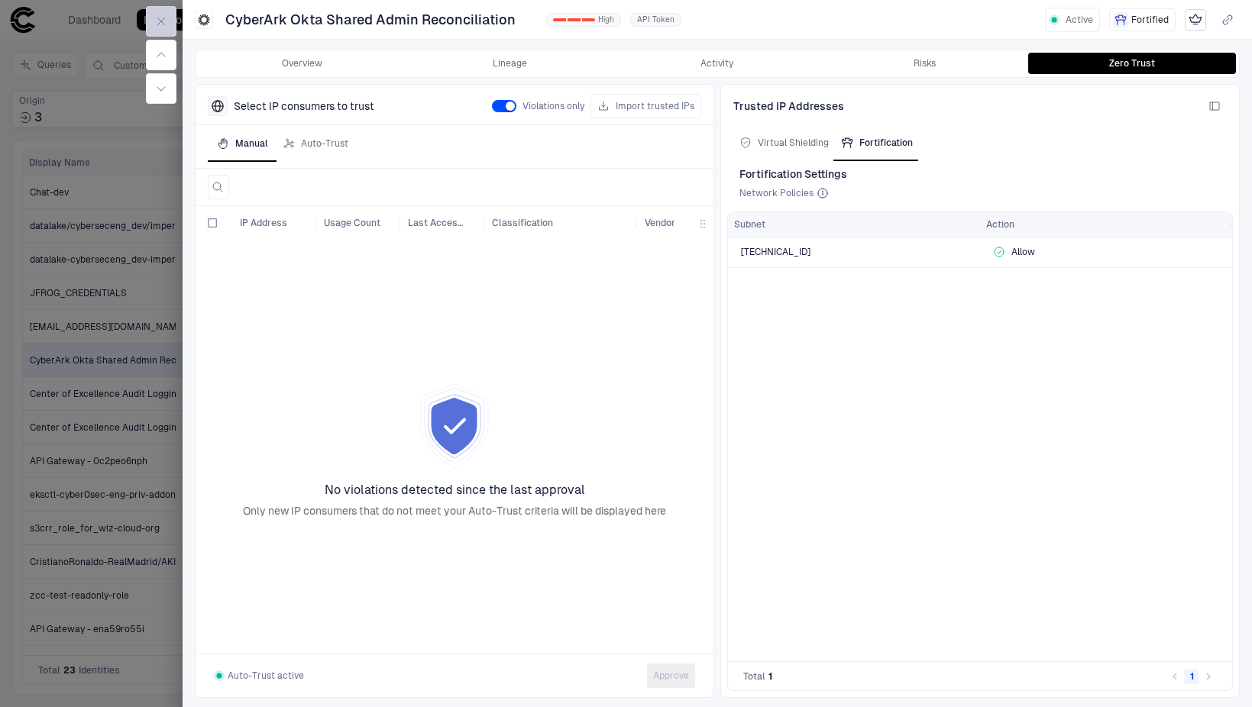
click at [165, 21] on icon "button" at bounding box center [161, 21] width 12 height 12
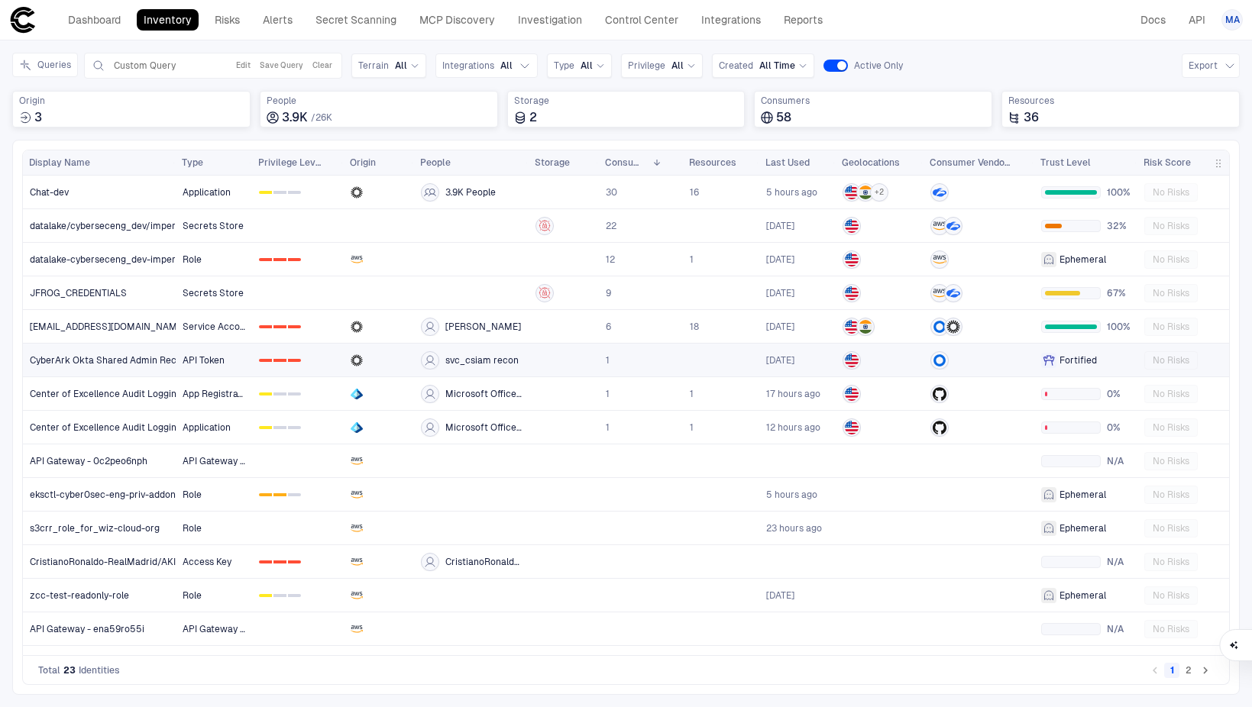
click at [317, 364] on link "0 1 2" at bounding box center [298, 360] width 90 height 31
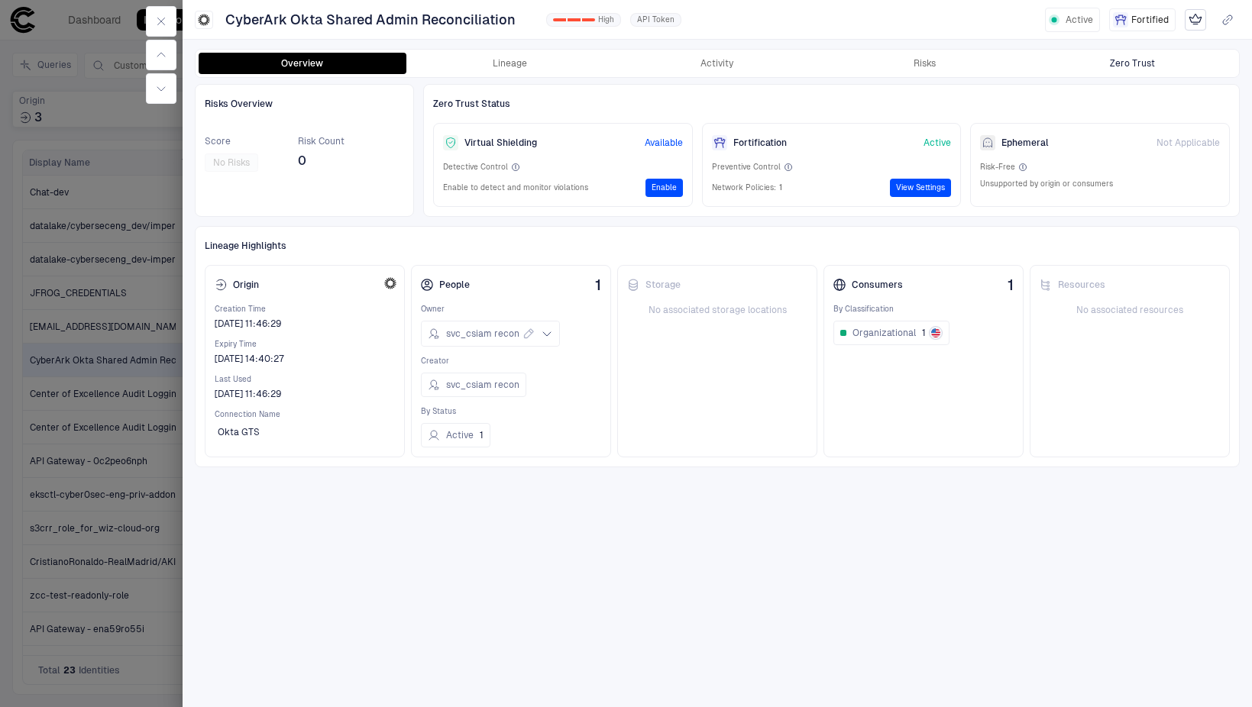
click at [1115, 66] on div "Zero Trust" at bounding box center [1132, 63] width 45 height 12
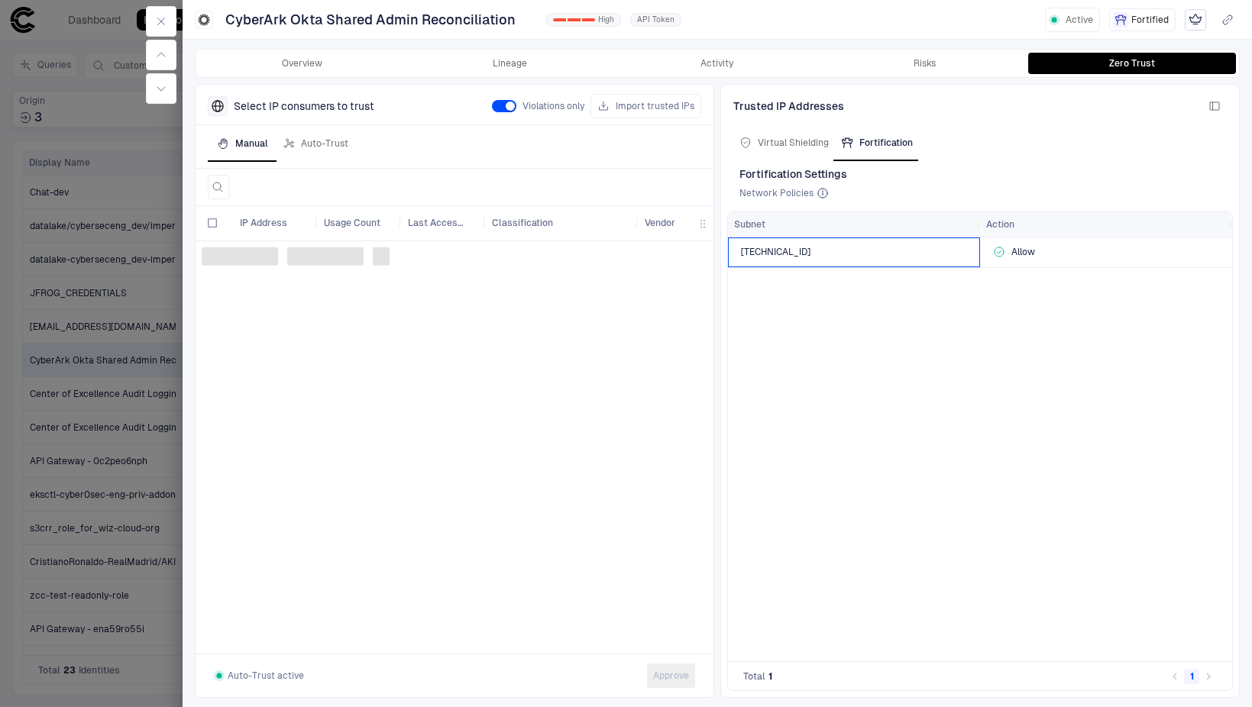
click at [775, 254] on span "[TECHNICAL_ID]" at bounding box center [776, 252] width 70 height 11
drag, startPoint x: 811, startPoint y: 247, endPoint x: 739, endPoint y: 257, distance: 72.6
click at [739, 257] on div "[TECHNICAL_ID]" at bounding box center [854, 253] width 252 height 30
copy span "[TECHNICAL_ID]"
click at [991, 384] on div "[TECHNICAL_ID] Allow" at bounding box center [980, 450] width 504 height 424
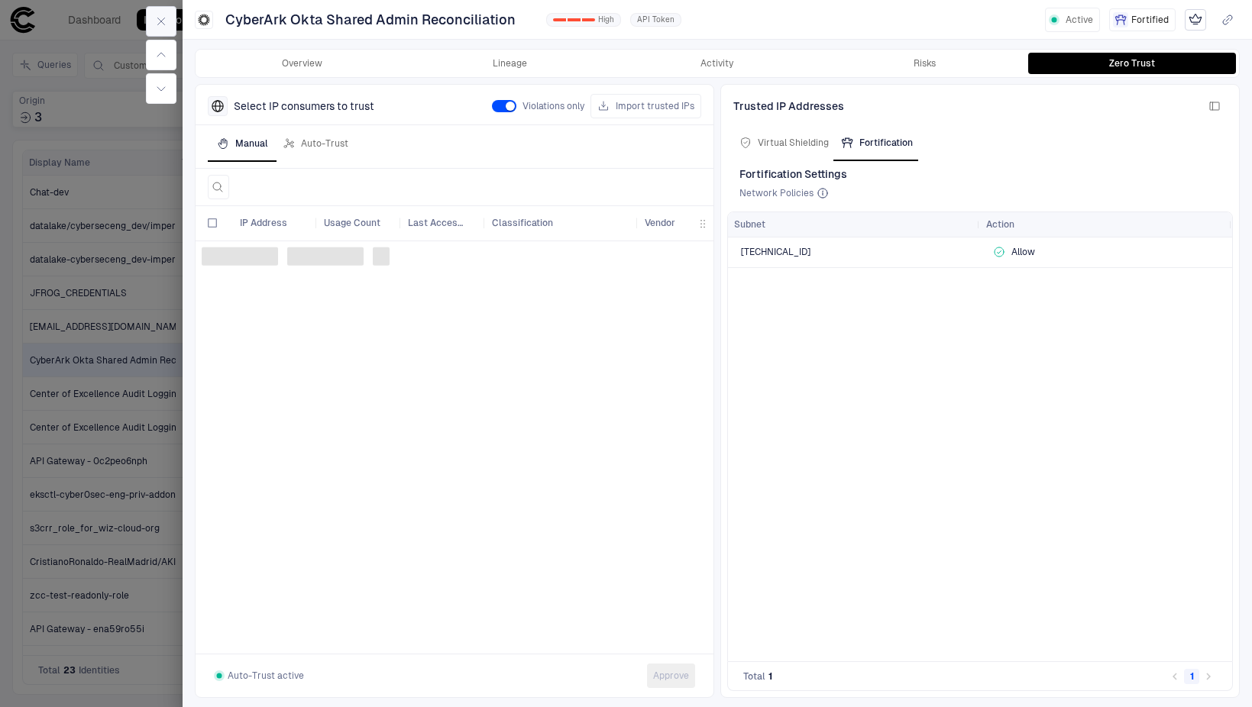
click at [172, 22] on button "button" at bounding box center [161, 21] width 31 height 31
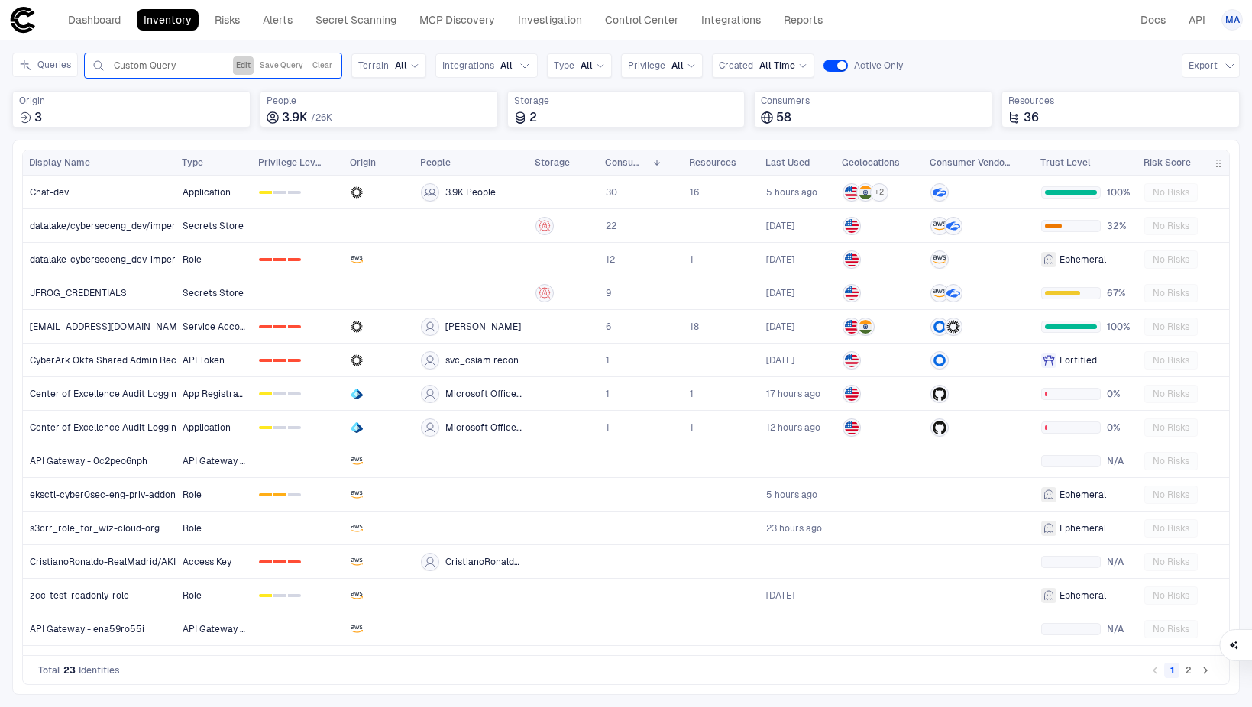
click at [235, 65] on button "Edit" at bounding box center [243, 66] width 21 height 18
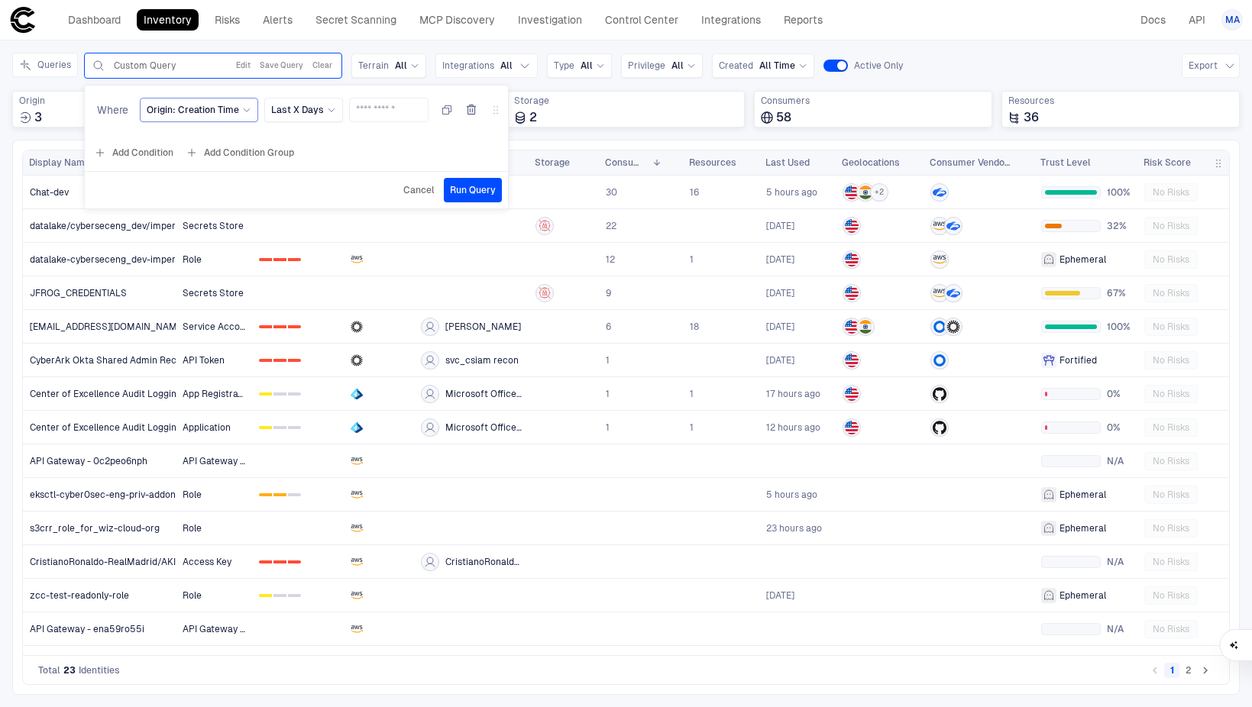
click at [191, 107] on span "Origin: Creation Time" at bounding box center [193, 110] width 92 height 12
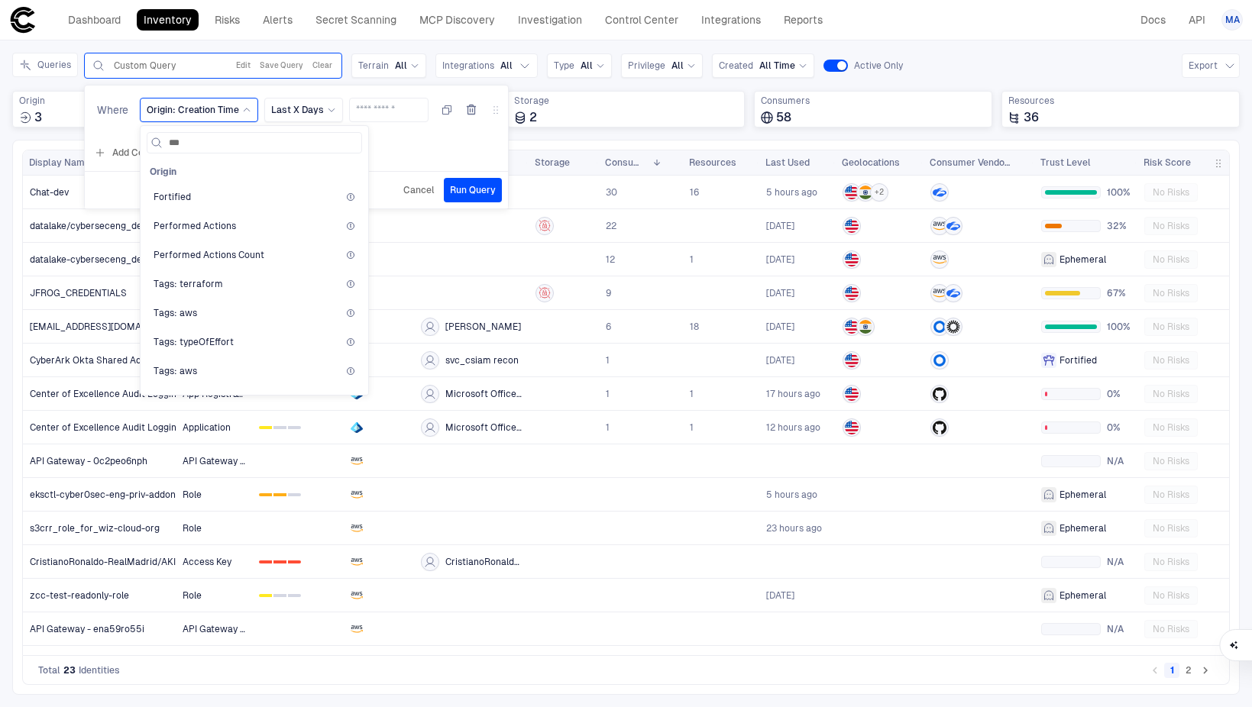
type input "****"
click at [207, 195] on div "Fortified" at bounding box center [255, 197] width 202 height 12
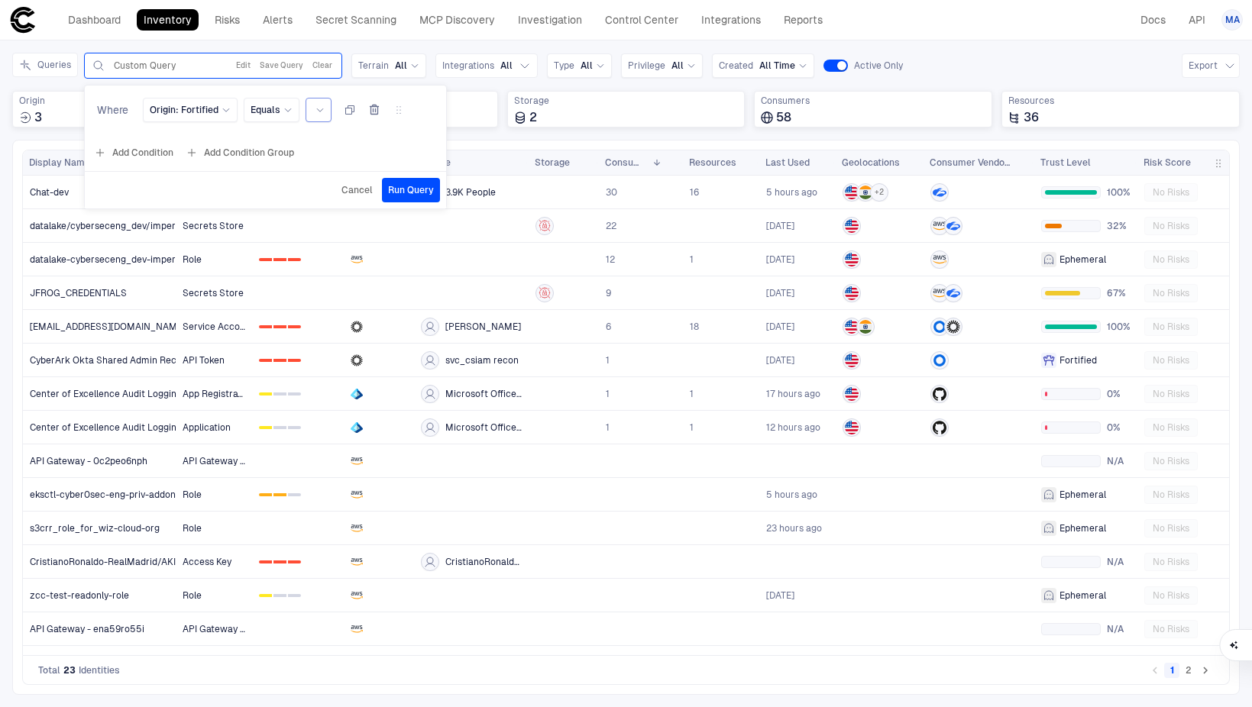
click at [327, 112] on div at bounding box center [319, 110] width 26 height 24
click at [334, 164] on div "True" at bounding box center [391, 173] width 158 height 26
click at [396, 189] on span "Run Query" at bounding box center [411, 190] width 46 height 12
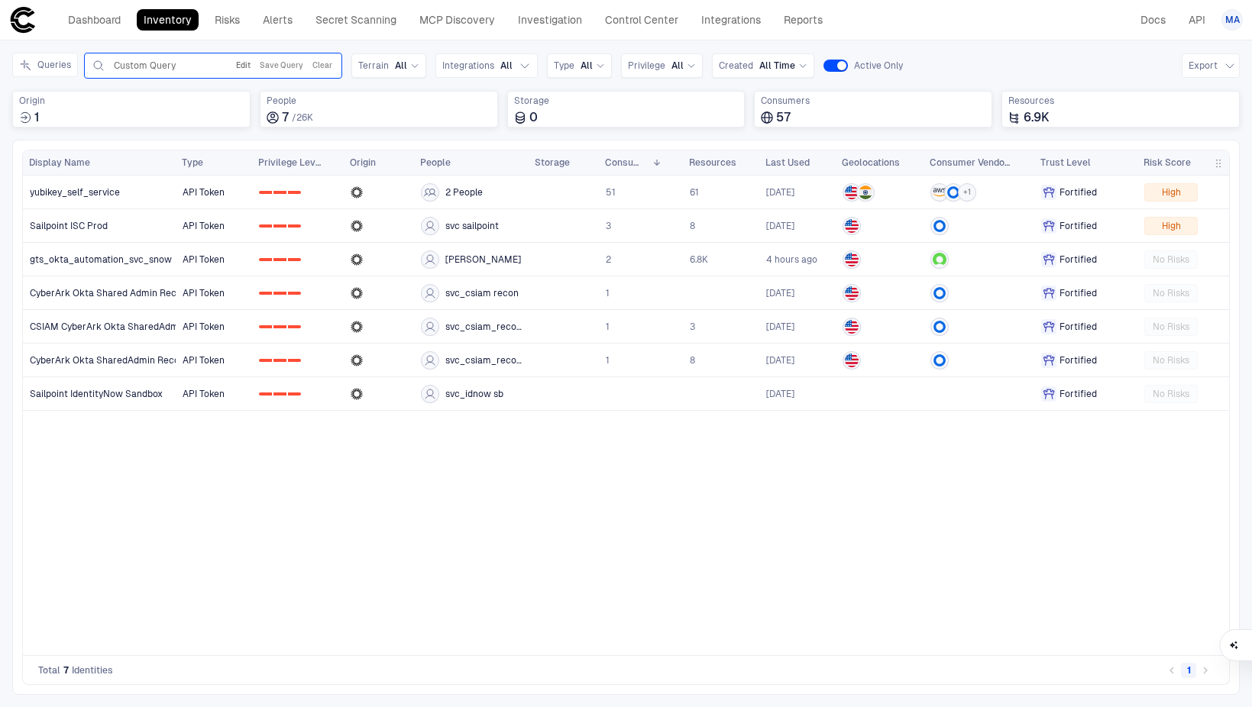
click at [248, 61] on button "Edit" at bounding box center [243, 66] width 21 height 18
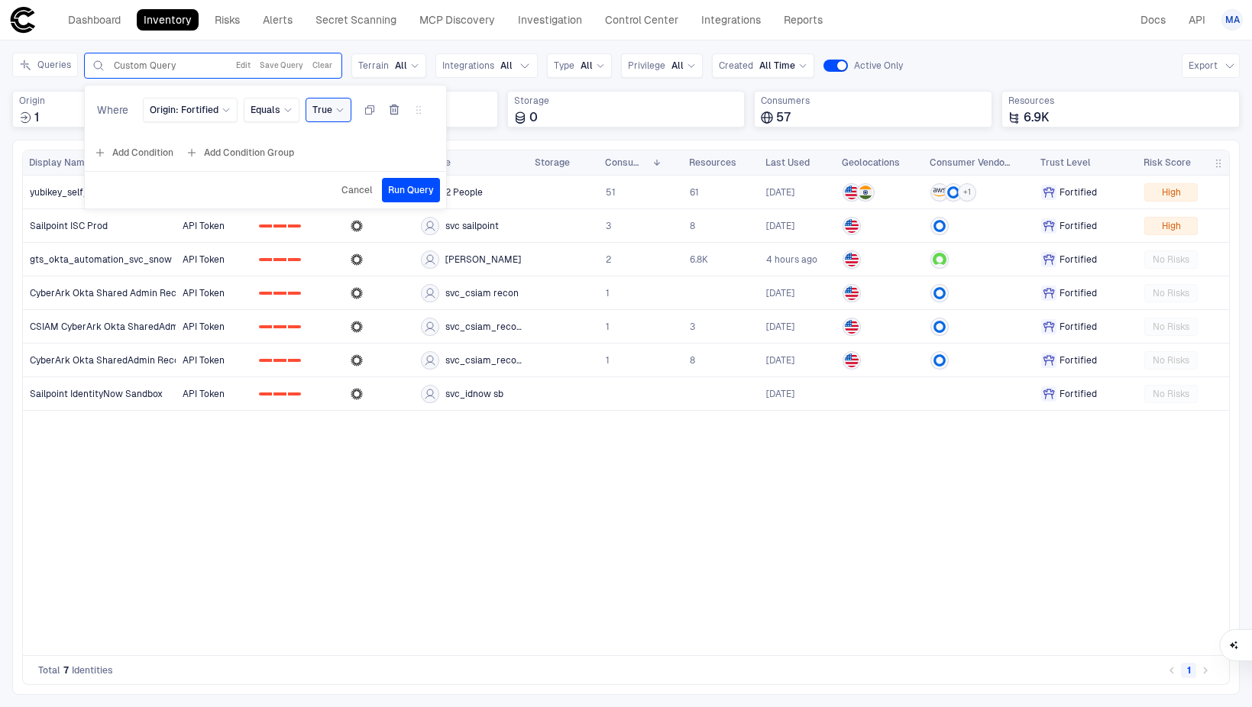
click at [332, 108] on div "True" at bounding box center [328, 110] width 32 height 12
click at [325, 197] on span "False" at bounding box center [391, 202] width 144 height 12
click at [154, 154] on button "Add Condition" at bounding box center [134, 153] width 86 height 24
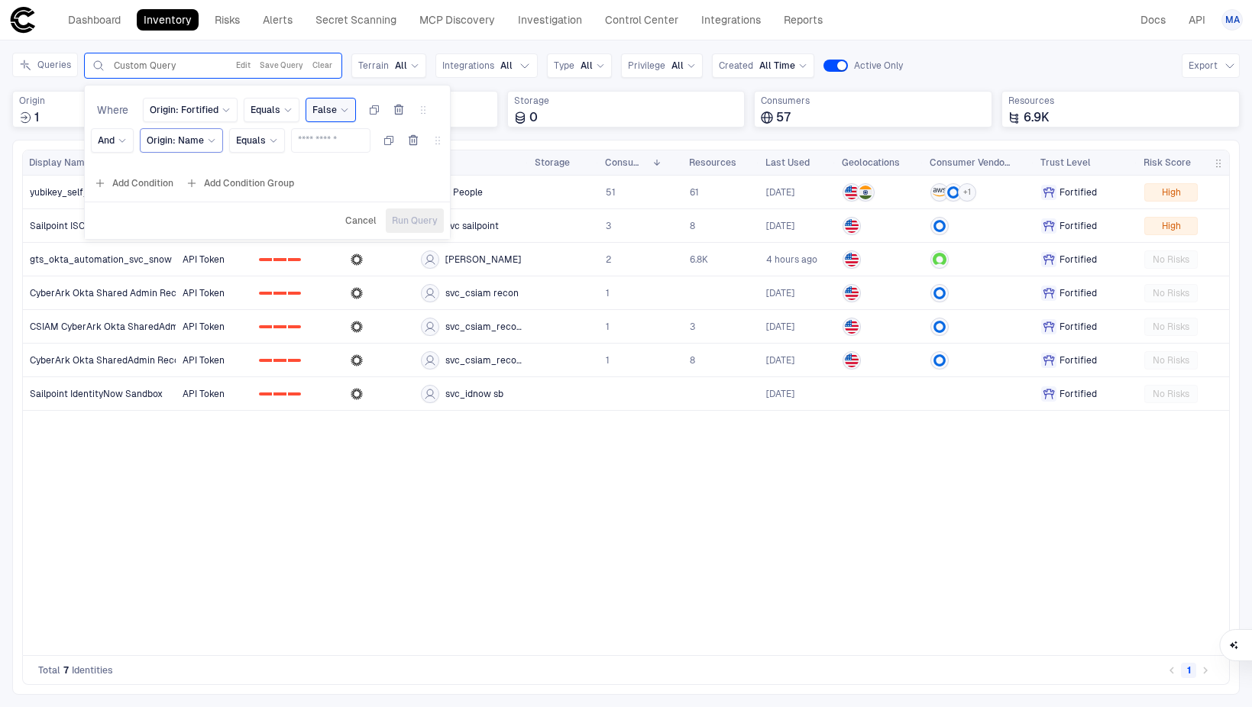
click at [173, 144] on span "Origin: Name" at bounding box center [175, 140] width 57 height 12
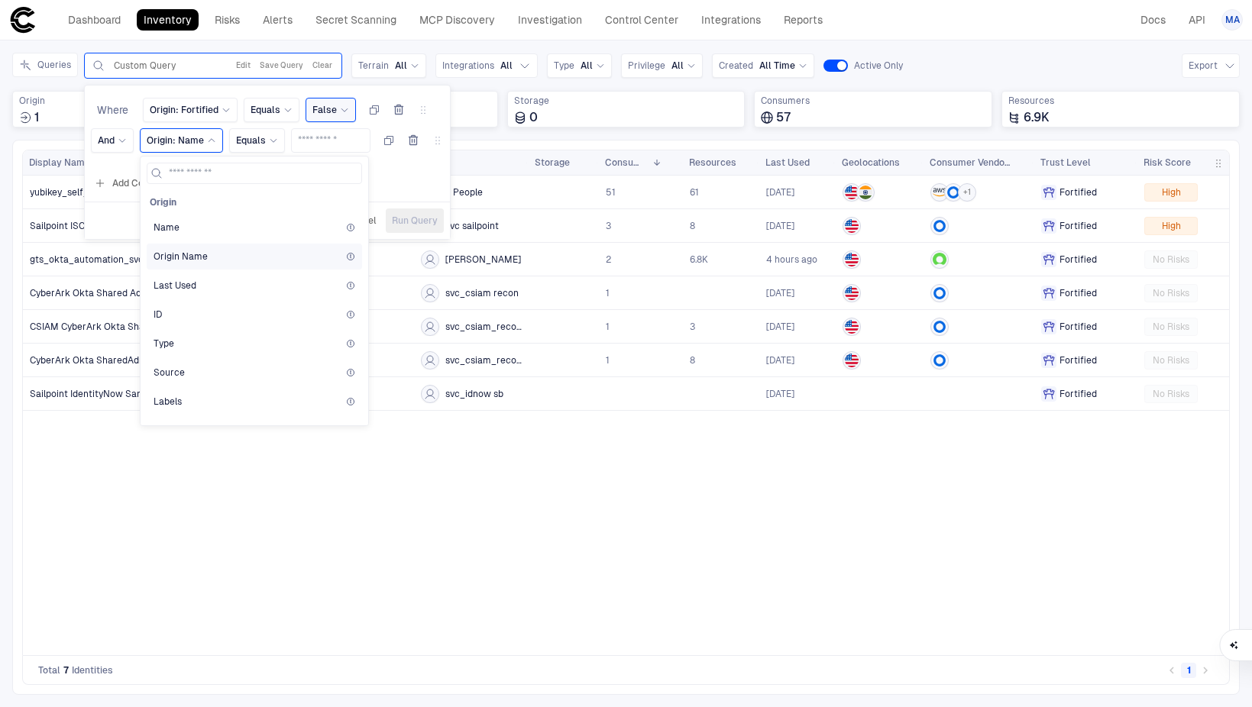
click at [179, 253] on span "Origin Name" at bounding box center [181, 257] width 54 height 12
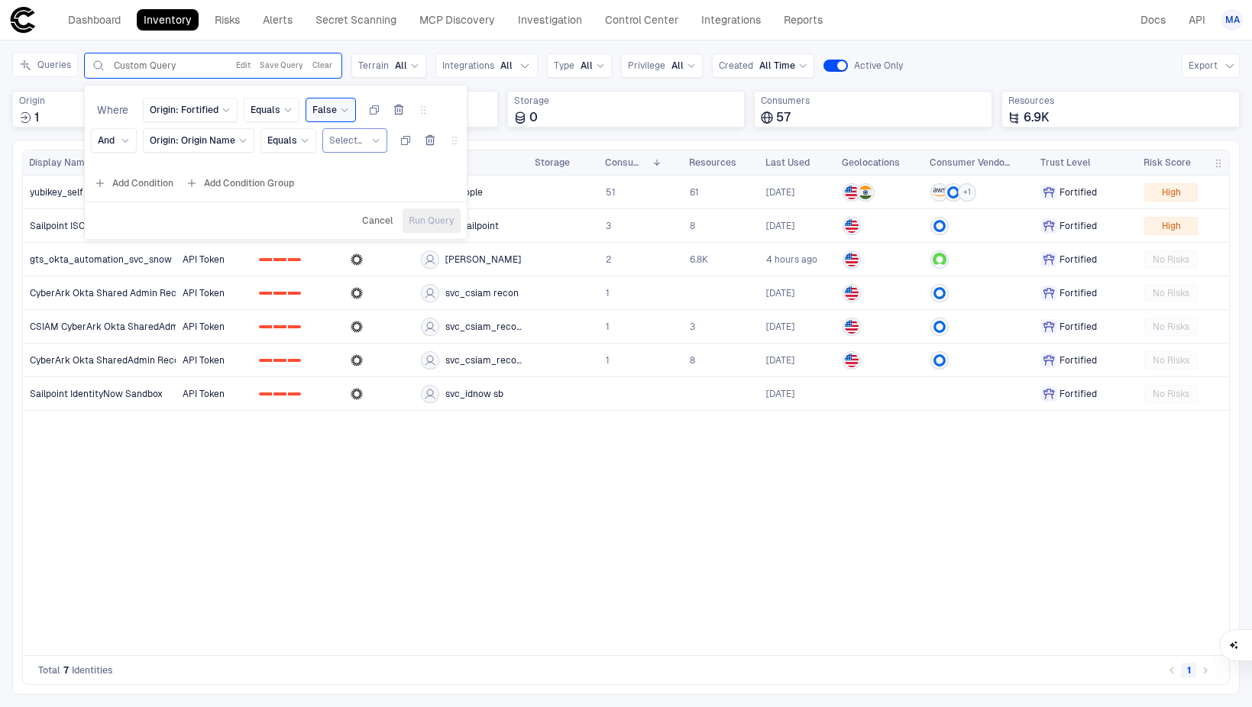
click at [331, 147] on div "Select..." at bounding box center [354, 140] width 51 height 17
click at [354, 283] on div "Okta" at bounding box center [408, 290] width 158 height 26
click at [143, 186] on button "Add Condition" at bounding box center [134, 183] width 86 height 24
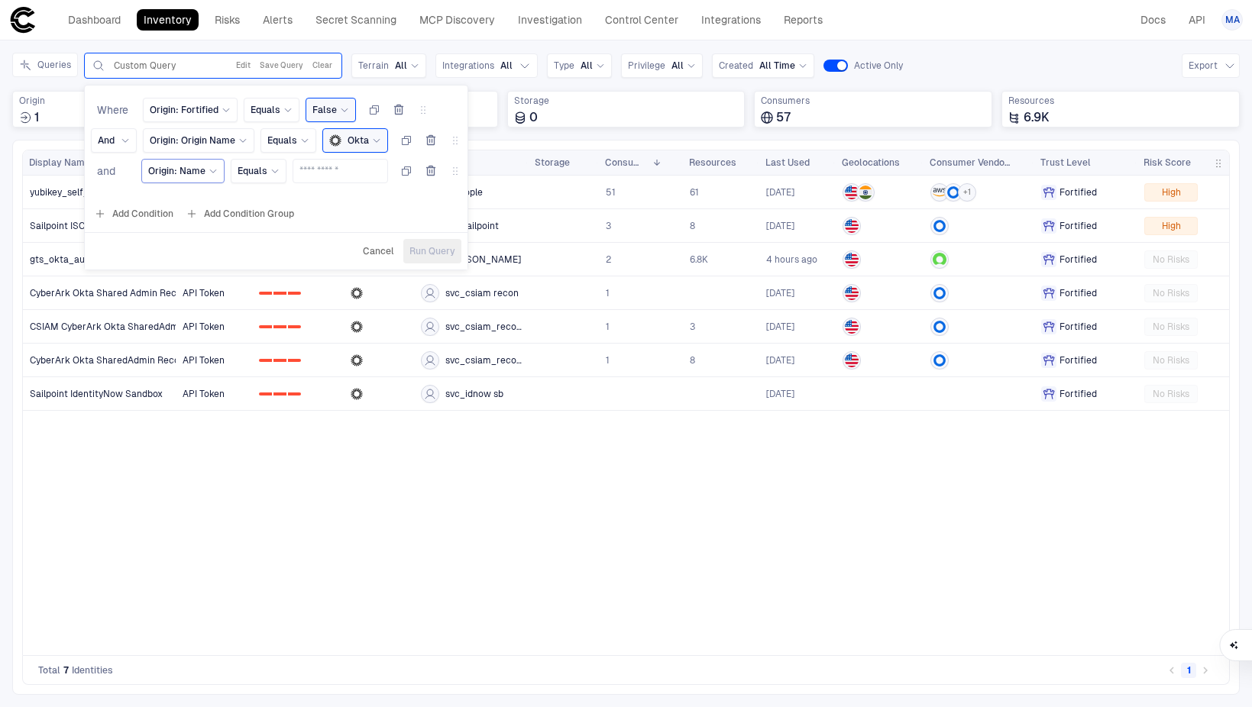
click at [164, 170] on span "Origin: Name" at bounding box center [176, 171] width 57 height 12
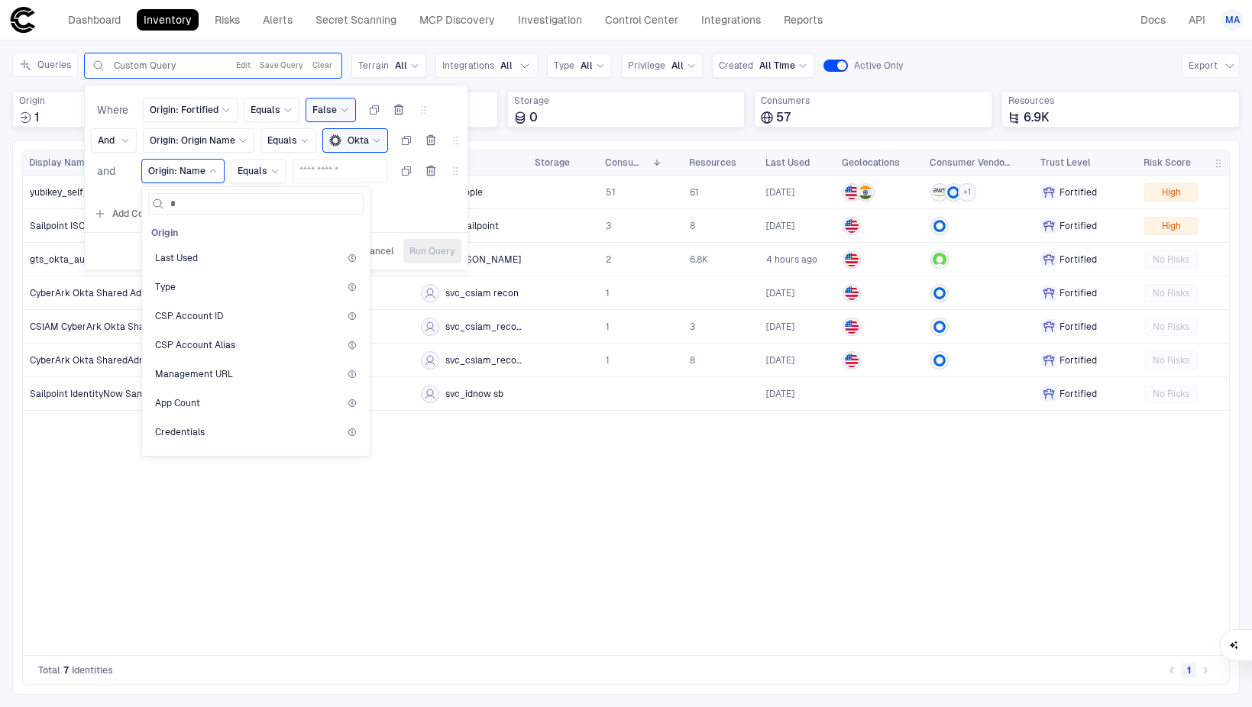
type input "**"
click at [175, 252] on div "Type" at bounding box center [256, 258] width 202 height 12
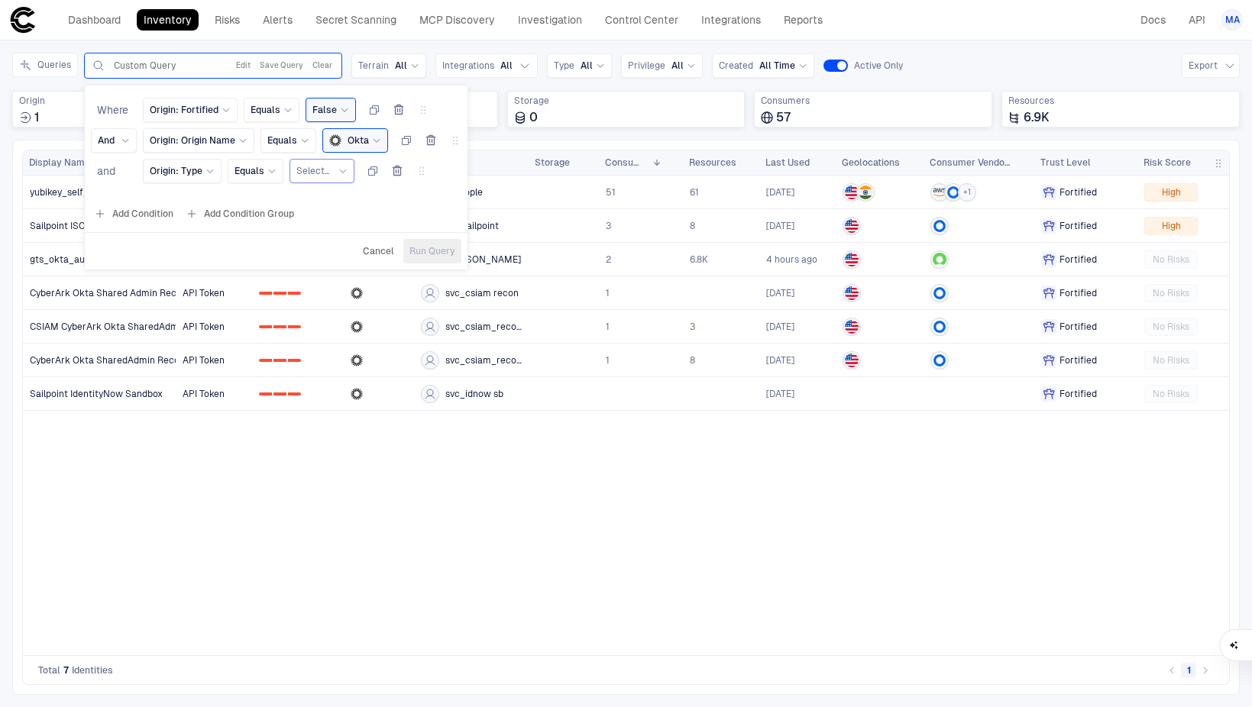
click at [313, 173] on span "Select..." at bounding box center [312, 171] width 33 height 12
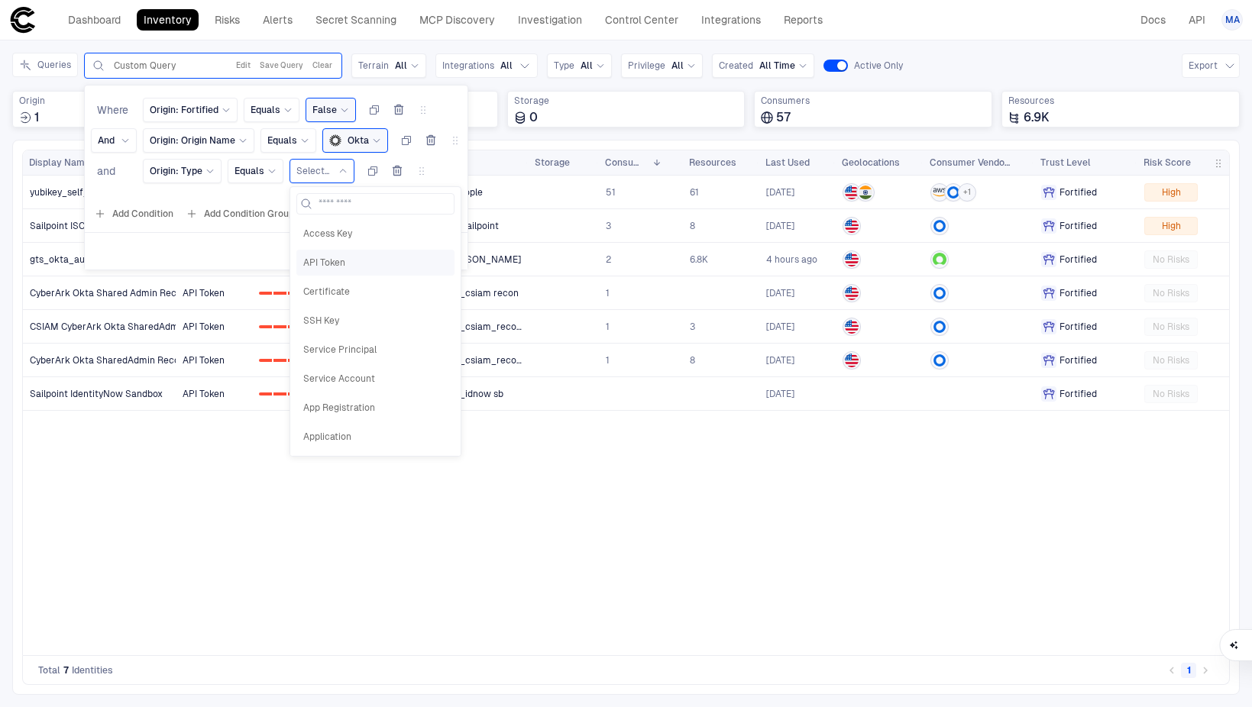
click at [314, 259] on span "API Token" at bounding box center [375, 263] width 144 height 12
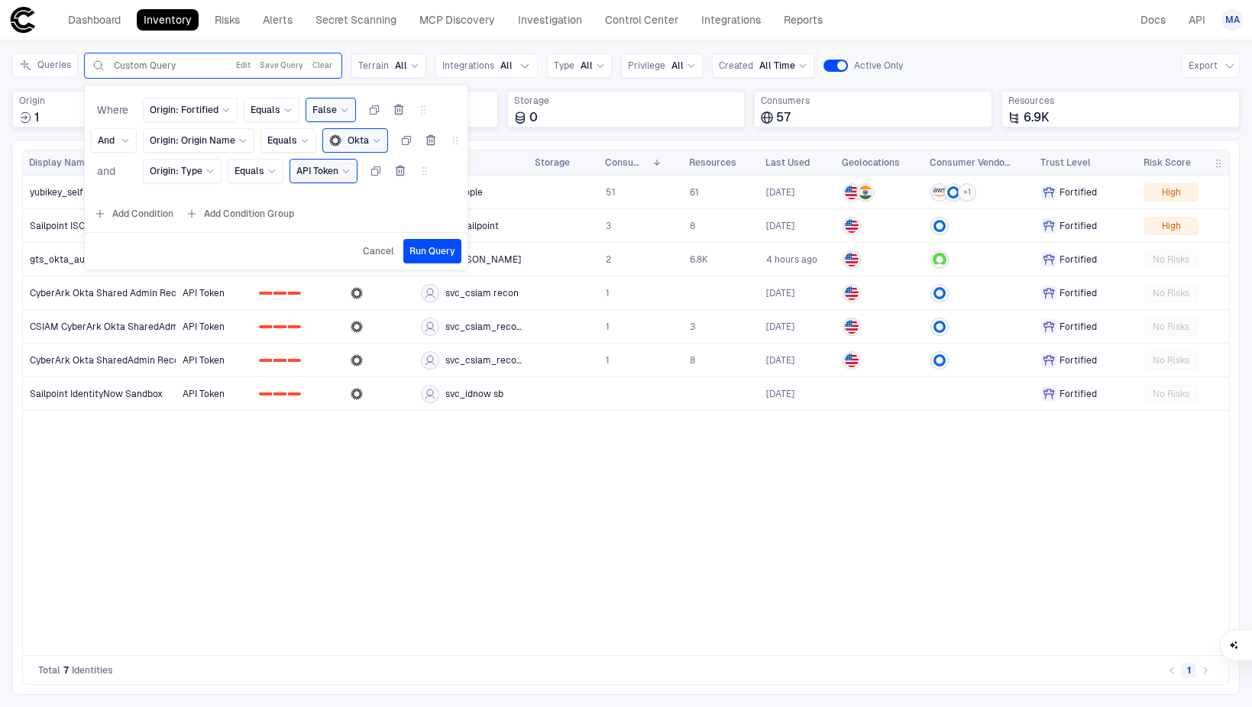
click at [411, 251] on span "Run Query" at bounding box center [432, 251] width 46 height 12
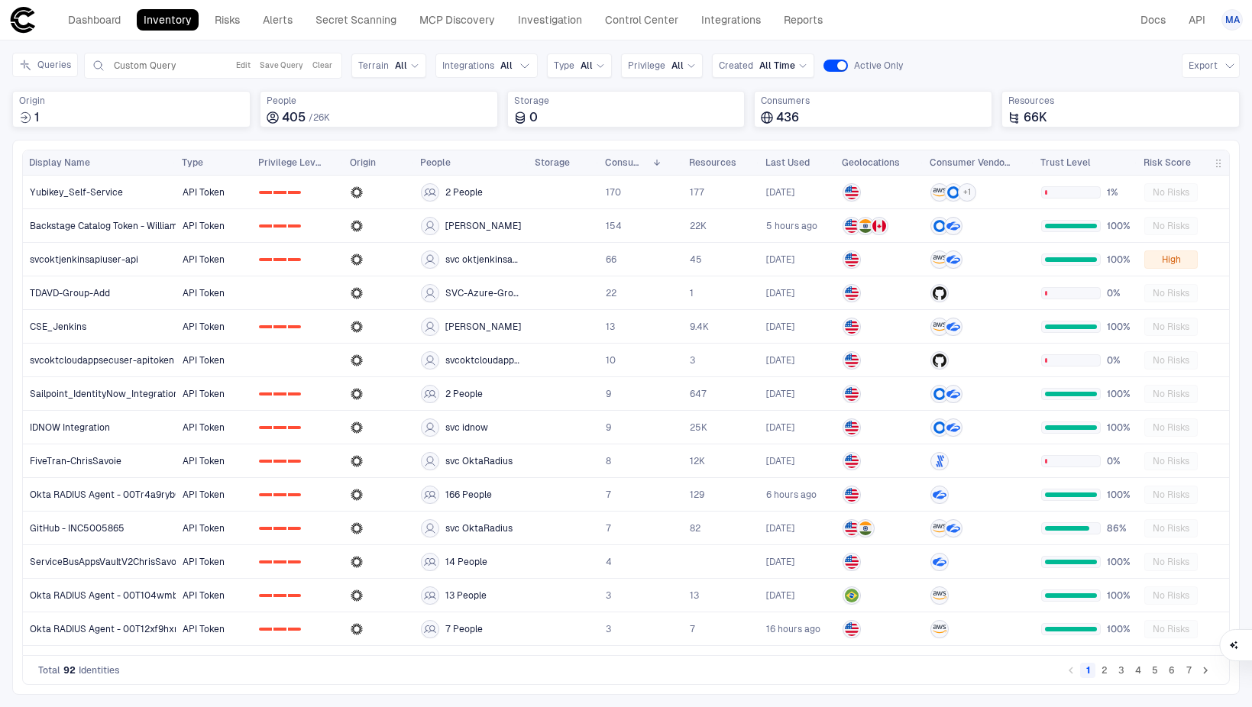
click at [1179, 163] on span "Risk Score" at bounding box center [1167, 163] width 47 height 12
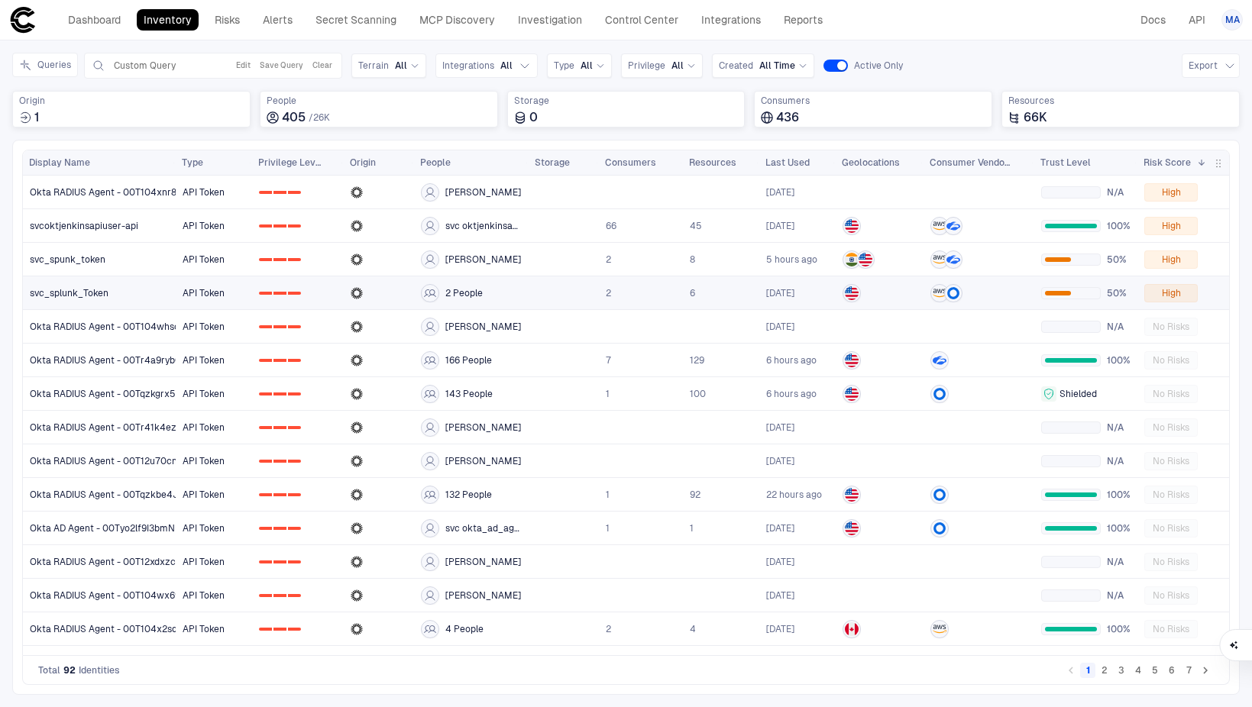
click at [1177, 291] on span "High" at bounding box center [1171, 293] width 19 height 12
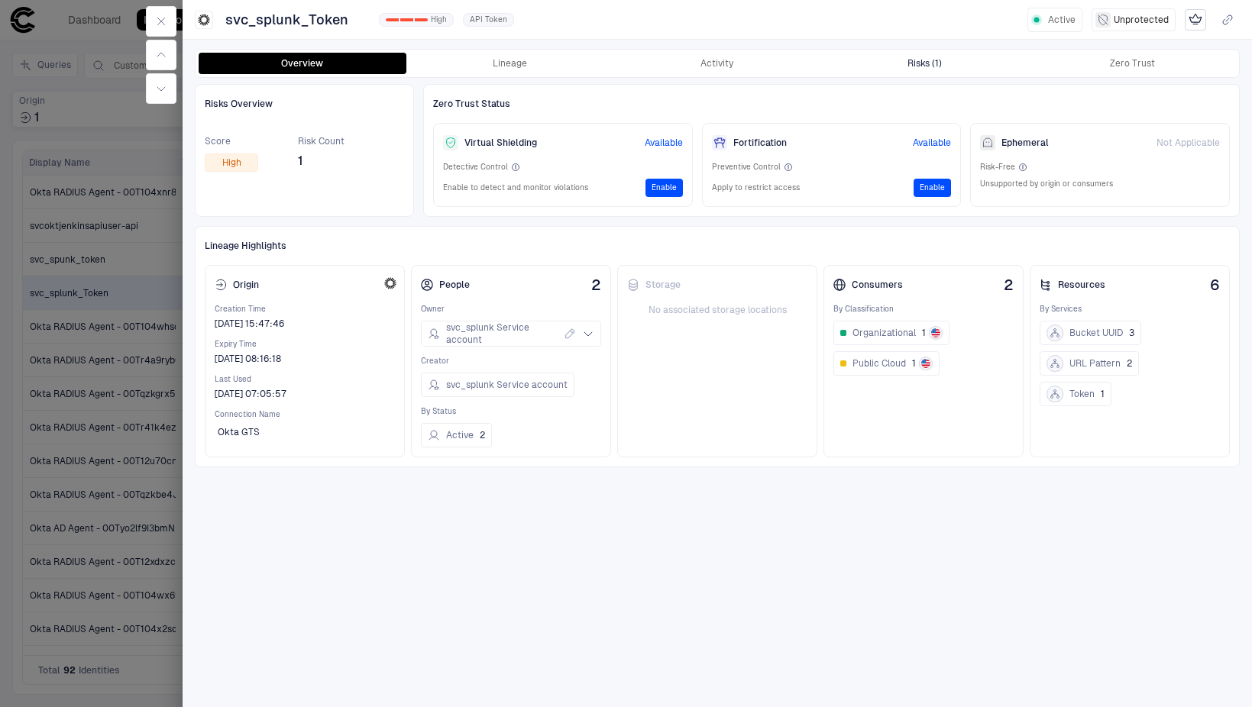
click at [932, 70] on button "Risks (1)" at bounding box center [925, 63] width 208 height 21
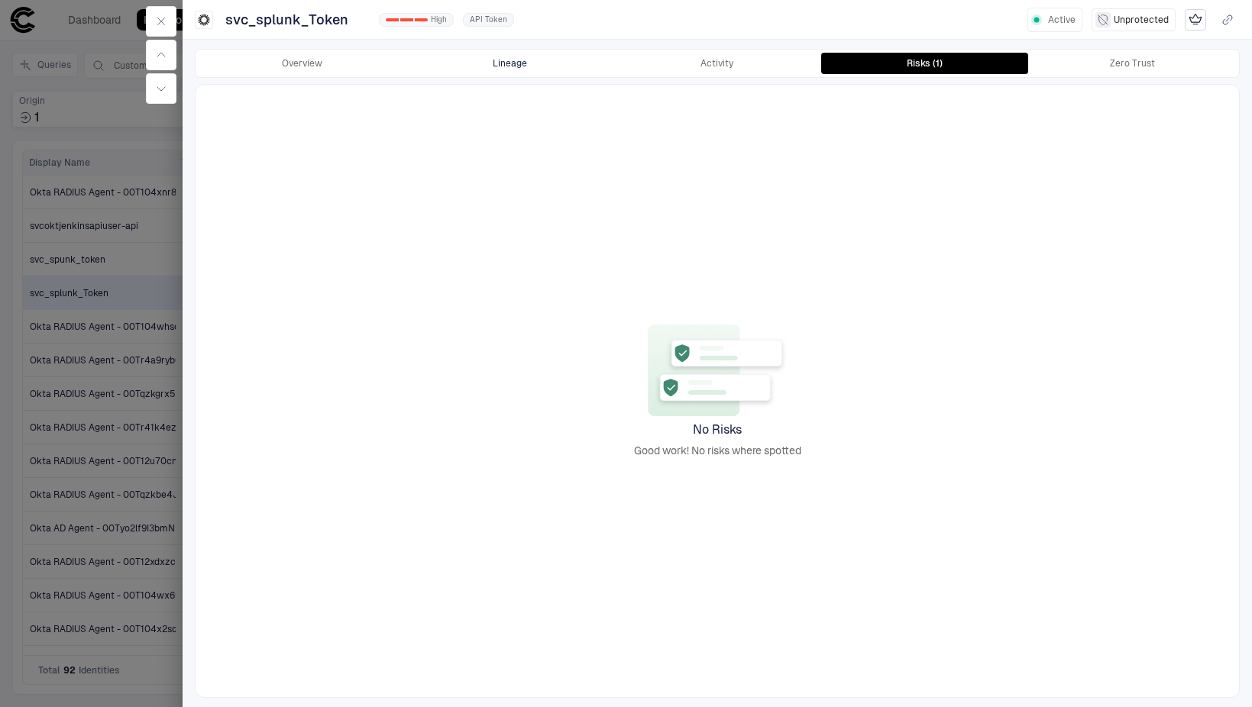
click at [506, 64] on button "Lineage" at bounding box center [510, 63] width 208 height 21
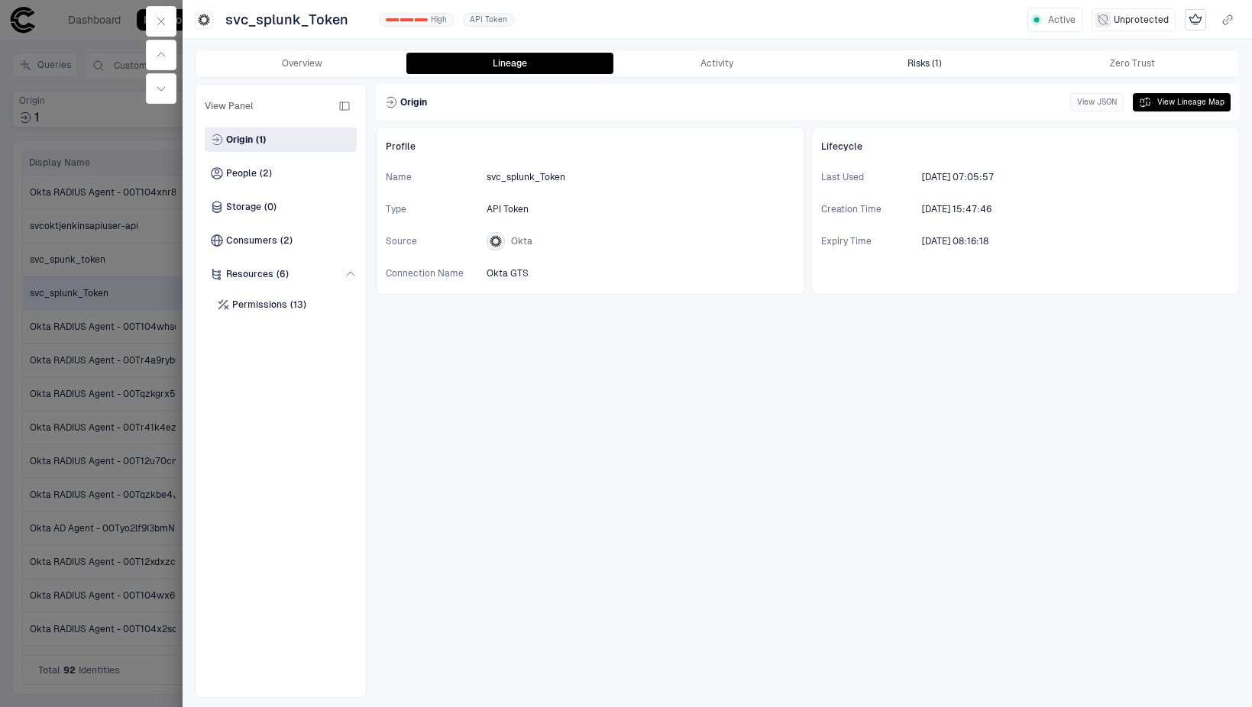
click at [911, 65] on div "Risks (1)" at bounding box center [925, 63] width 34 height 12
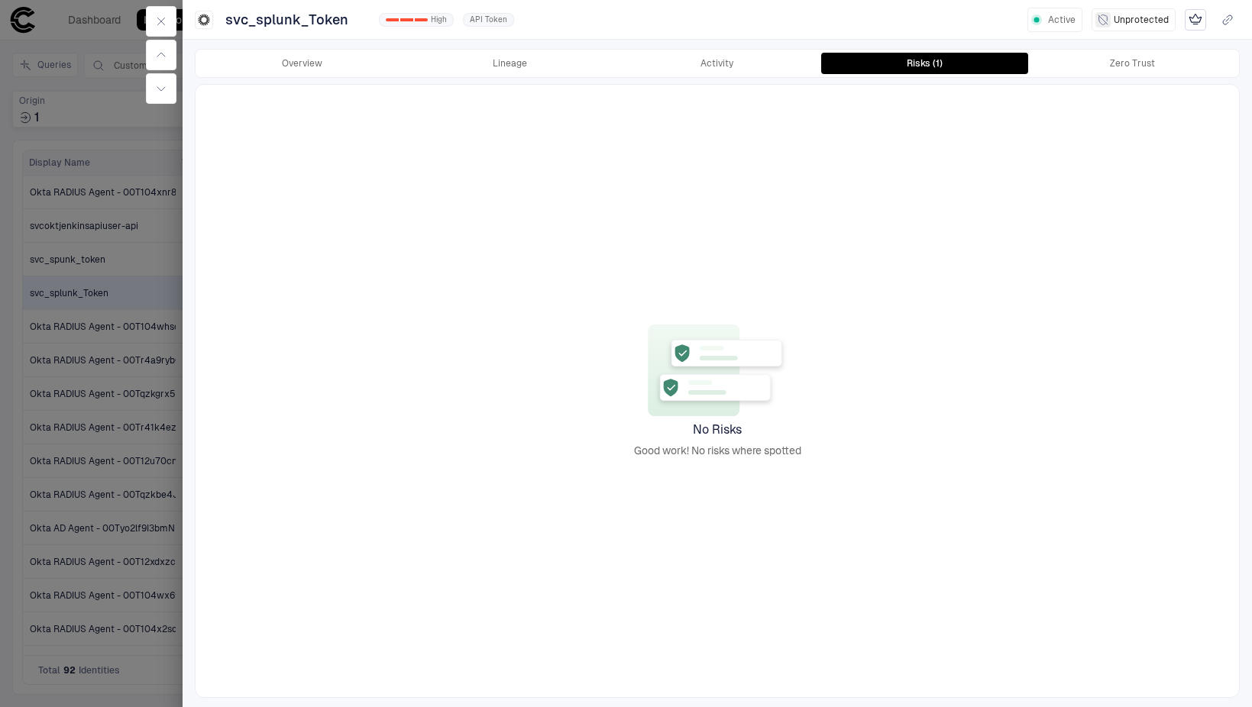
click at [740, 138] on div "No Risks Good work! No risks where spotted" at bounding box center [718, 391] width 1044 height 613
